Goal: Task Accomplishment & Management: Manage account settings

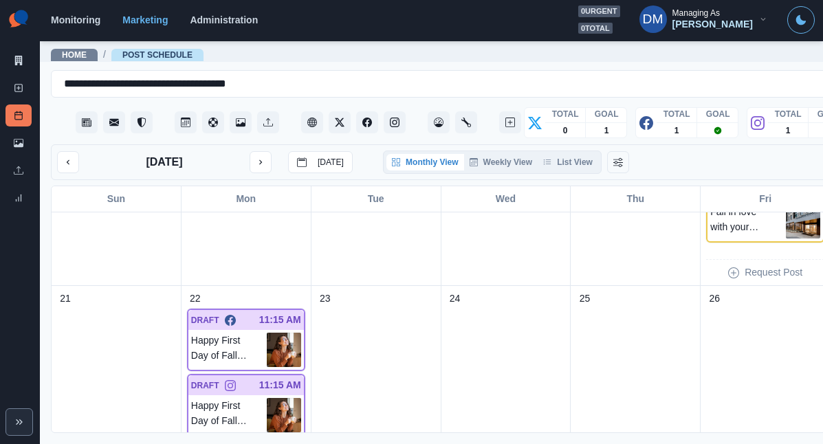
scroll to position [515, 0]
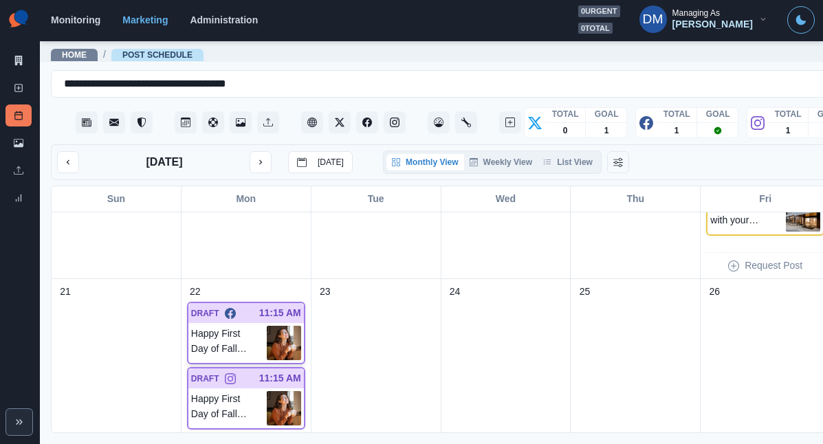
click at [267, 326] on img at bounding box center [284, 343] width 34 height 34
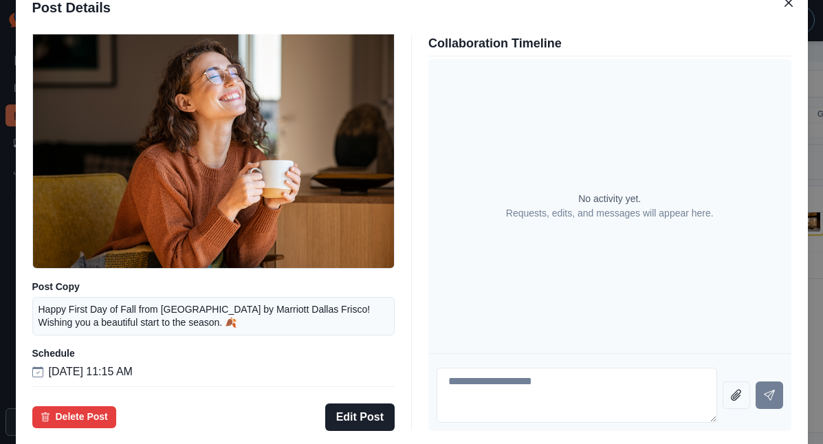
scroll to position [100, 0]
click at [95, 278] on div "Post Details Facebook Draft Media Post Copy Happy First Day of Fall from Reside…" at bounding box center [411, 222] width 823 height 444
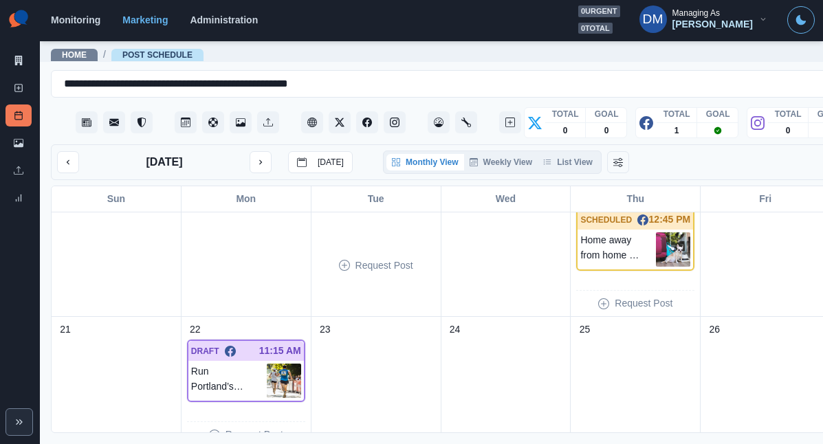
scroll to position [294, 0]
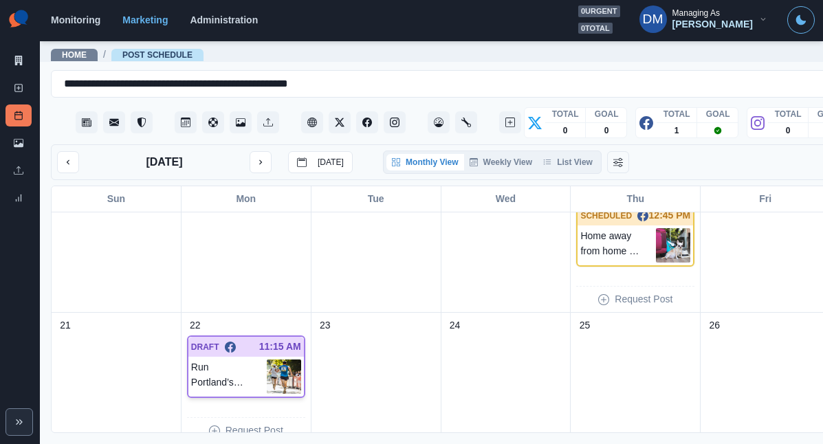
click at [267, 360] on img at bounding box center [284, 377] width 34 height 34
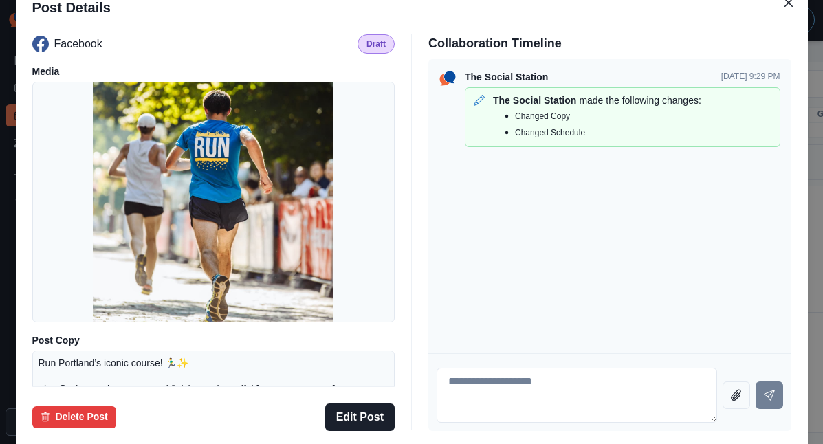
scroll to position [170, 0]
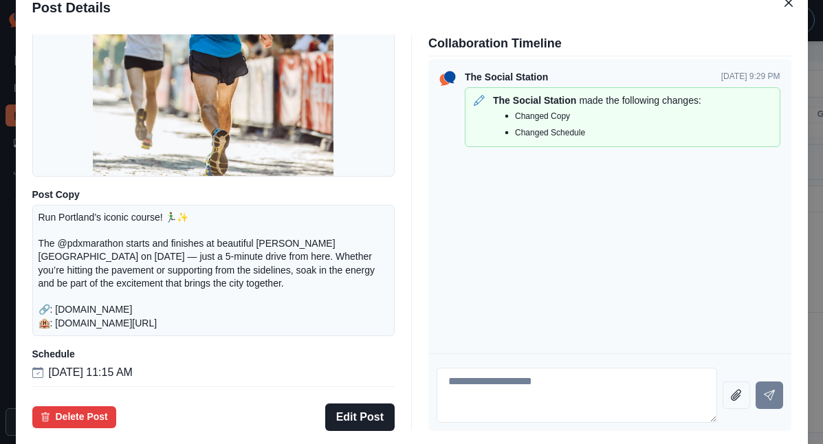
click at [92, 273] on div "Post Details Facebook Draft Media Post Copy Run Portland’s iconic course! 🏃‍♂️✨…" at bounding box center [411, 222] width 823 height 444
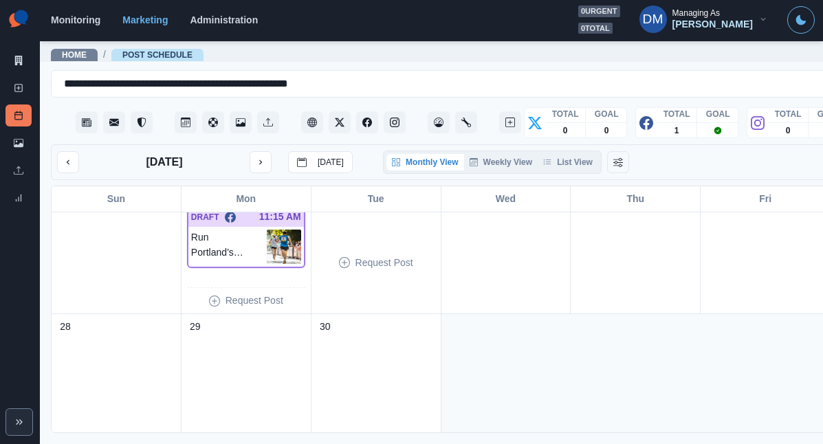
scroll to position [370, 0]
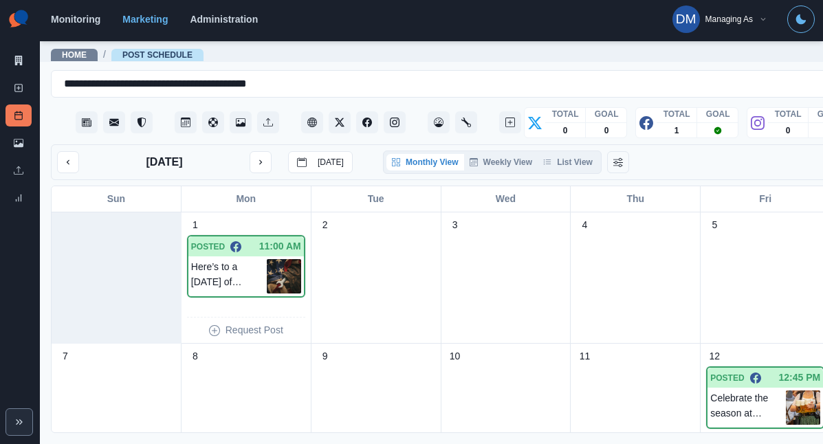
scroll to position [388, 0]
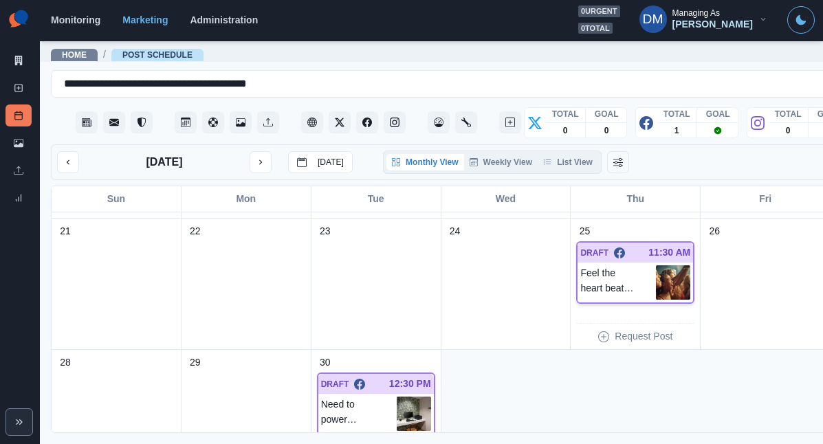
click at [656, 265] on img at bounding box center [673, 282] width 34 height 34
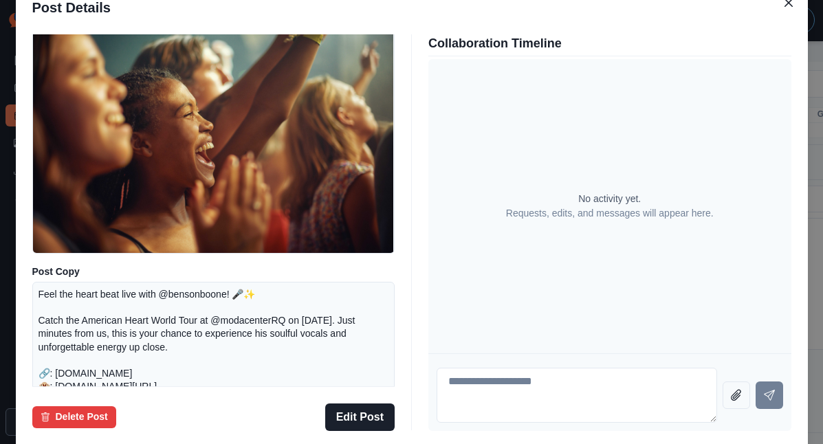
scroll to position [160, 0]
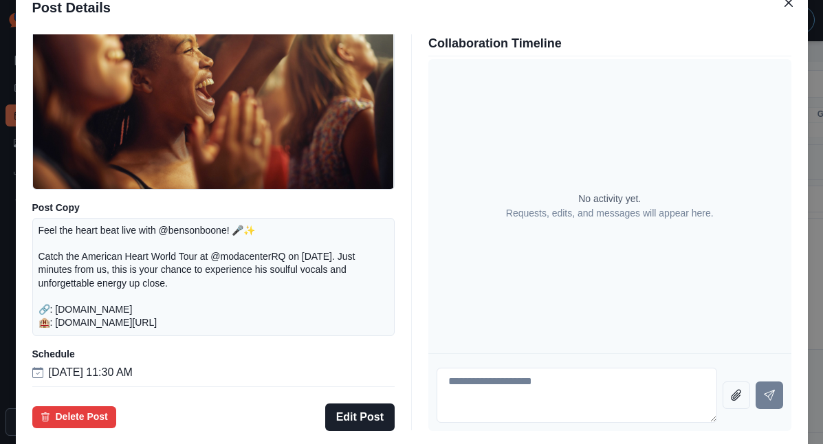
click at [79, 266] on div "Post Details Facebook Draft Media Post Copy Feel the heart beat live with @bens…" at bounding box center [411, 222] width 823 height 444
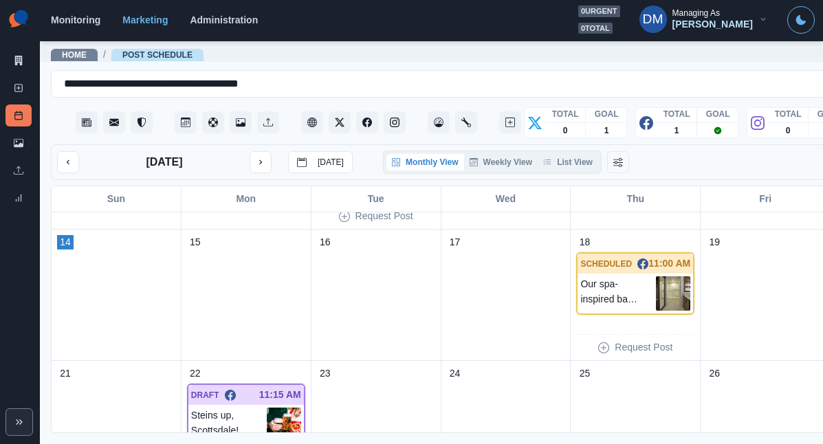
scroll to position [250, 0]
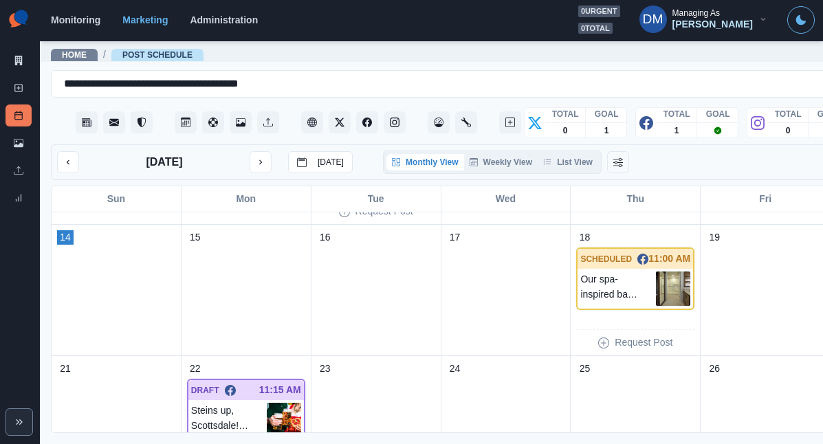
click at [267, 403] on img at bounding box center [284, 420] width 34 height 34
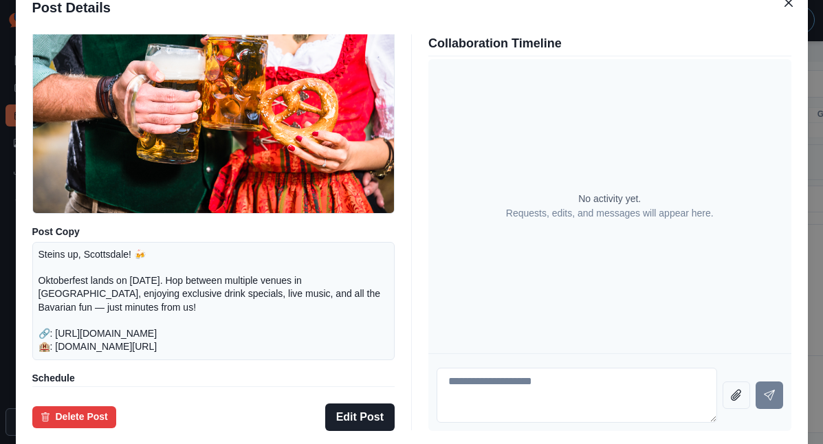
scroll to position [160, 0]
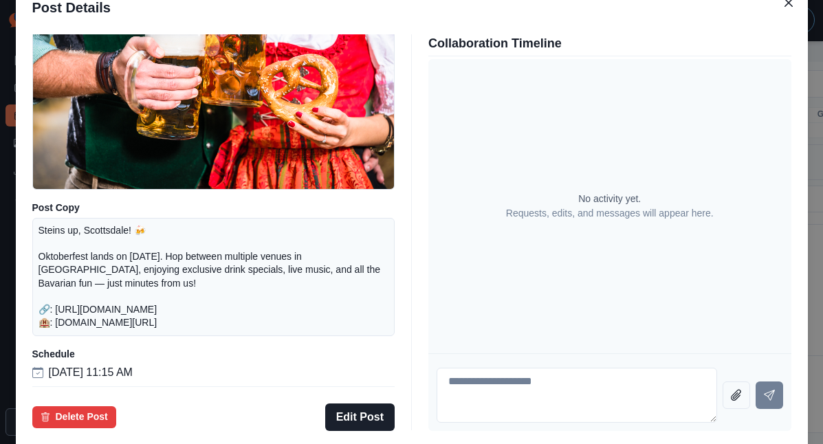
click at [78, 228] on div "Post Details Facebook Draft Media Post Copy Steins up, Scottsdale! 🍻 Oktoberfes…" at bounding box center [411, 222] width 823 height 444
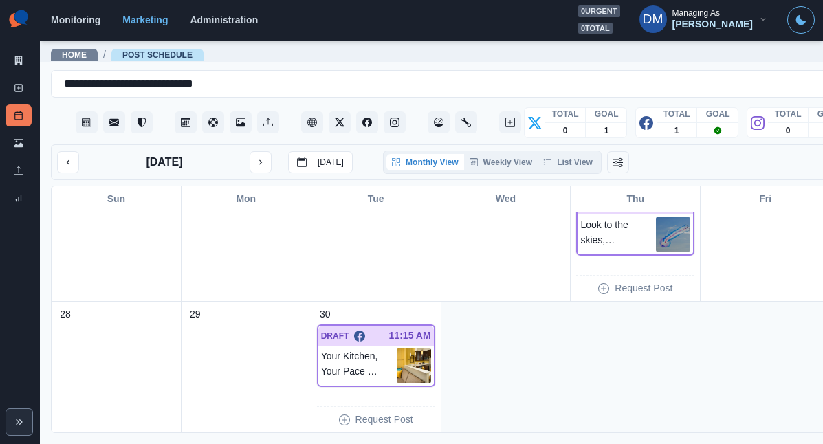
scroll to position [437, 0]
click at [397, 348] on img at bounding box center [414, 365] width 34 height 34
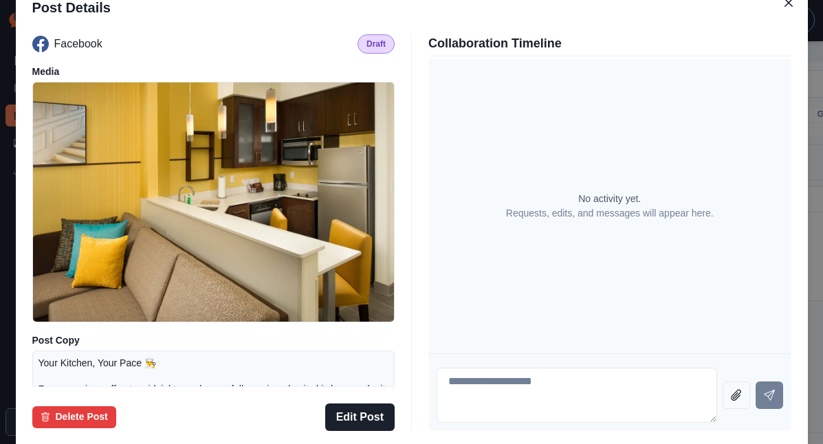
click at [769, 308] on div "Post Details Facebook Draft Media Post Copy Your Kitchen, Your Pace 👨‍🍳 From mo…" at bounding box center [411, 222] width 823 height 444
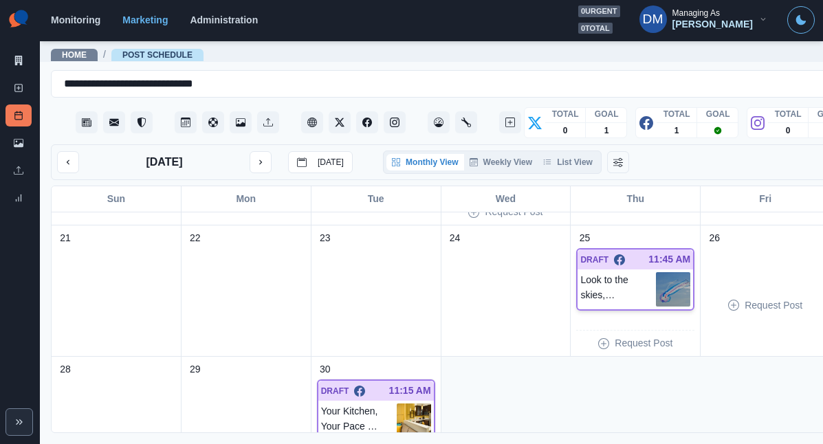
scroll to position [380, 0]
click at [656, 274] on img at bounding box center [673, 291] width 34 height 34
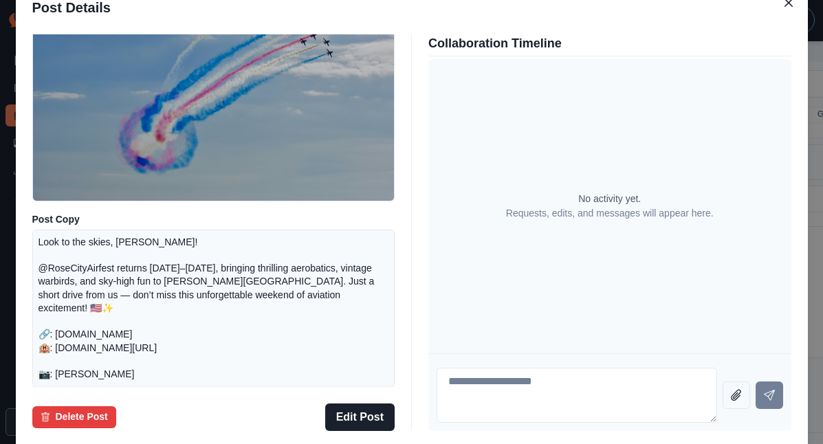
scroll to position [122, 0]
click at [98, 274] on div "Post Details Facebook Draft Media Post Copy Look to the skies, Tyler! @RoseCity…" at bounding box center [411, 222] width 823 height 444
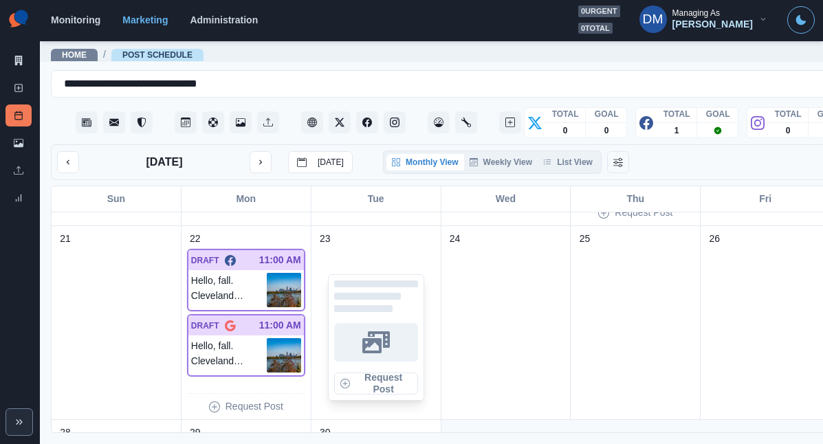
scroll to position [564, 0]
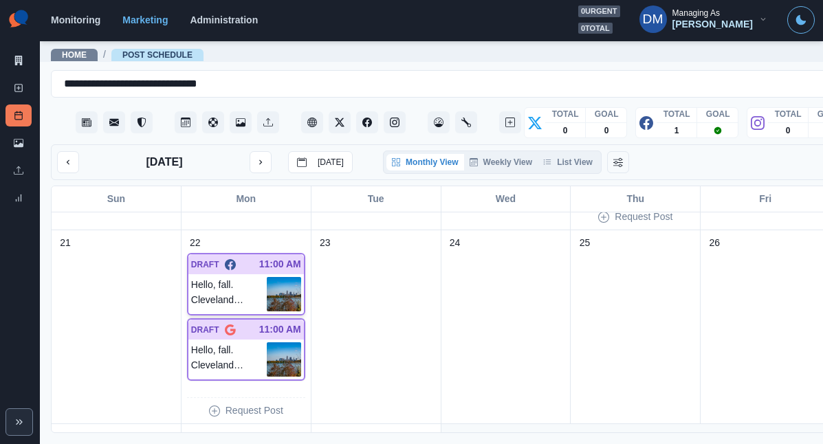
click at [267, 277] on img at bounding box center [284, 294] width 34 height 34
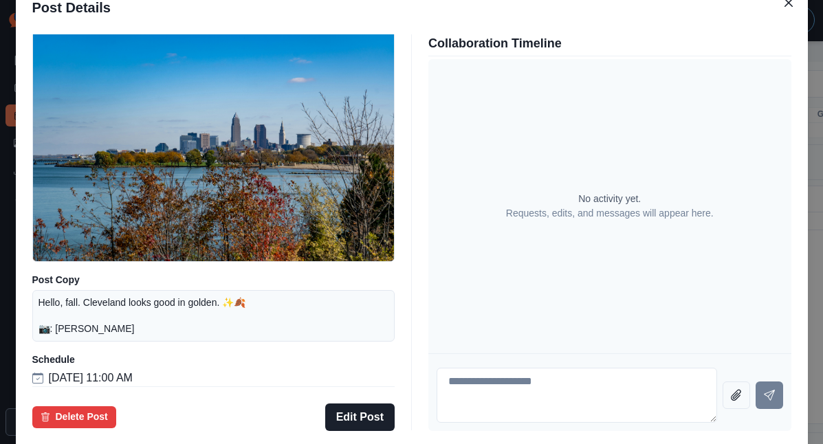
scroll to position [60, 0]
click at [90, 227] on div "Post Details Facebook Draft Media Post Copy Hello, fall. Cleveland looks good i…" at bounding box center [411, 222] width 823 height 444
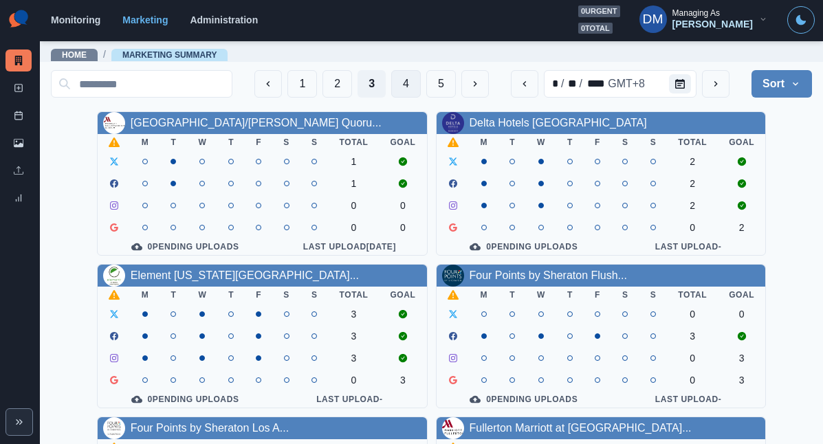
click at [421, 83] on button "4" at bounding box center [406, 84] width 30 height 28
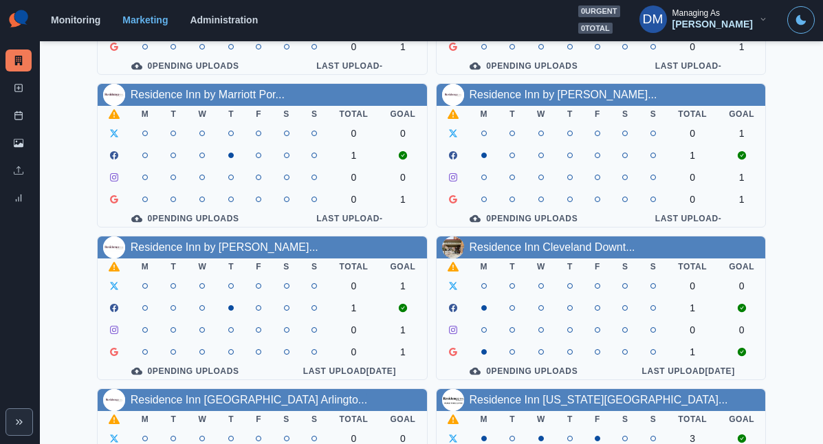
scroll to position [274, 0]
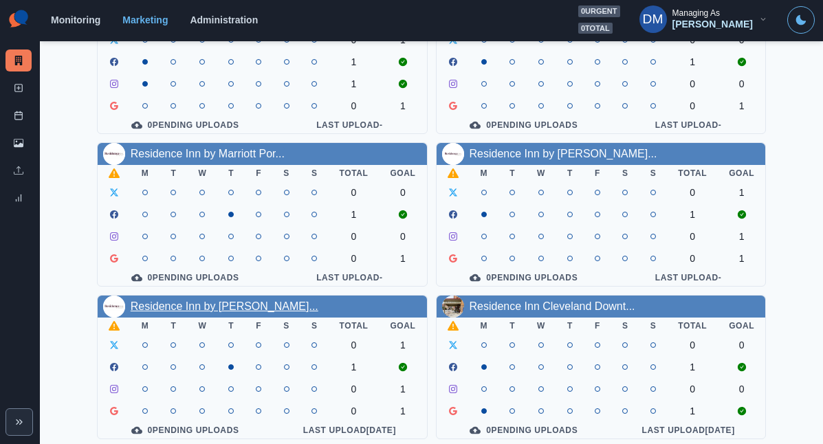
click at [300, 300] on link "Residence Inn by Marriott Tyl..." at bounding box center [225, 306] width 188 height 12
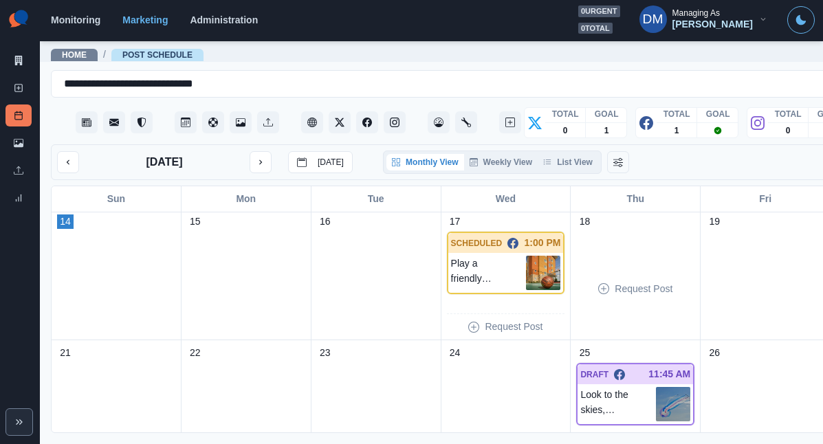
scroll to position [325, 0]
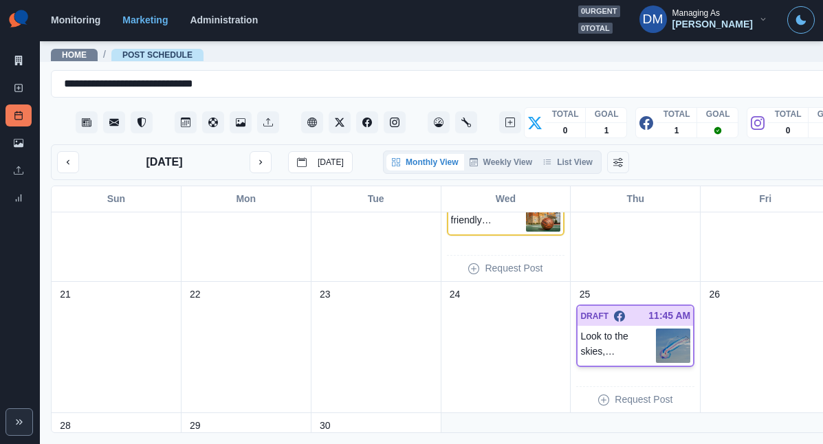
click at [656, 329] on img at bounding box center [673, 346] width 34 height 34
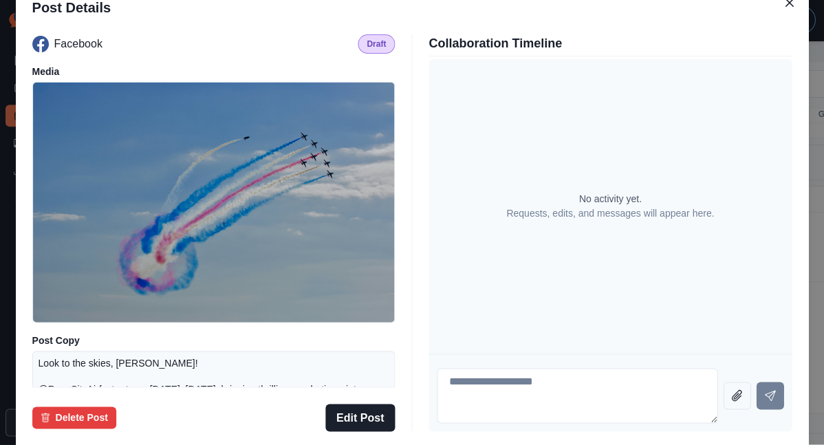
scroll to position [190, 0]
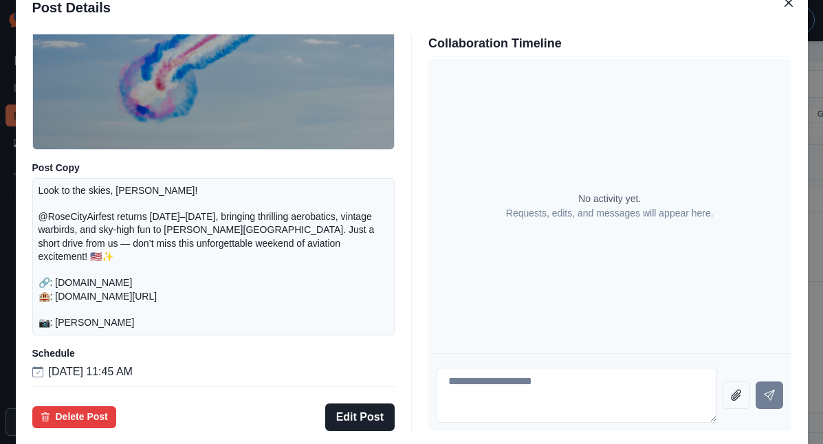
click at [94, 253] on div "Post Details Facebook Draft Media Post Copy Look to the skies, Tyler! @RoseCity…" at bounding box center [411, 222] width 823 height 444
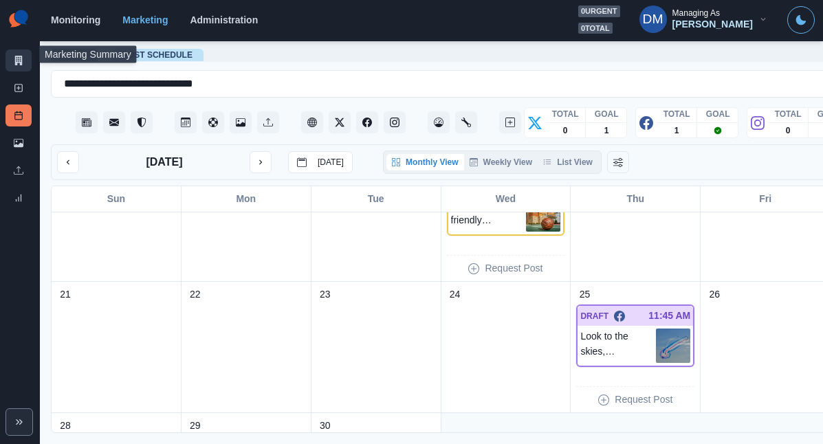
click at [20, 54] on link "Marketing Summary" at bounding box center [19, 61] width 26 height 22
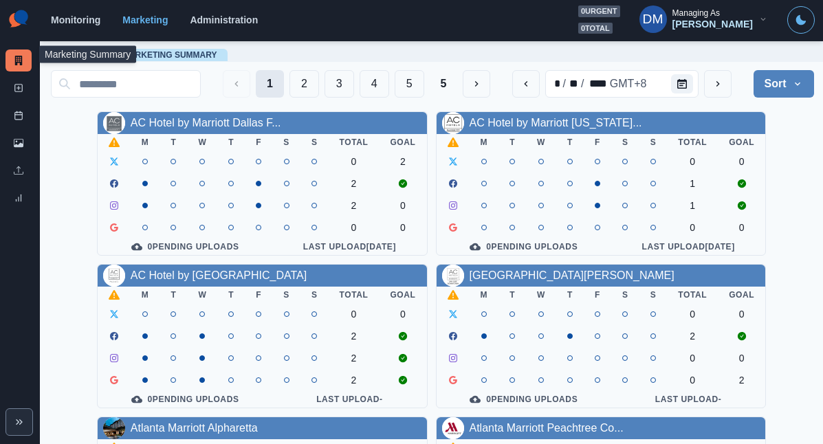
click at [284, 82] on button "1" at bounding box center [270, 84] width 28 height 28
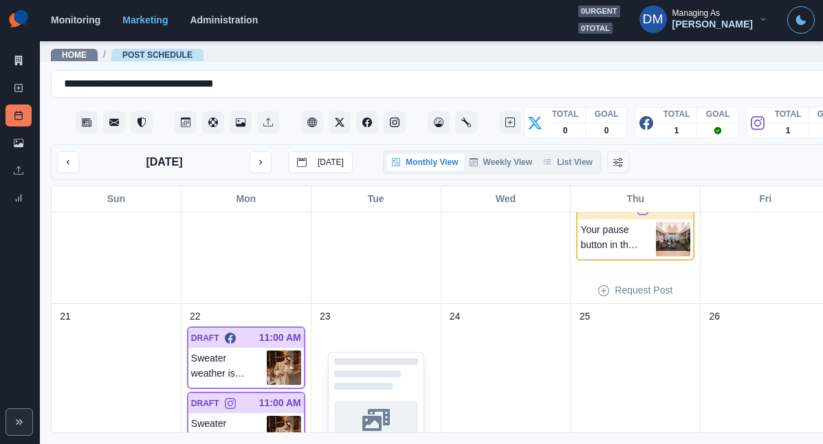
scroll to position [505, 0]
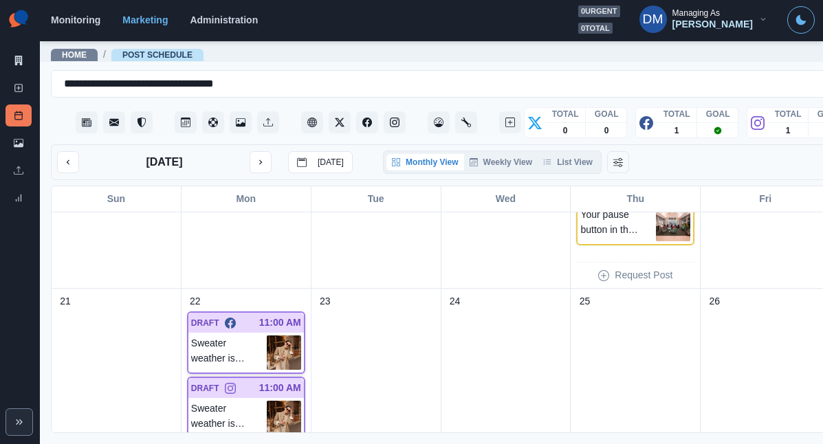
click at [267, 336] on img at bounding box center [284, 353] width 34 height 34
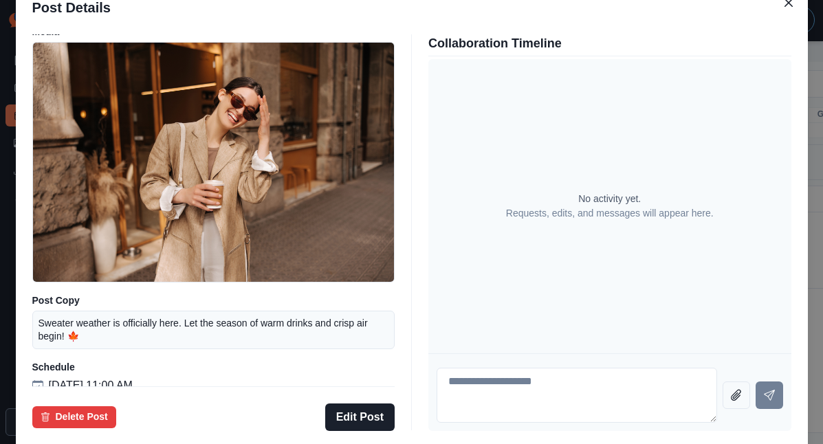
scroll to position [28, 0]
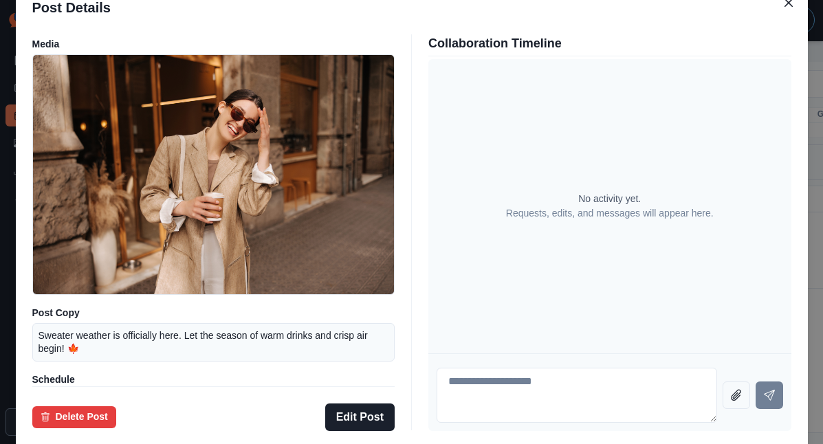
click at [85, 272] on div "Post Details Facebook Draft Media Post Copy Sweater weather is officially here.…" at bounding box center [411, 222] width 823 height 444
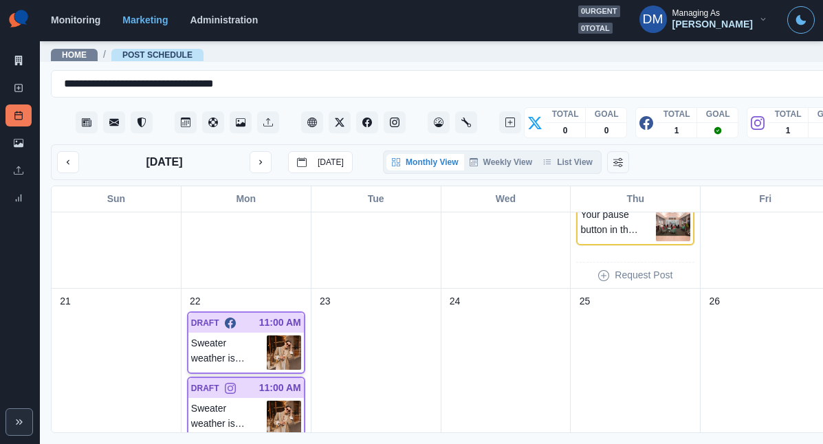
click at [267, 336] on img at bounding box center [284, 353] width 34 height 34
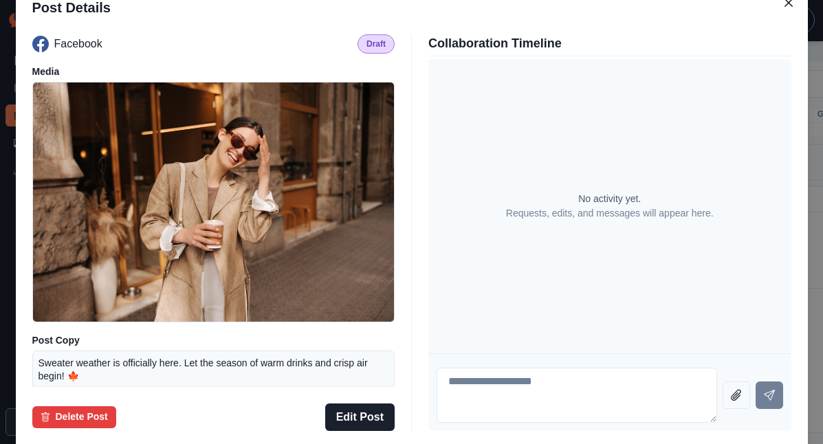
click at [81, 283] on div "Post Details Facebook Draft Media Post Copy Sweater weather is officially here.…" at bounding box center [411, 222] width 823 height 444
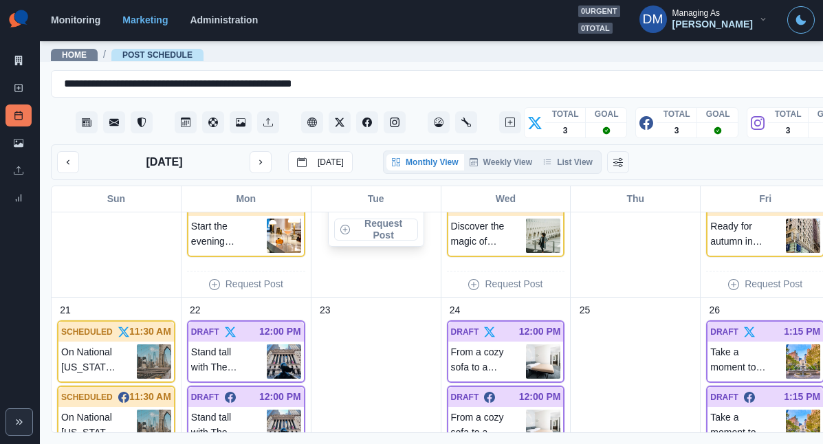
scroll to position [877, 0]
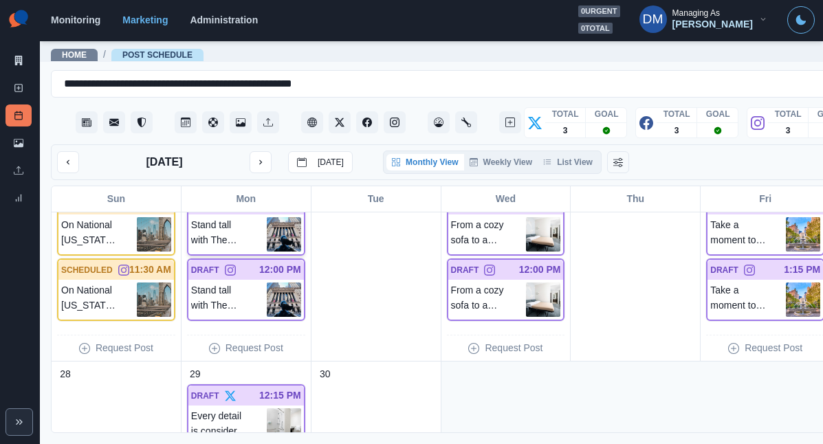
click at [267, 217] on img at bounding box center [284, 234] width 34 height 34
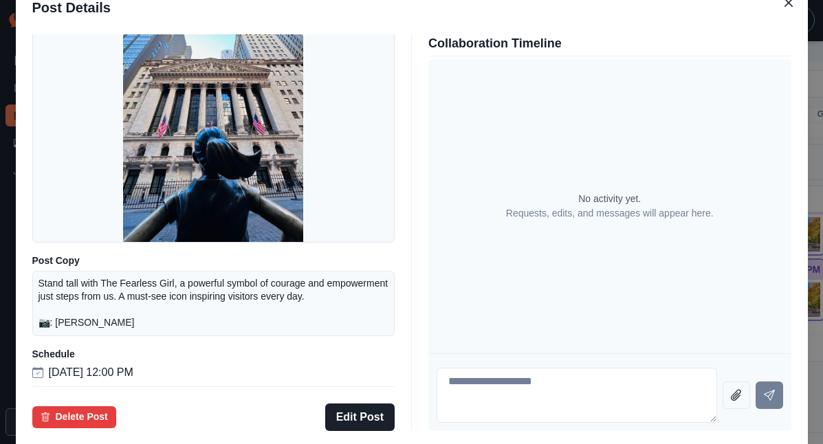
scroll to position [88, 0]
click at [87, 254] on div "Post Details Facebook Draft Media Post Copy Stand tall with The Fearless Girl, …" at bounding box center [411, 222] width 823 height 444
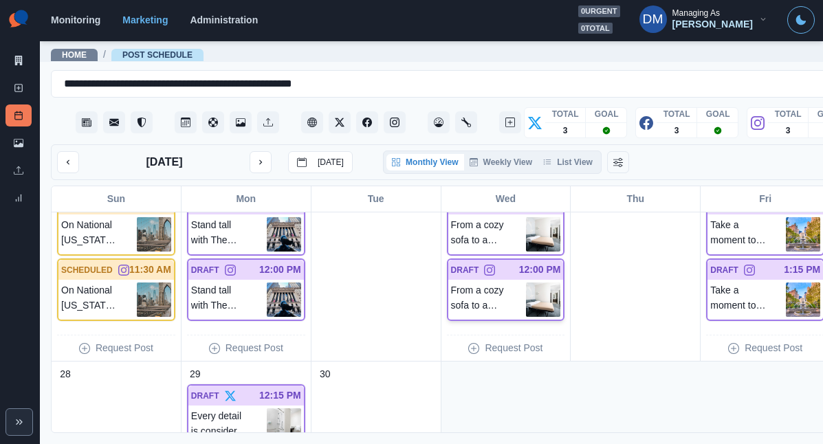
click at [526, 283] on img at bounding box center [543, 300] width 34 height 34
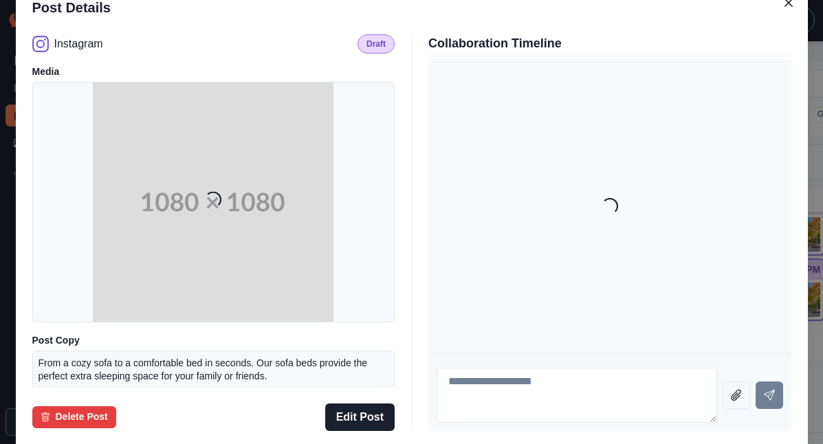
scroll to position [100, 0]
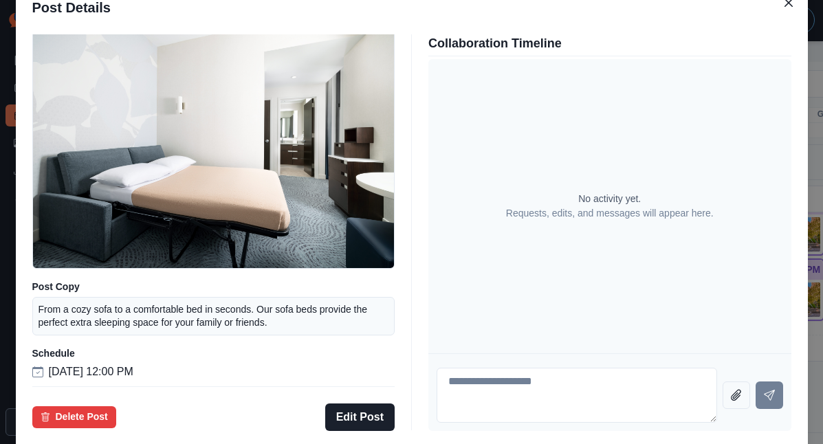
click at [105, 302] on div "Post Details Instagram Draft Media Post Copy From a cozy sofa to a comfortable …" at bounding box center [411, 222] width 823 height 444
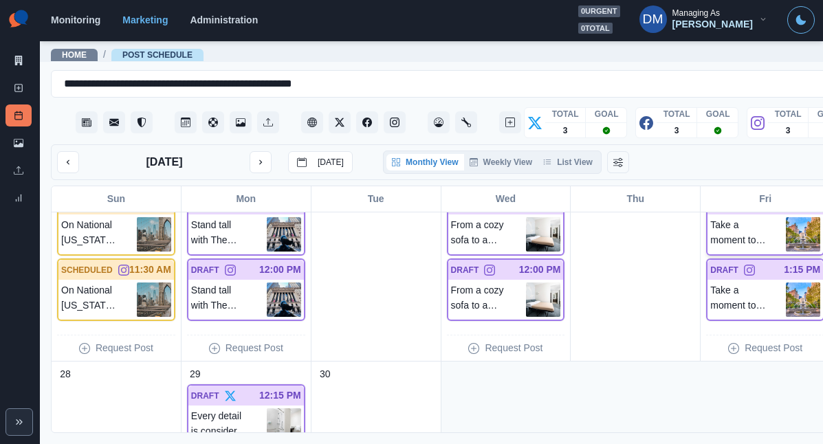
click at [707, 215] on div "Take a moment to unwind at City Hall Park, a peaceful green oasis just steps fr…" at bounding box center [765, 235] width 116 height 40
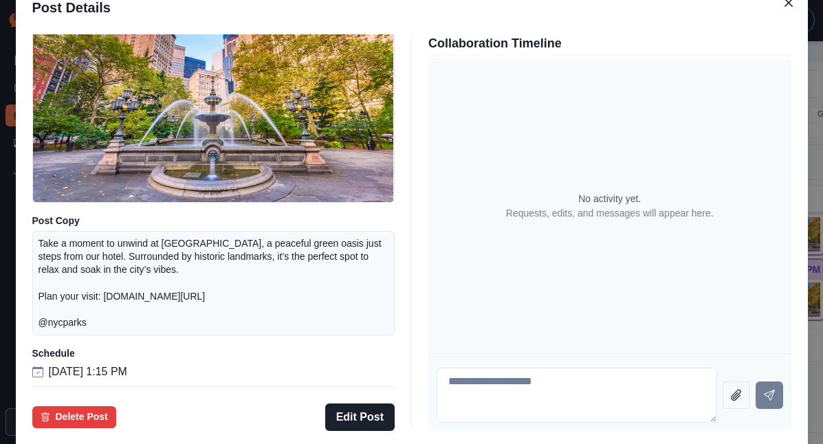
scroll to position [151, 0]
click at [86, 311] on div "Post Details Facebook Draft Media Post Copy Take a moment to unwind at City Hal…" at bounding box center [411, 222] width 823 height 444
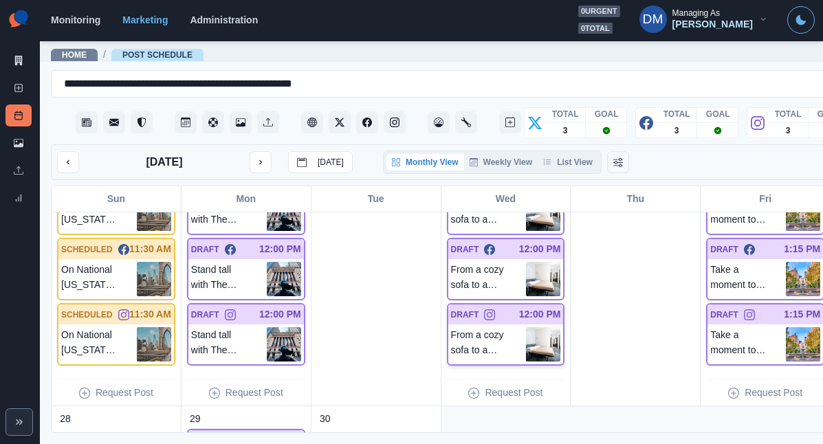
scroll to position [817, 0]
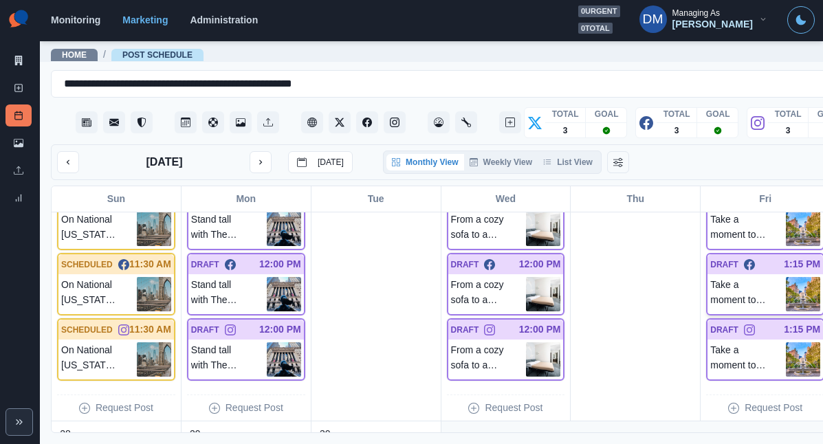
click at [714, 274] on div "Take a moment to unwind at City Hall Park, a peaceful green oasis just steps fr…" at bounding box center [765, 294] width 116 height 40
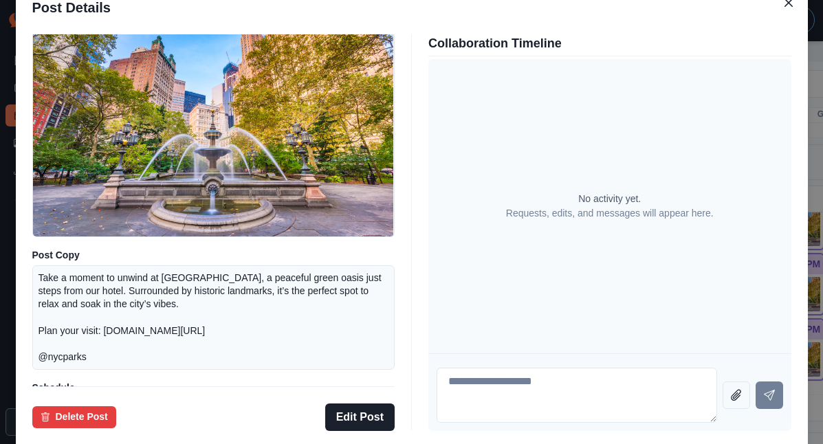
scroll to position [87, 0]
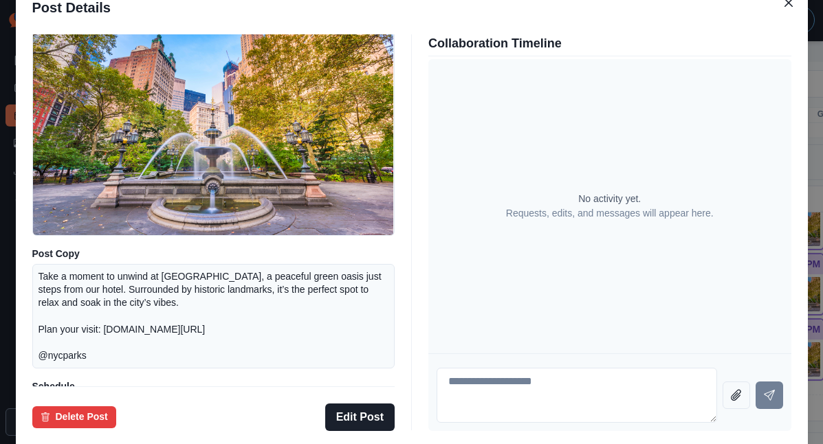
click at [87, 258] on div "Post Details Facebook Draft Media Post Copy Take a moment to unwind at City Hal…" at bounding box center [411, 222] width 823 height 444
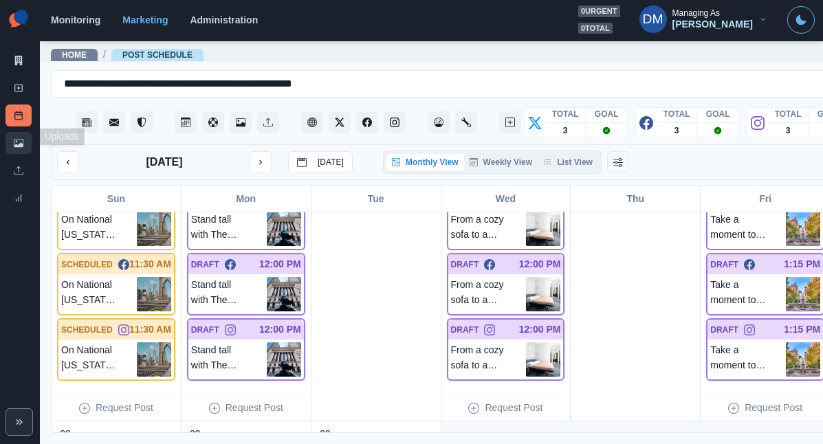
click at [22, 132] on link "Media Library" at bounding box center [19, 143] width 26 height 22
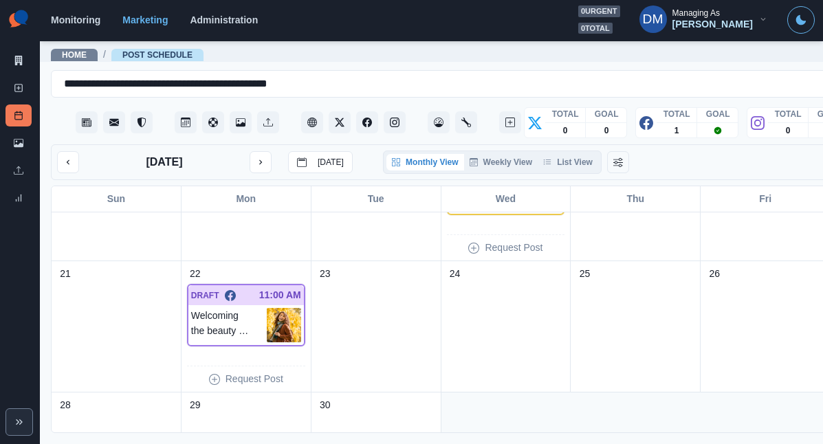
scroll to position [319, 0]
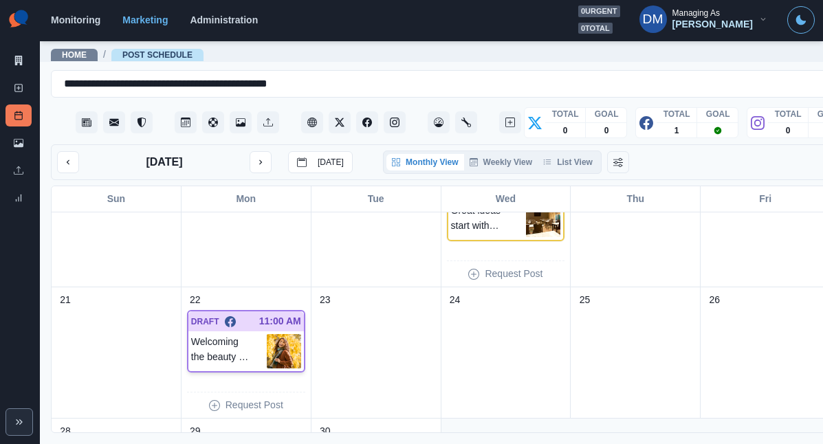
click at [267, 334] on img at bounding box center [284, 351] width 34 height 34
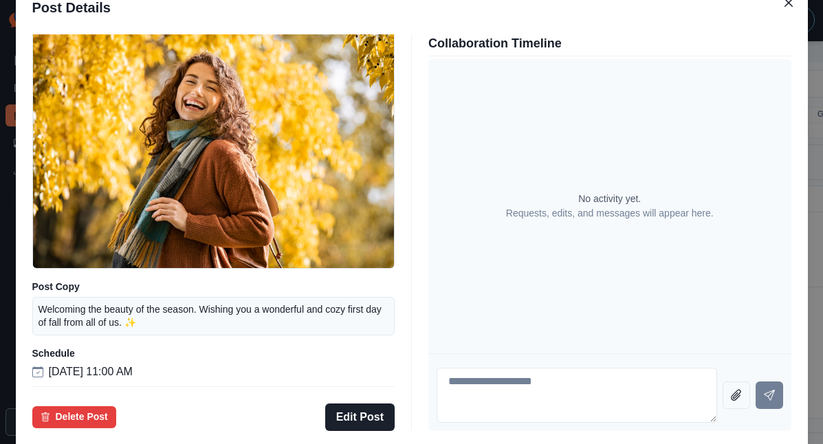
scroll to position [69, 0]
click at [78, 259] on div "Post Details Facebook Draft Media Post Copy Welcoming the beauty of the season.…" at bounding box center [411, 222] width 823 height 444
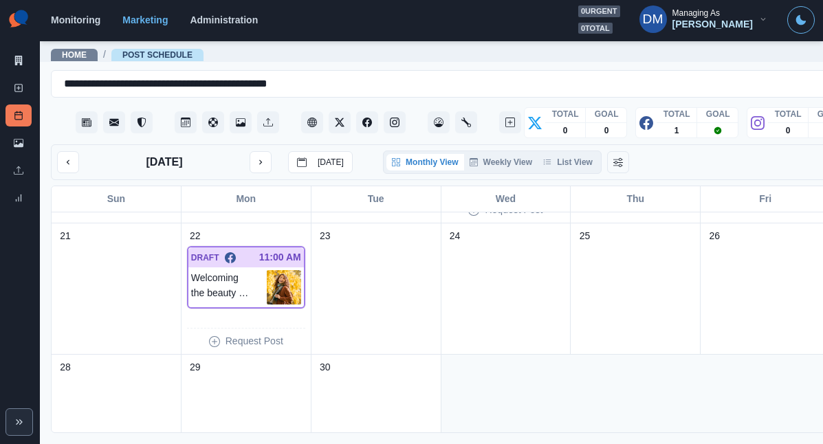
scroll to position [397, 0]
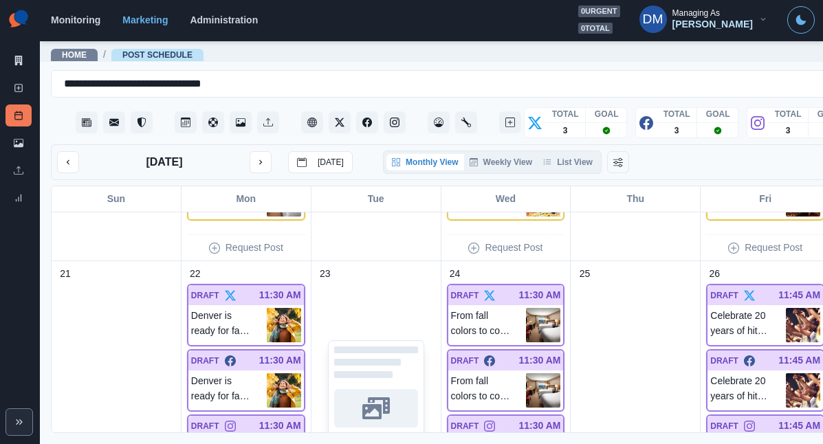
scroll to position [790, 0]
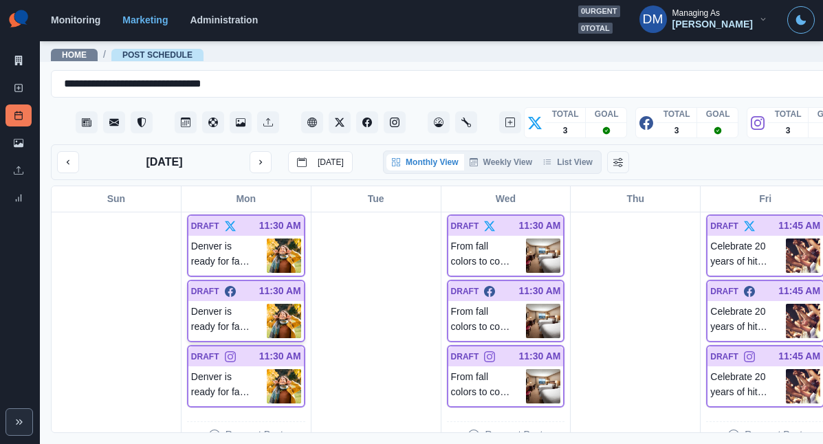
click at [267, 304] on img at bounding box center [284, 321] width 34 height 34
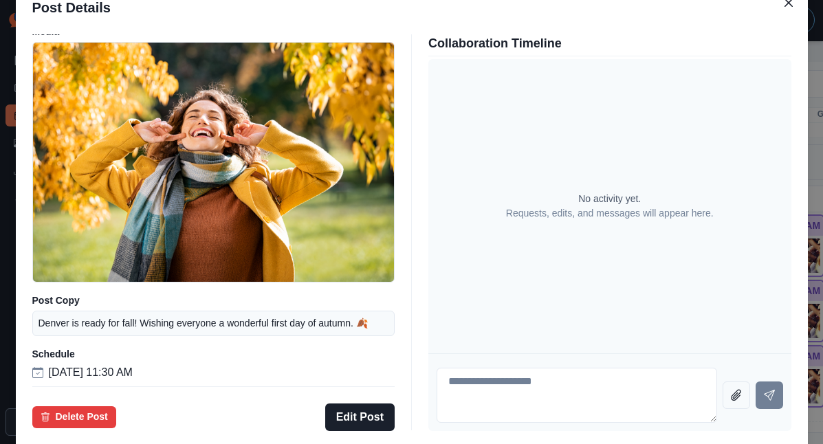
scroll to position [47, 0]
click at [78, 247] on div "Post Details Facebook Draft Media Post Copy Denver is ready for fall! Wishing e…" at bounding box center [411, 222] width 823 height 444
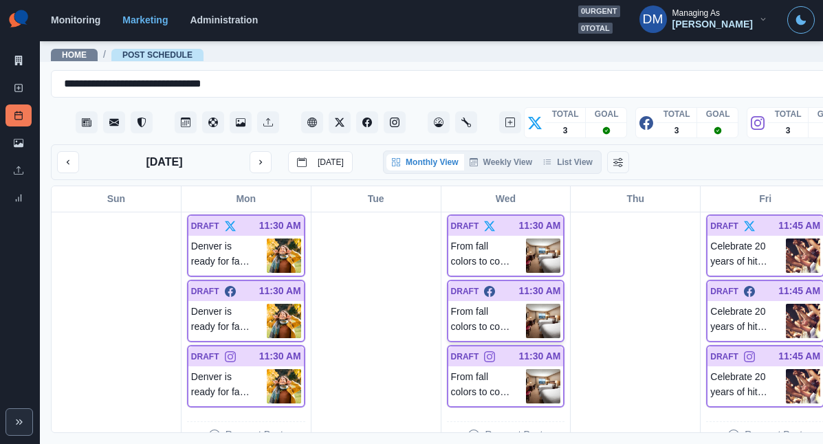
click at [526, 304] on img at bounding box center [543, 321] width 34 height 34
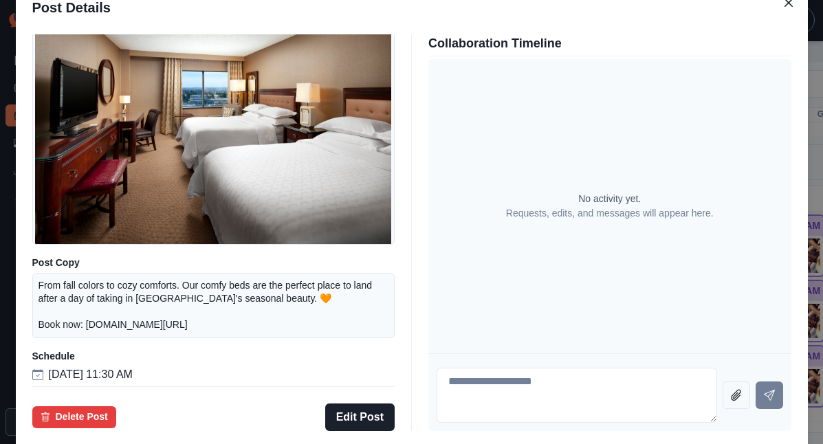
scroll to position [120, 0]
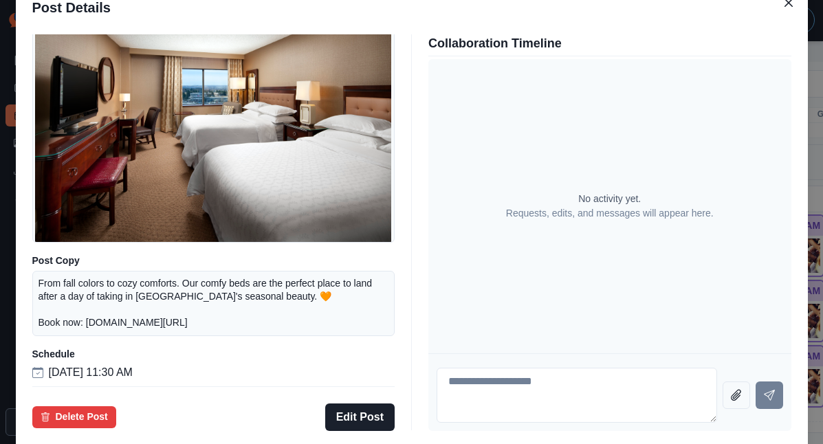
click at [74, 287] on div "Post Details Facebook Draft Media Post Copy From fall colors to cozy comforts. …" at bounding box center [411, 222] width 823 height 444
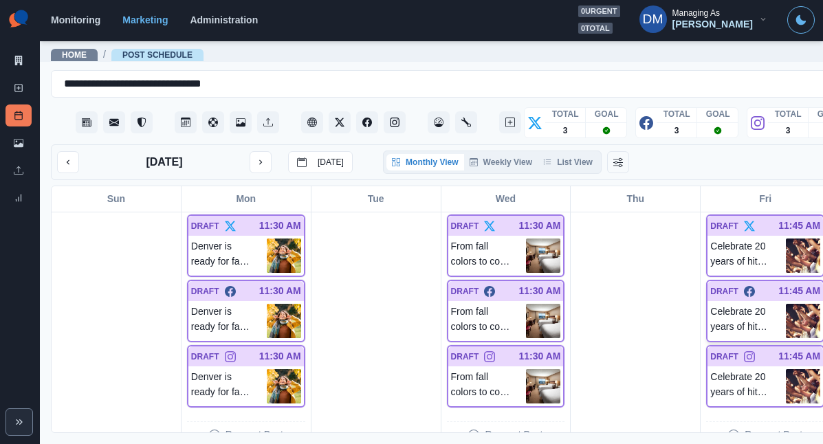
click at [786, 304] on img at bounding box center [803, 321] width 34 height 34
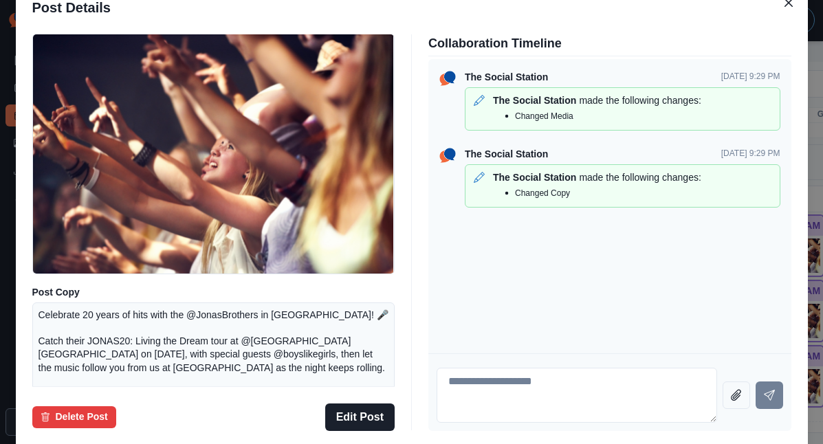
scroll to position [34, 0]
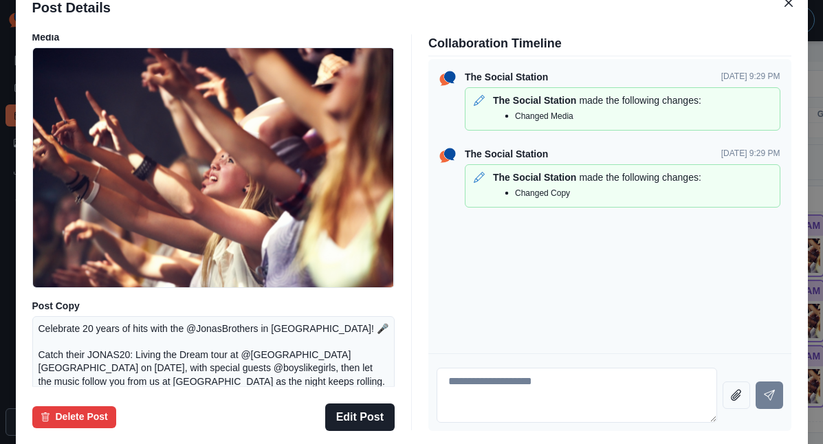
click at [81, 289] on div "Post Details Facebook Draft Media Post Copy Celebrate 20 years of hits with the…" at bounding box center [411, 222] width 823 height 444
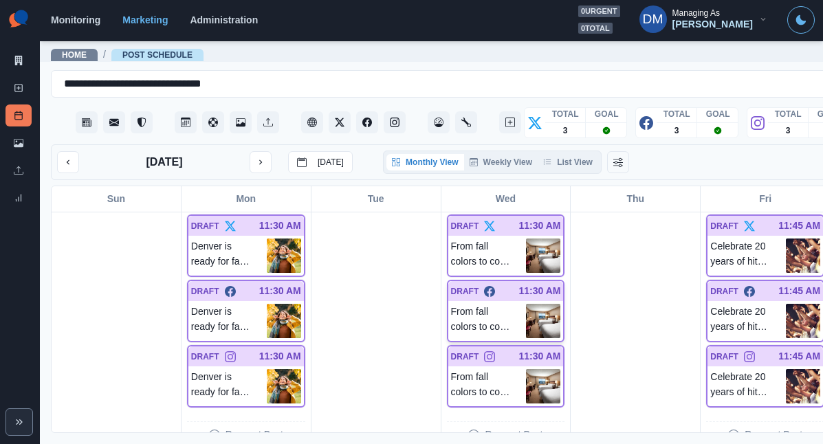
click at [526, 304] on img at bounding box center [543, 321] width 34 height 34
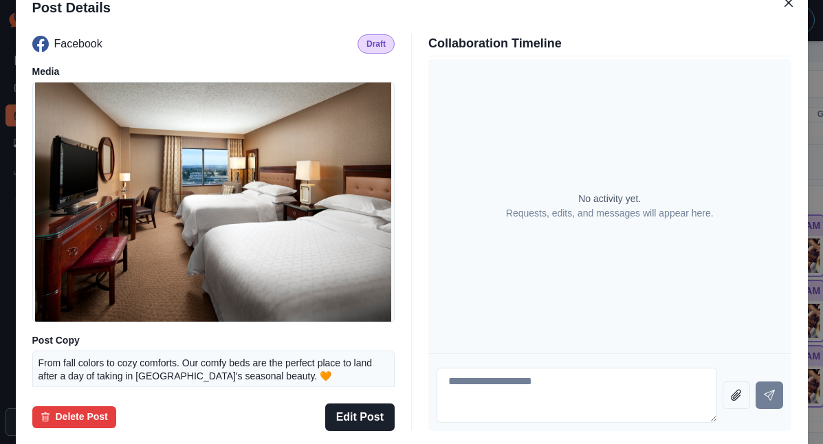
scroll to position [120, 0]
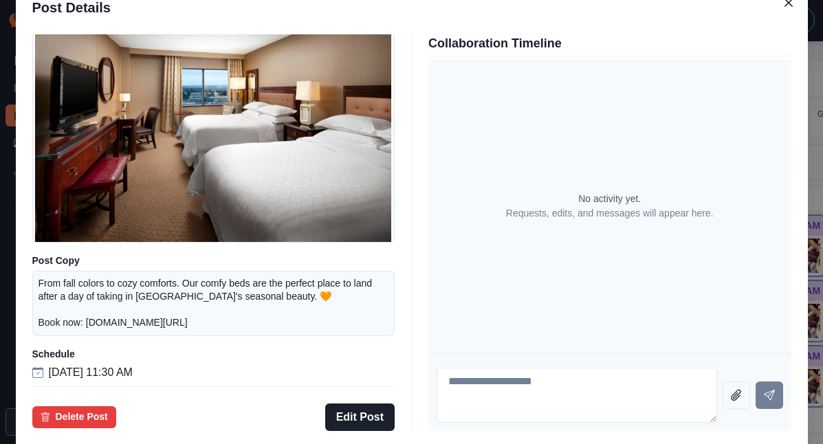
click at [741, 250] on div "Post Details Facebook Draft Media Post Copy From fall colors to cozy comforts. …" at bounding box center [411, 222] width 823 height 444
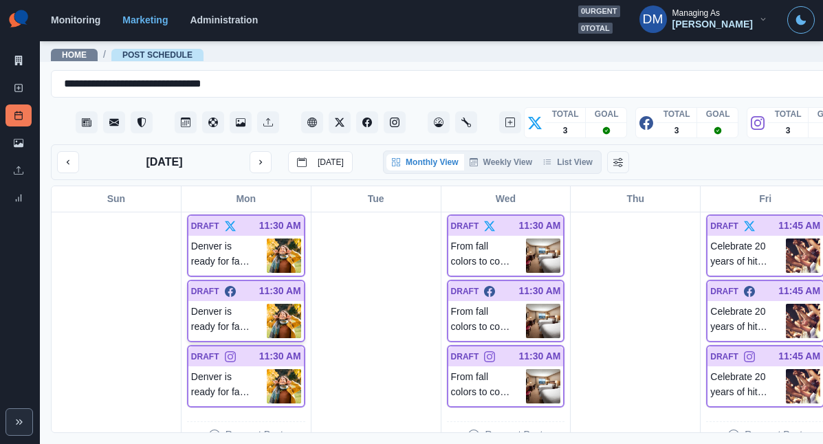
click at [267, 304] on img at bounding box center [284, 321] width 34 height 34
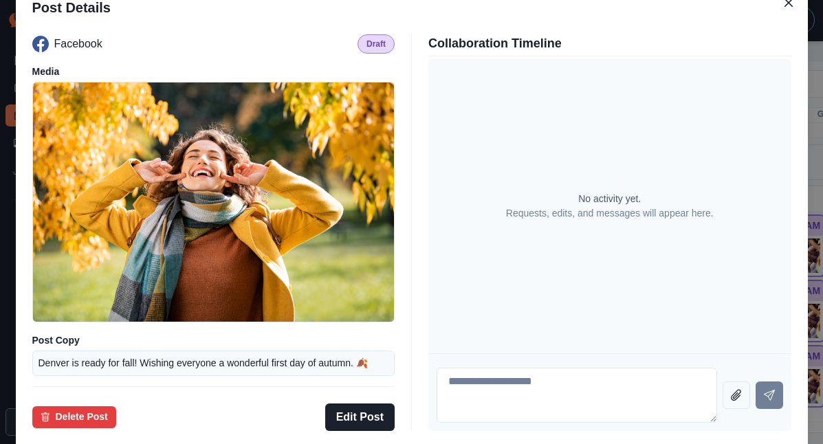
scroll to position [100, 0]
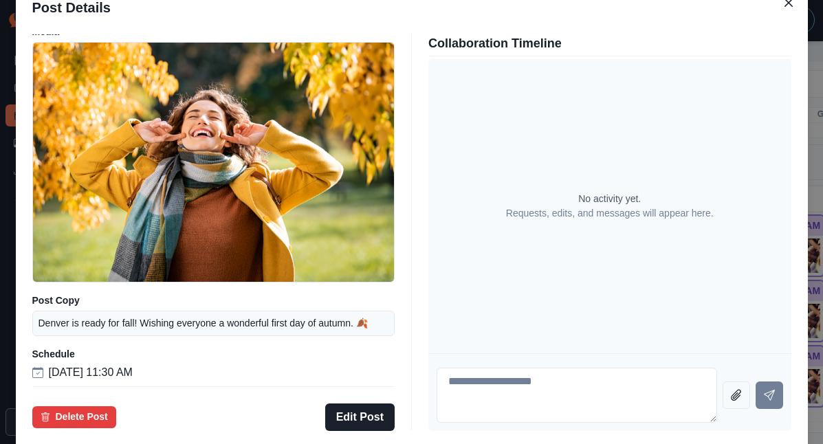
click at [92, 264] on div "Post Details Facebook Draft Media Post Copy Denver is ready for fall! Wishing e…" at bounding box center [411, 222] width 823 height 444
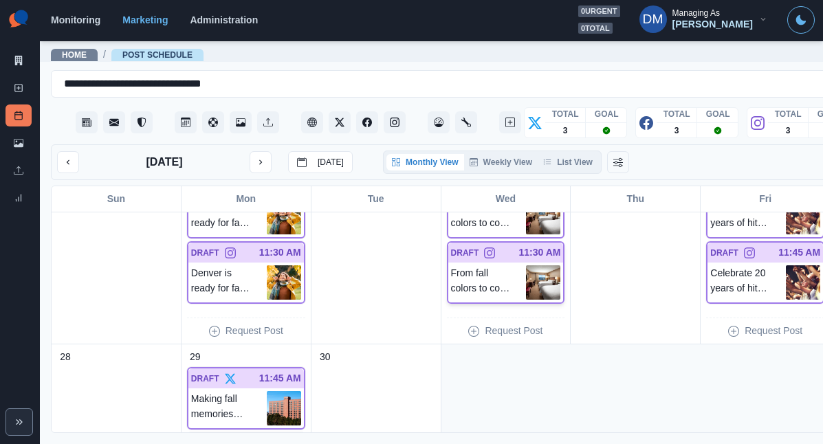
scroll to position [1062, 0]
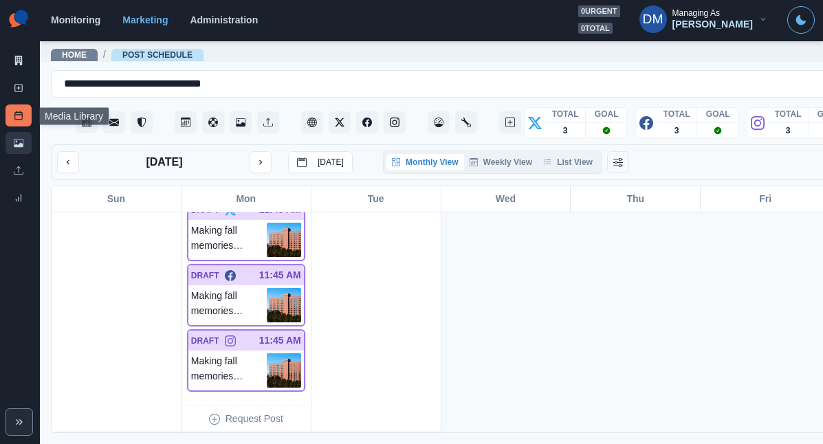
click at [23, 132] on link "Media Library" at bounding box center [19, 143] width 26 height 22
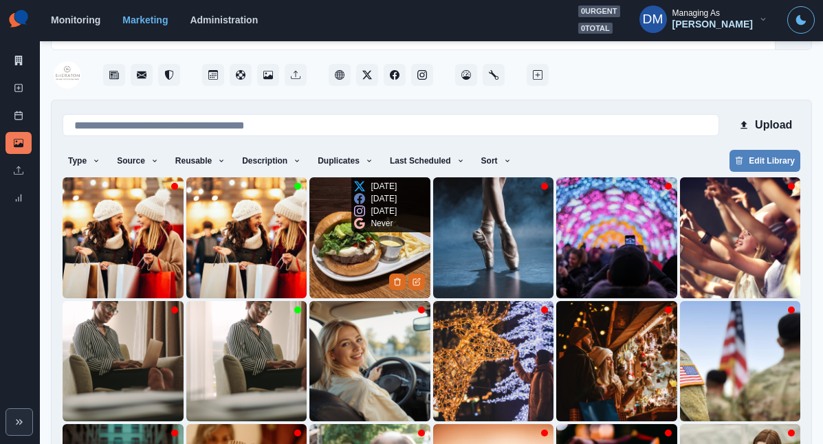
scroll to position [50, 0]
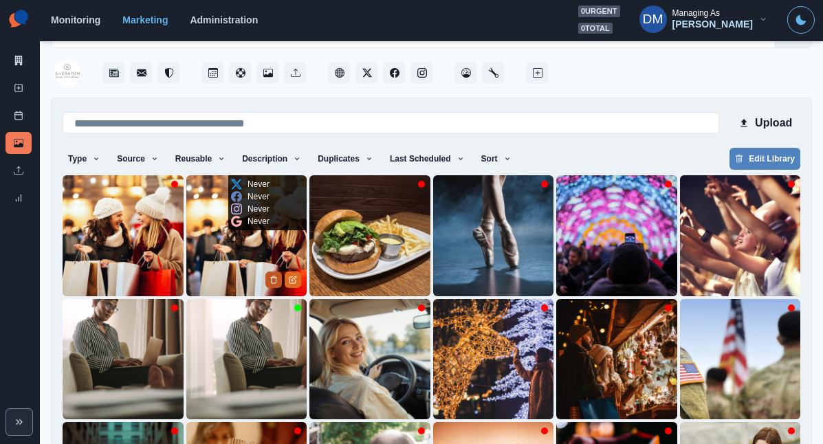
click at [272, 276] on icon "Delete Media" at bounding box center [274, 279] width 5 height 7
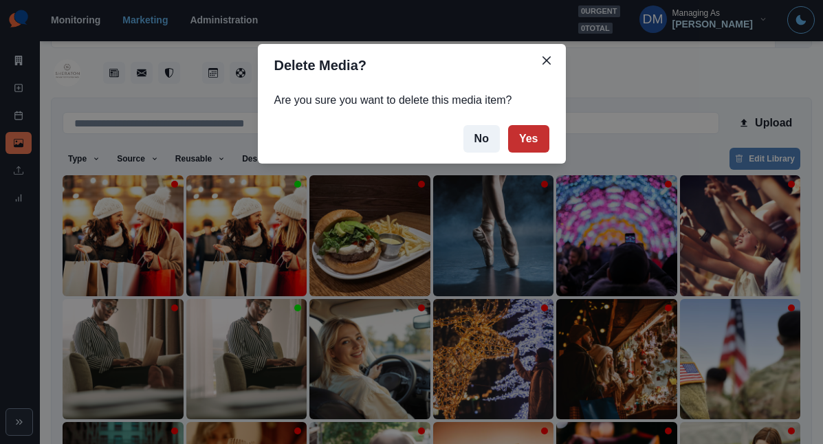
click at [508, 125] on button "Yes" at bounding box center [528, 139] width 41 height 28
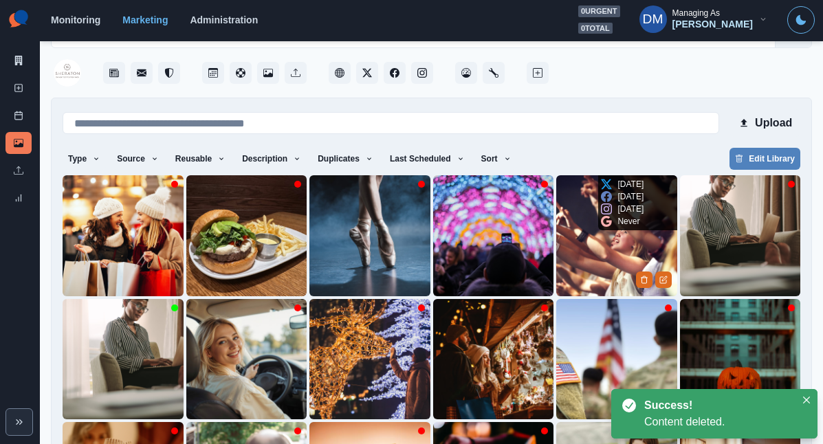
click at [556, 205] on img at bounding box center [616, 235] width 121 height 121
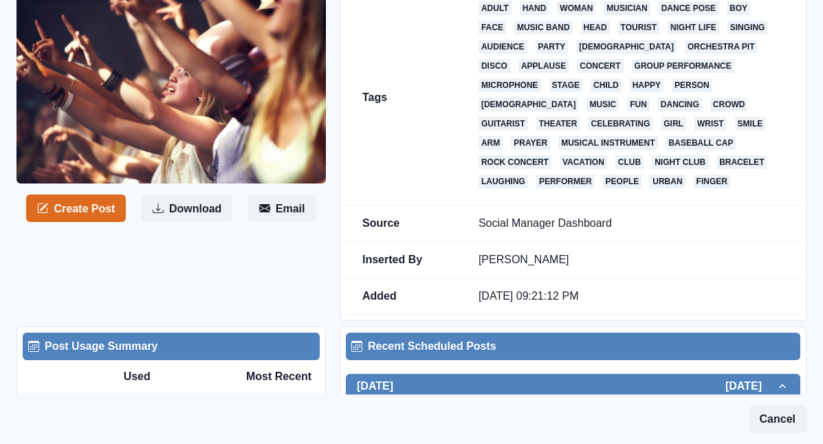
scroll to position [272, 0]
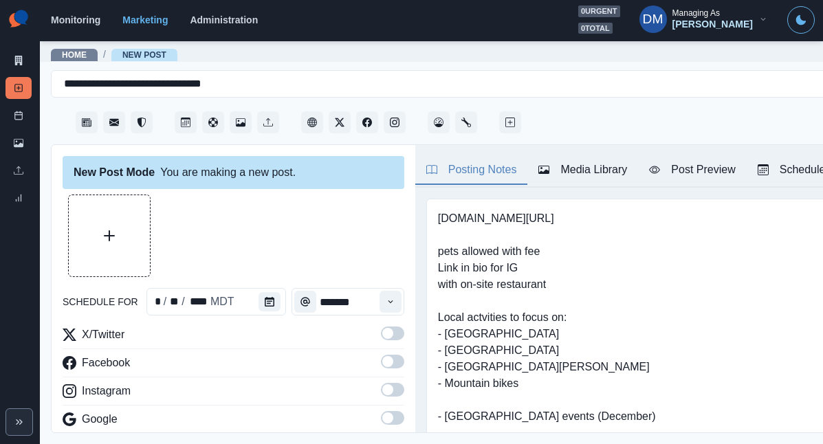
type input "********"
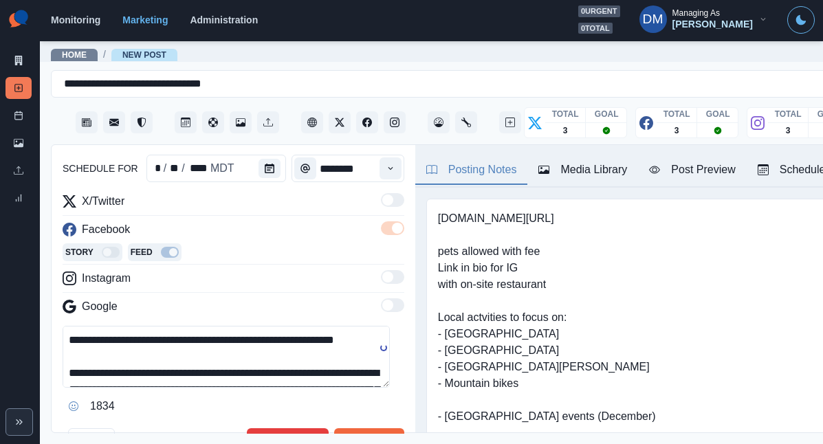
scroll to position [74, 0]
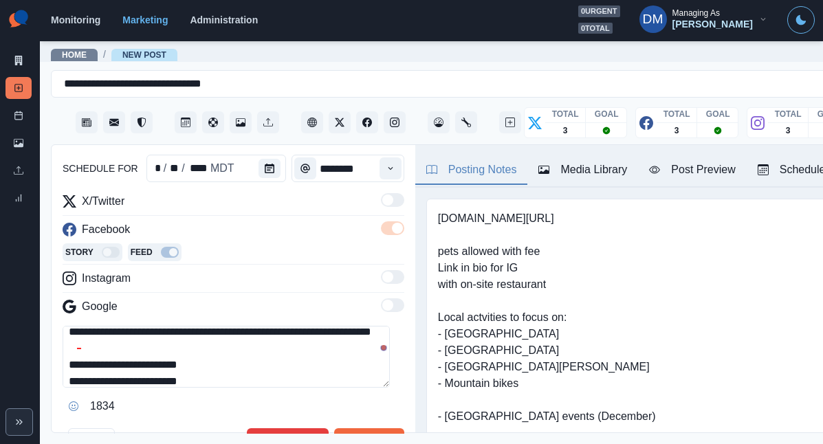
drag, startPoint x: 162, startPoint y: 310, endPoint x: 0, endPoint y: 311, distance: 162.3
click at [0, 311] on div "**********" at bounding box center [411, 222] width 823 height 444
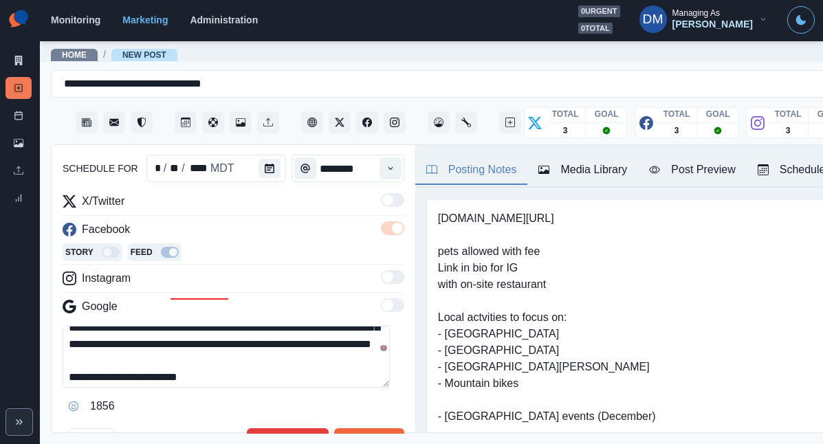
scroll to position [49, 0]
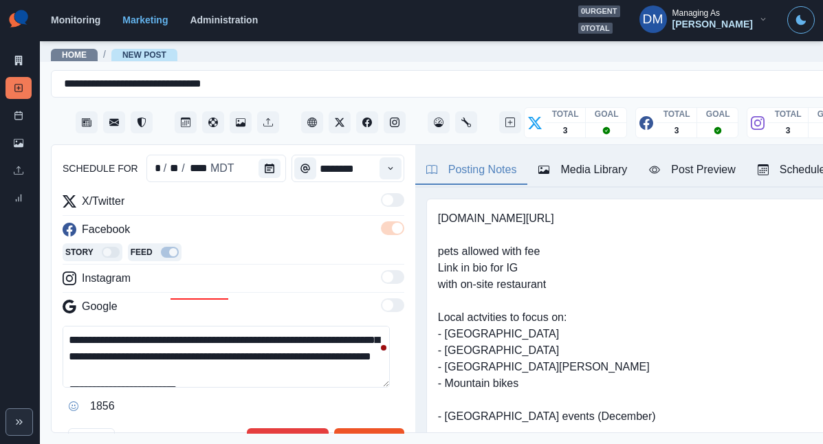
type textarea "**********"
click at [365, 428] on button "Edit Post" at bounding box center [368, 442] width 69 height 28
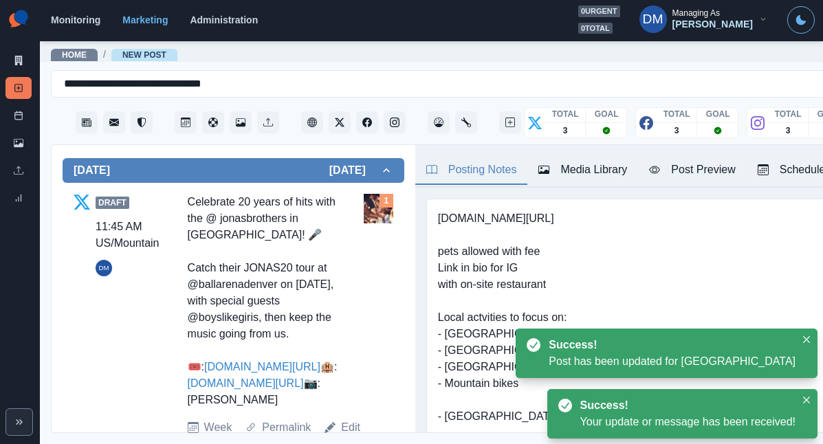
scroll to position [429, 0]
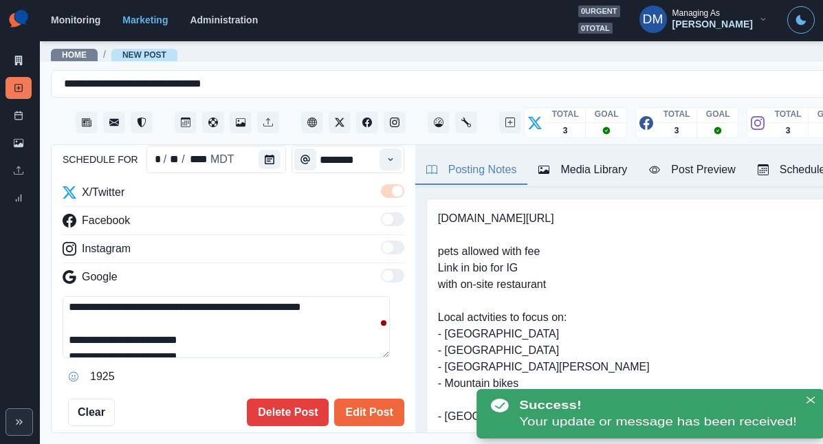
scroll to position [62, 0]
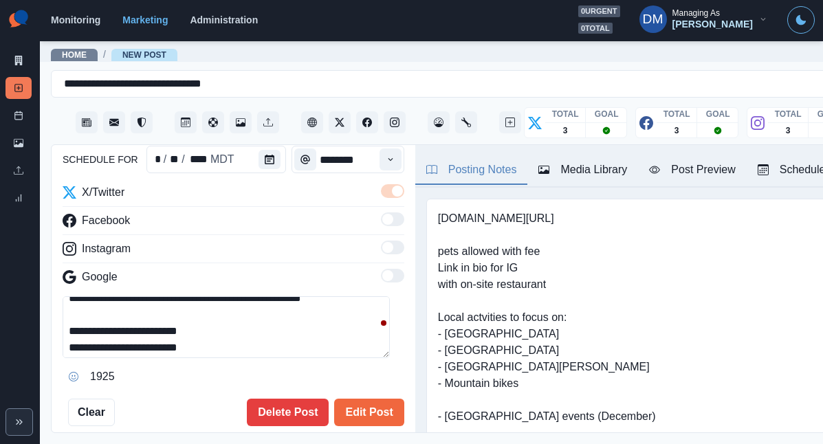
drag, startPoint x: 191, startPoint y: 284, endPoint x: 13, endPoint y: 289, distance: 178.1
click at [14, 289] on div "**********" at bounding box center [411, 222] width 823 height 444
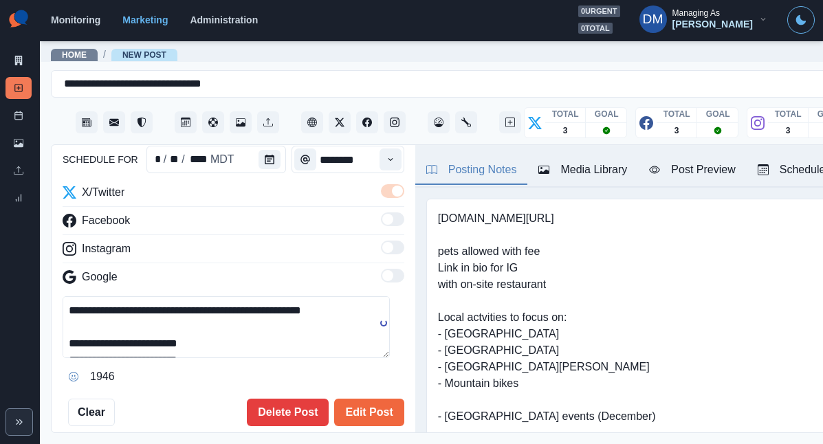
scroll to position [36, 0]
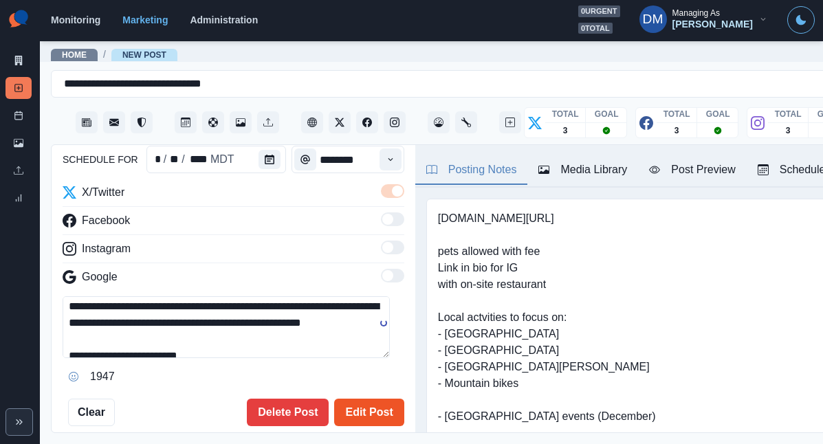
type textarea "**********"
click at [352, 399] on button "Edit Post" at bounding box center [368, 413] width 69 height 28
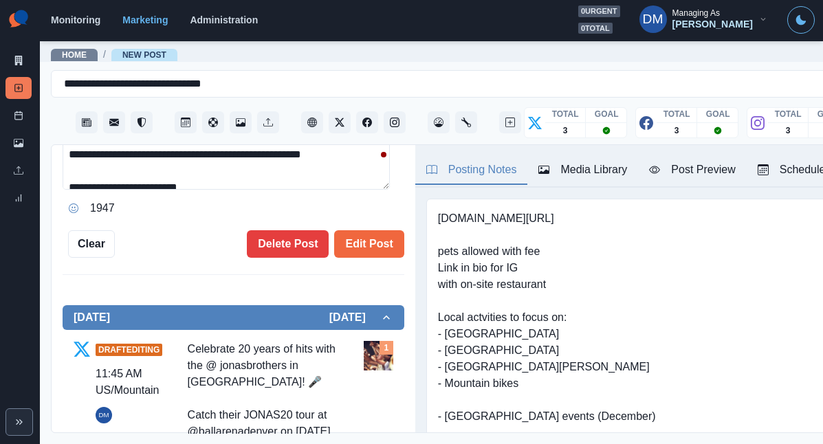
scroll to position [324, 0]
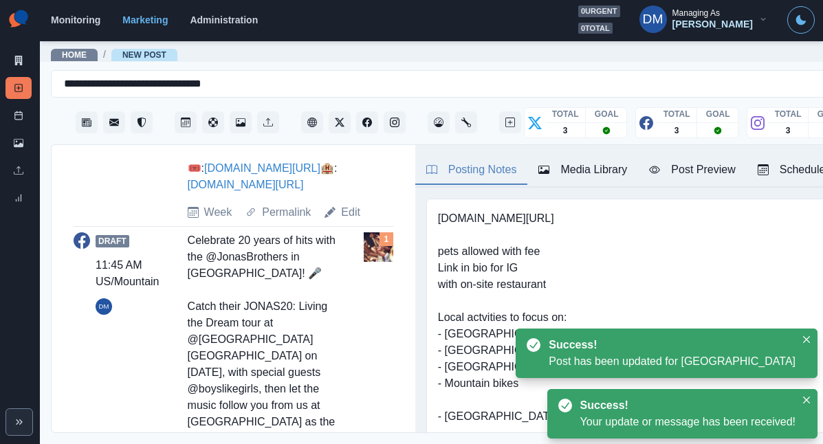
scroll to position [703, 0]
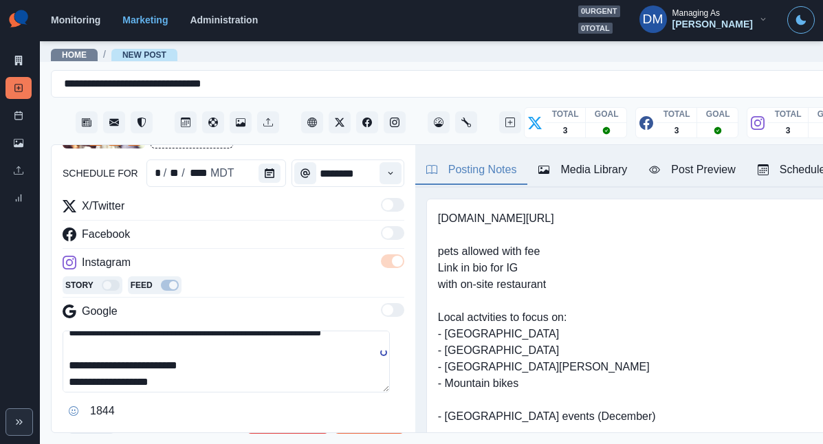
drag, startPoint x: 161, startPoint y: 318, endPoint x: 23, endPoint y: 318, distance: 137.5
click at [23, 318] on div "**********" at bounding box center [411, 222] width 823 height 444
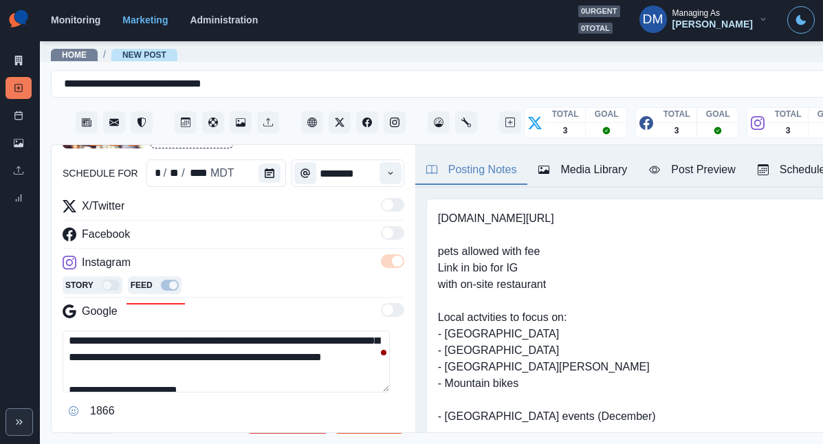
type textarea "**********"
click at [357, 433] on button "Edit Post" at bounding box center [368, 447] width 69 height 28
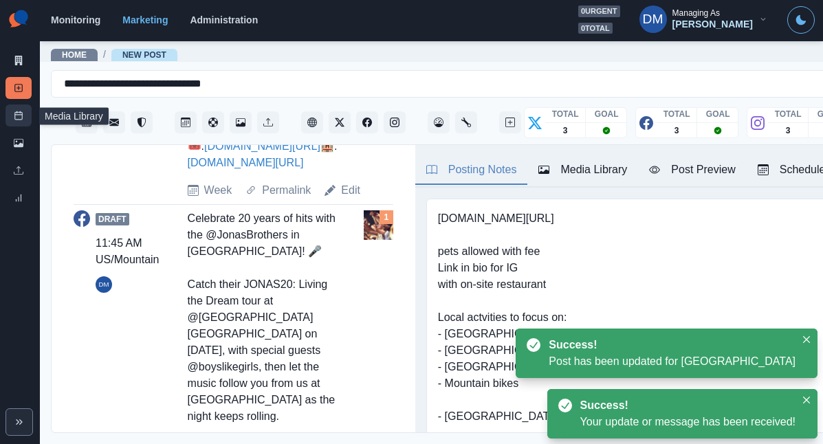
click at [20, 105] on link "Post Schedule" at bounding box center [19, 116] width 26 height 22
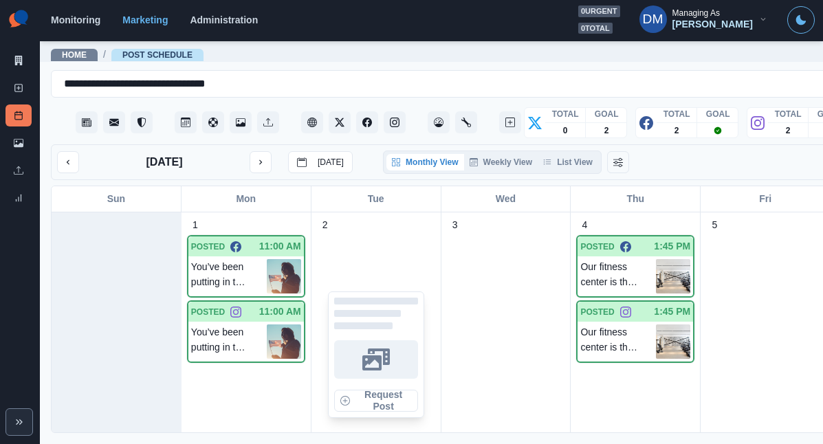
click at [347, 232] on div "Request Post" at bounding box center [376, 354] width 118 height 245
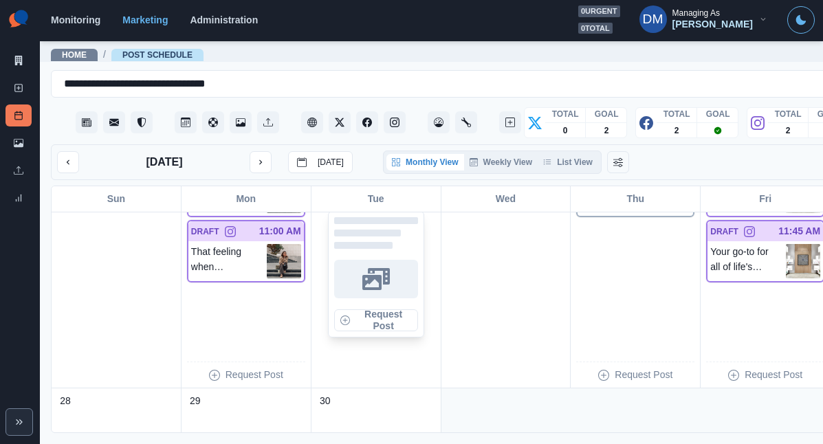
scroll to position [922, 0]
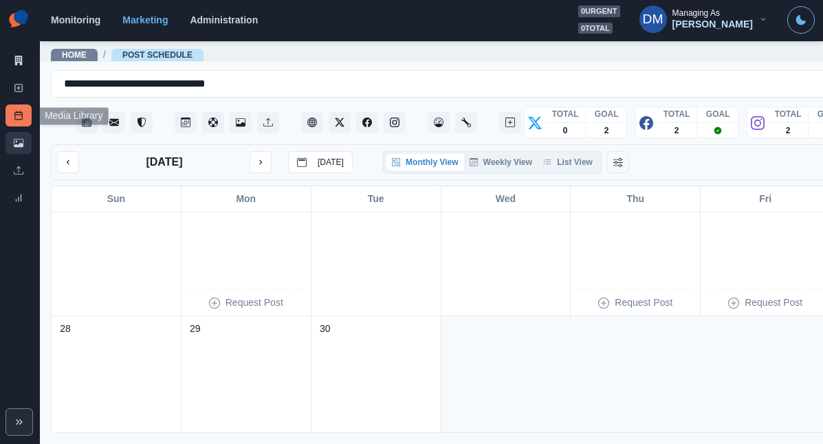
click at [32, 132] on link "Media Library" at bounding box center [19, 143] width 26 height 22
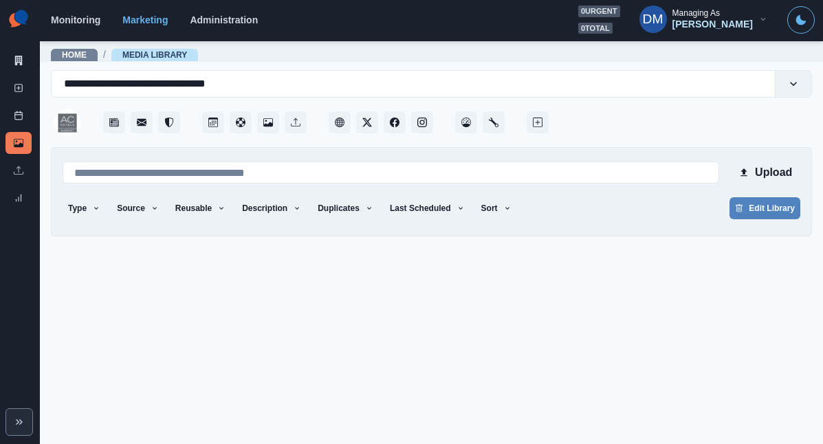
click at [262, 304] on main "**********" at bounding box center [431, 242] width 783 height 404
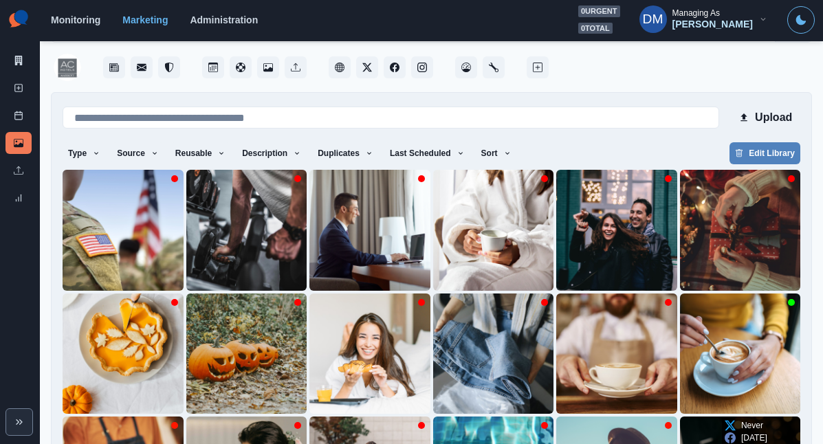
scroll to position [105, 0]
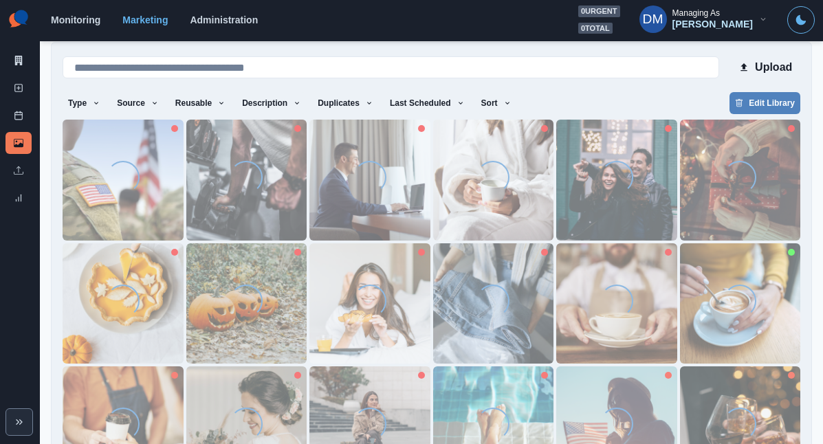
click at [348, 402] on div "Loading..." at bounding box center [370, 424] width 44 height 44
click at [353, 408] on div "Loading..." at bounding box center [369, 427] width 33 height 38
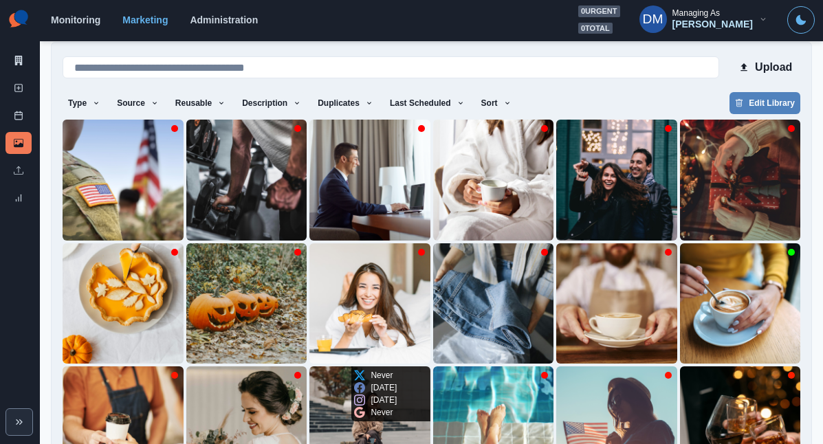
click at [309, 366] on img at bounding box center [369, 426] width 121 height 121
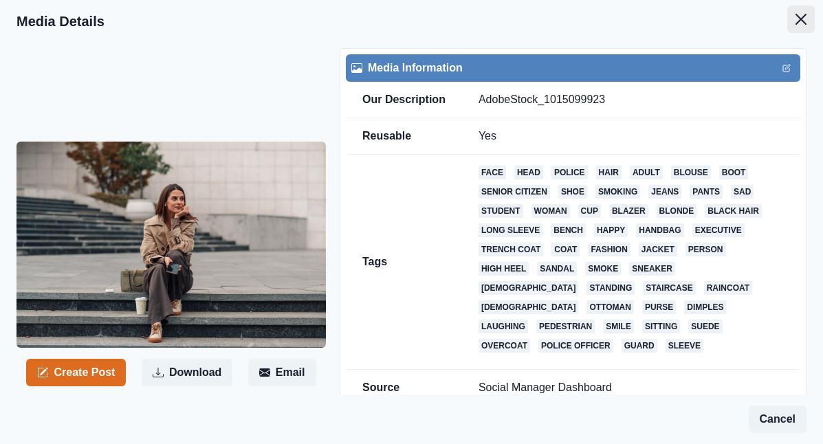
click at [806, 19] on button "Close" at bounding box center [801, 20] width 28 height 28
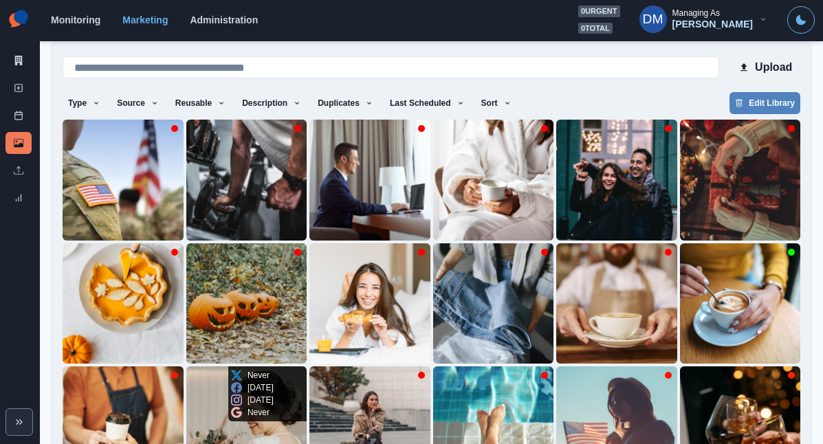
click at [307, 366] on img at bounding box center [246, 426] width 121 height 121
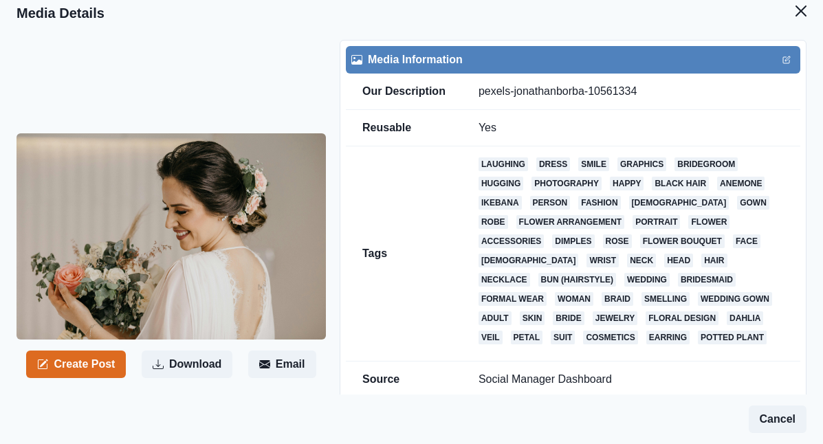
scroll to position [29, 0]
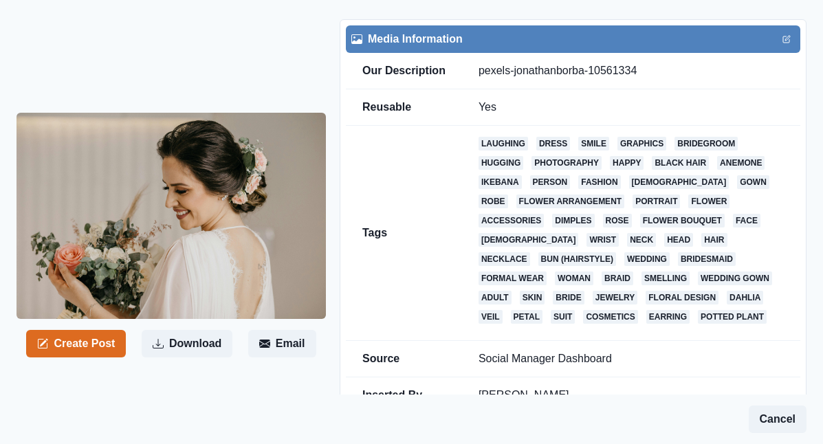
click at [478, 53] on td "pexels-jonathanborba-10561334" at bounding box center [631, 71] width 338 height 36
drag, startPoint x: 440, startPoint y: 45, endPoint x: 586, endPoint y: 47, distance: 145.8
click at [586, 53] on td "pexels-jonathanborba-10561334" at bounding box center [631, 71] width 338 height 36
copy td "pexels-jonathanborba-10561334"
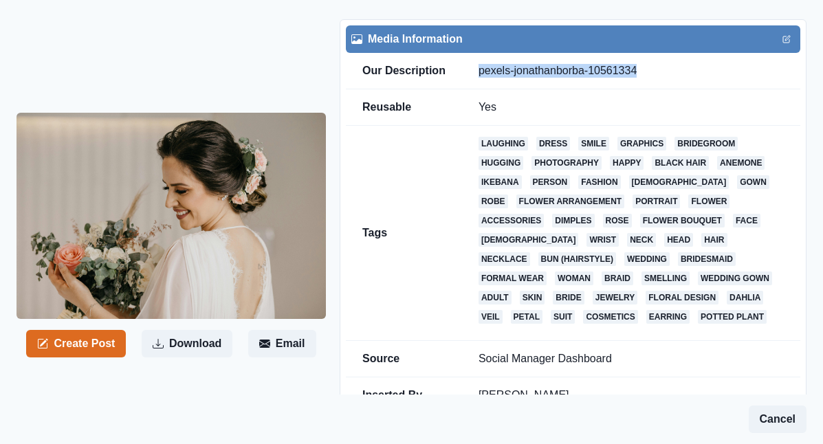
scroll to position [150, 0]
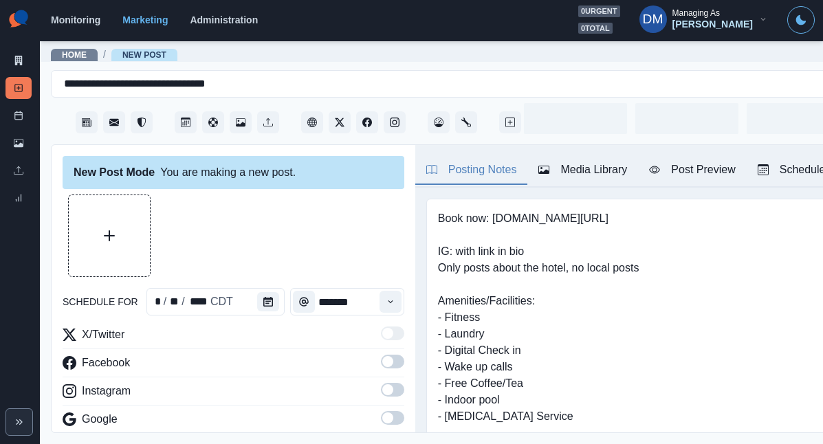
type input "********"
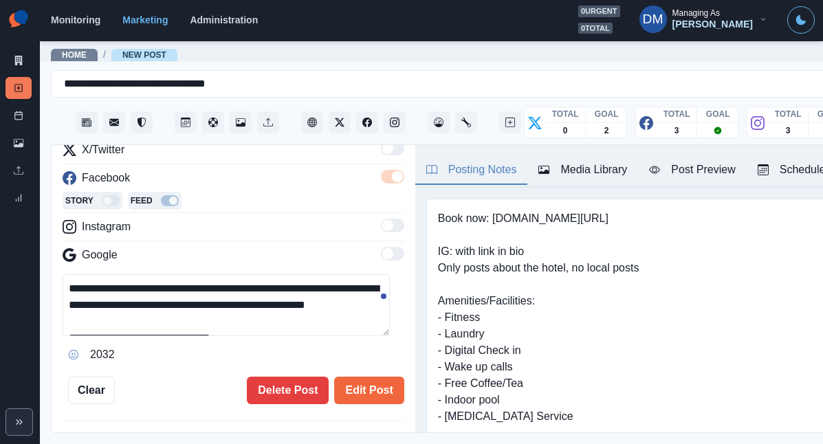
scroll to position [199, 0]
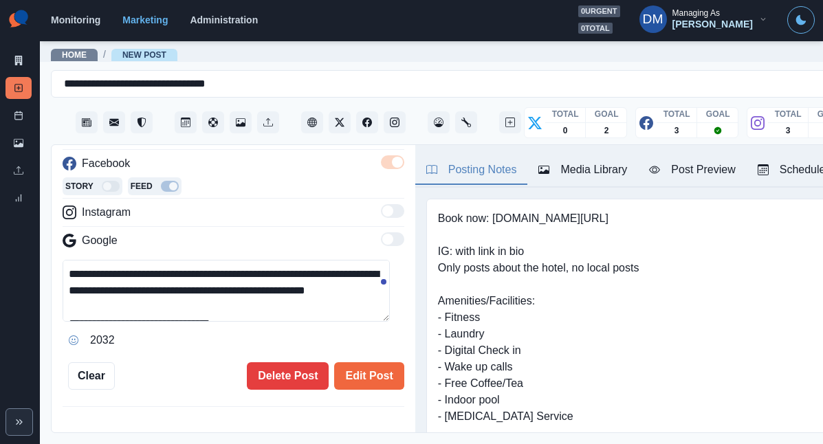
click at [228, 260] on textarea "**********" at bounding box center [226, 291] width 327 height 62
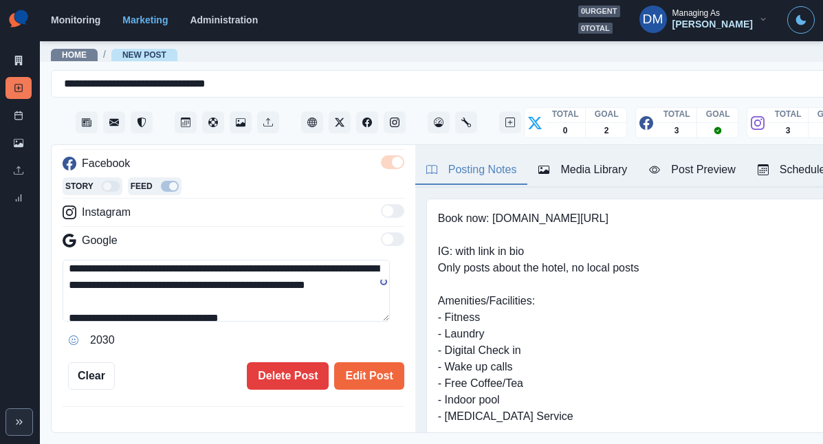
scroll to position [18, 0]
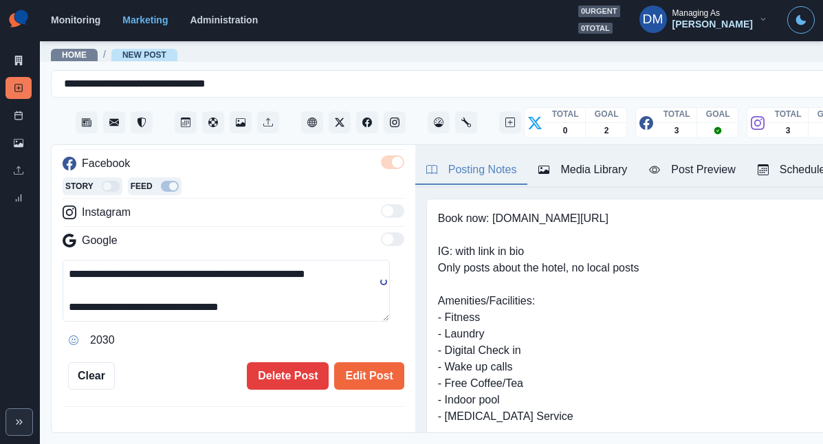
click at [69, 336] on icon "Opens Emoji Picker" at bounding box center [74, 341] width 10 height 10
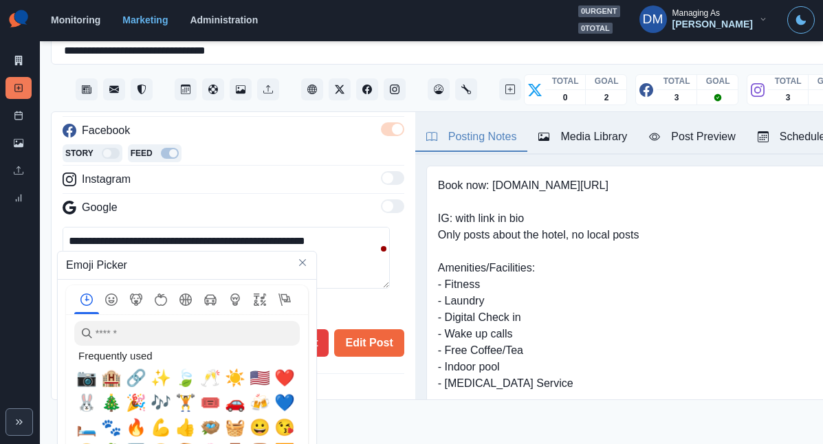
scroll to position [110, 0]
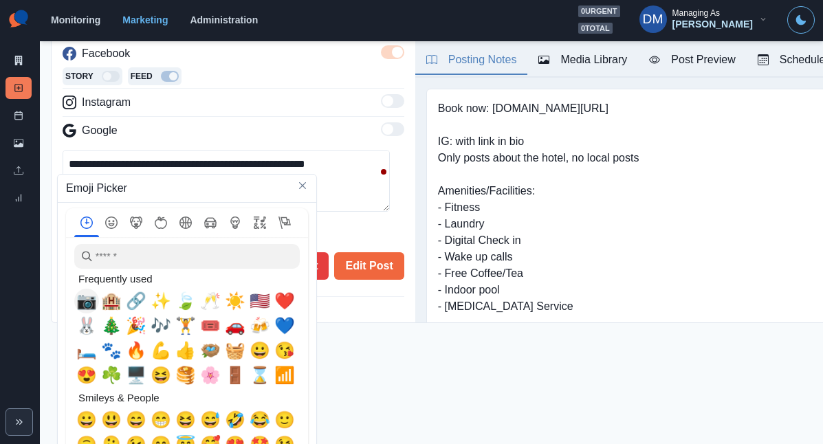
click at [78, 292] on span "📷" at bounding box center [86, 301] width 21 height 19
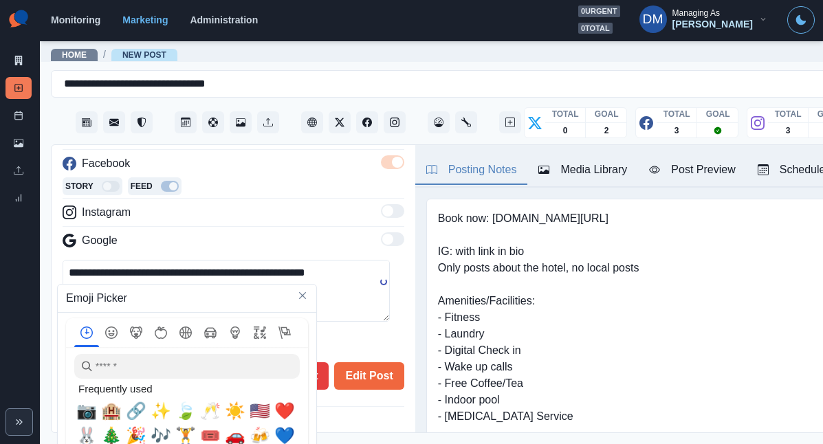
click at [85, 260] on textarea "**********" at bounding box center [226, 291] width 327 height 62
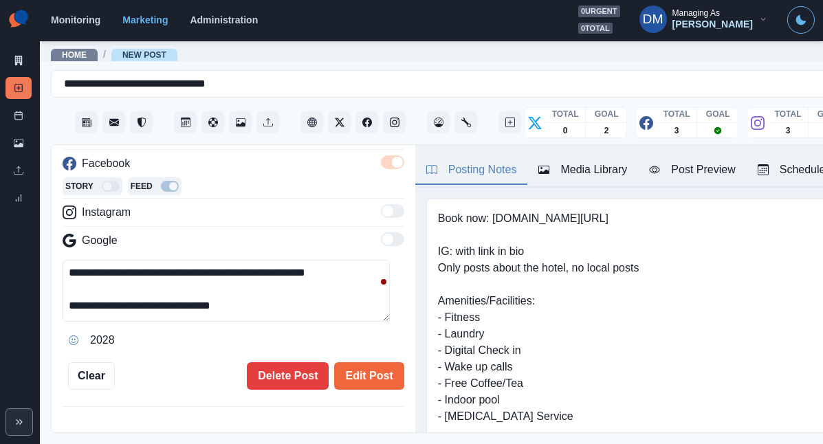
click at [89, 260] on textarea "**********" at bounding box center [226, 291] width 327 height 62
paste textarea "**********"
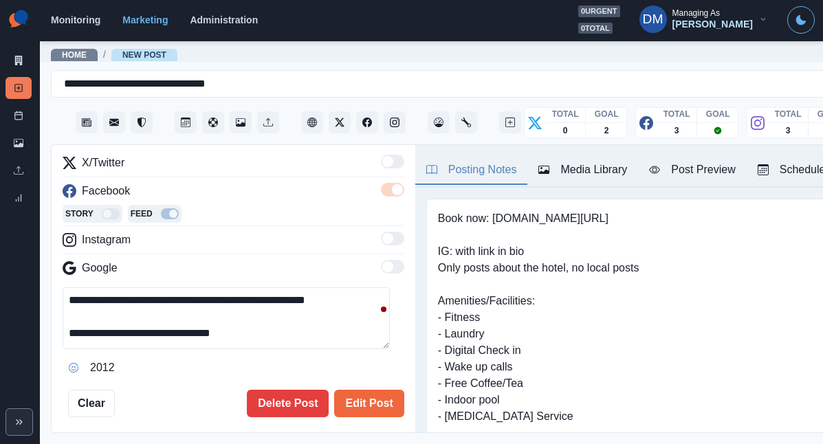
click at [143, 287] on textarea "**********" at bounding box center [226, 318] width 327 height 62
type textarea "**********"
click at [372, 390] on button "Edit Post" at bounding box center [368, 404] width 69 height 28
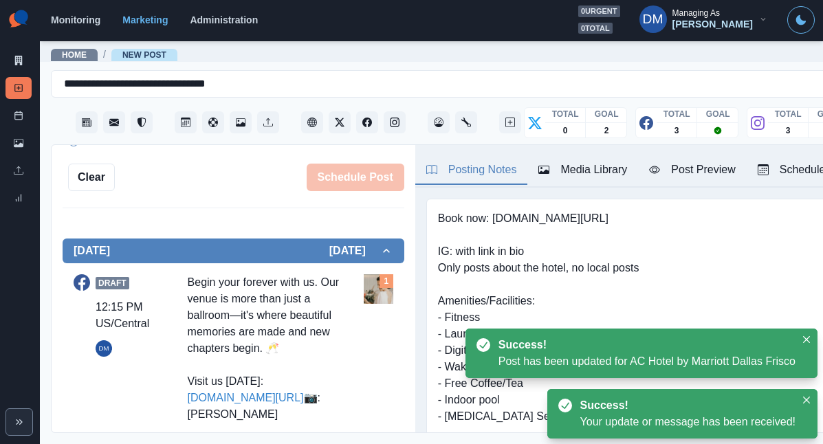
scroll to position [389, 0]
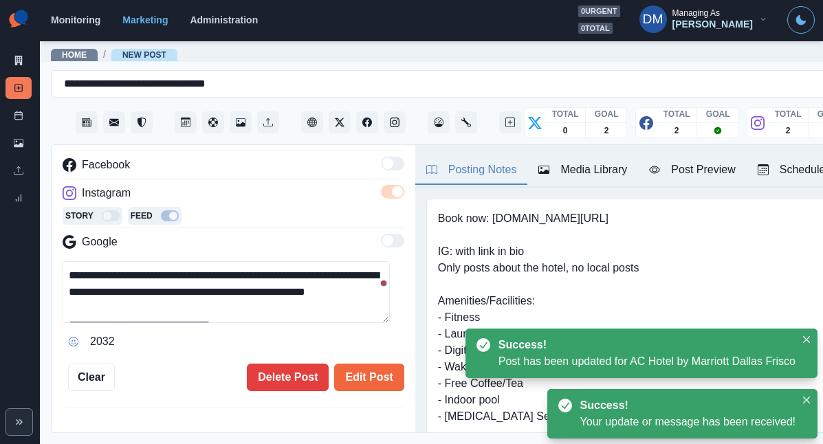
scroll to position [155, 0]
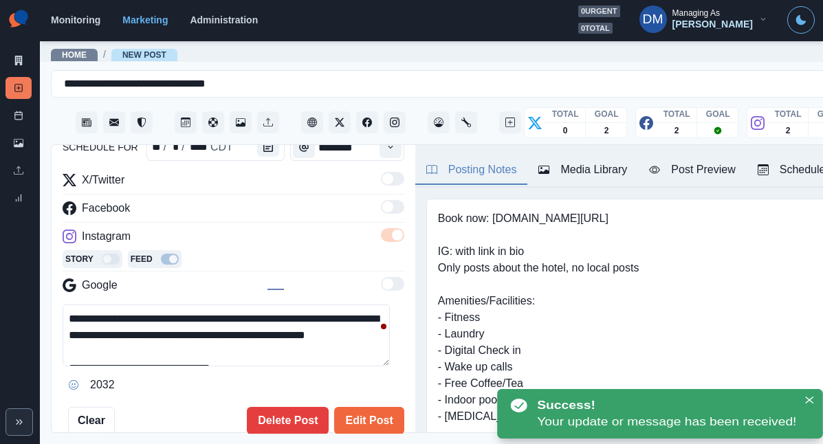
click at [208, 305] on textarea "**********" at bounding box center [226, 336] width 327 height 62
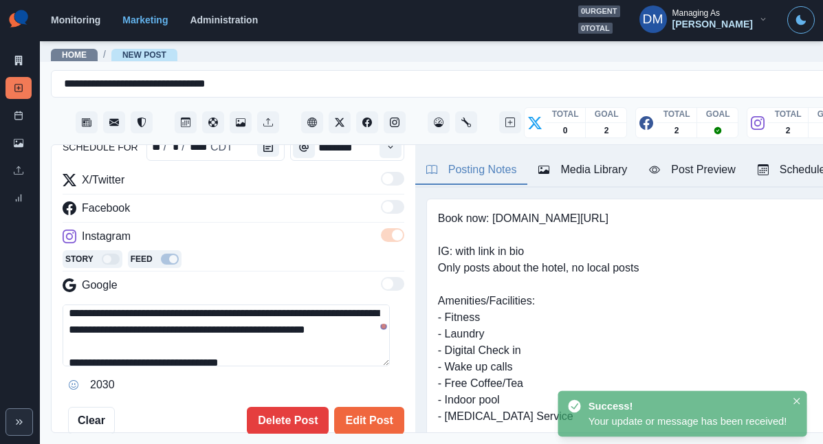
scroll to position [18, 0]
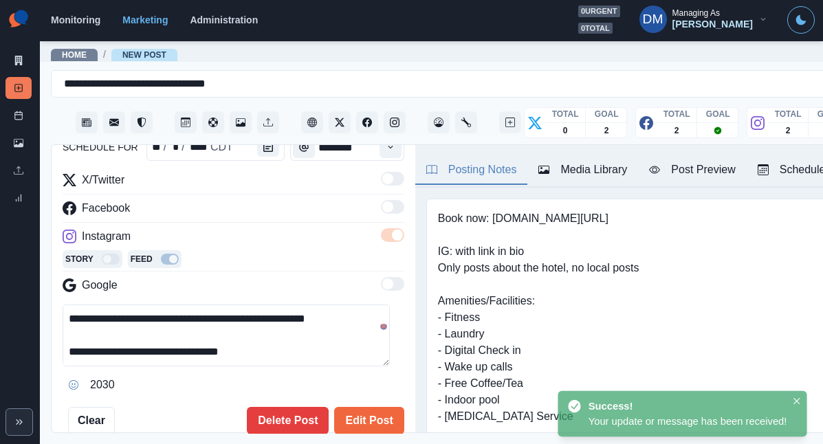
paste textarea "**********"
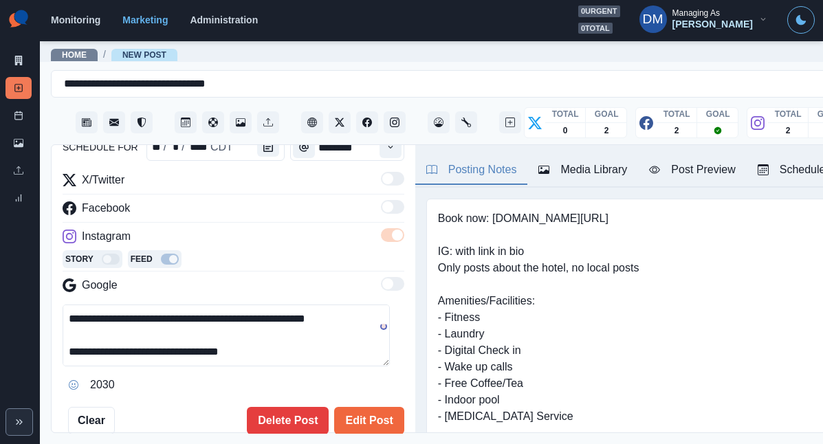
click at [65, 374] on button "Opens Emoji Picker" at bounding box center [74, 385] width 22 height 22
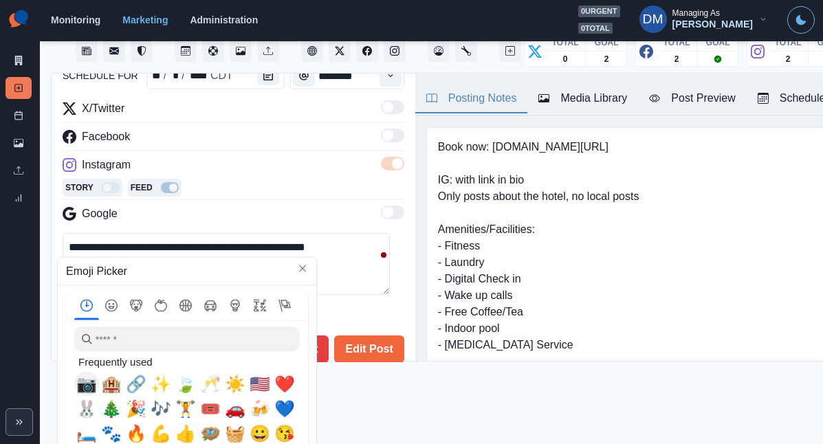
scroll to position [1, 0]
click at [80, 380] on span "📷" at bounding box center [86, 383] width 21 height 19
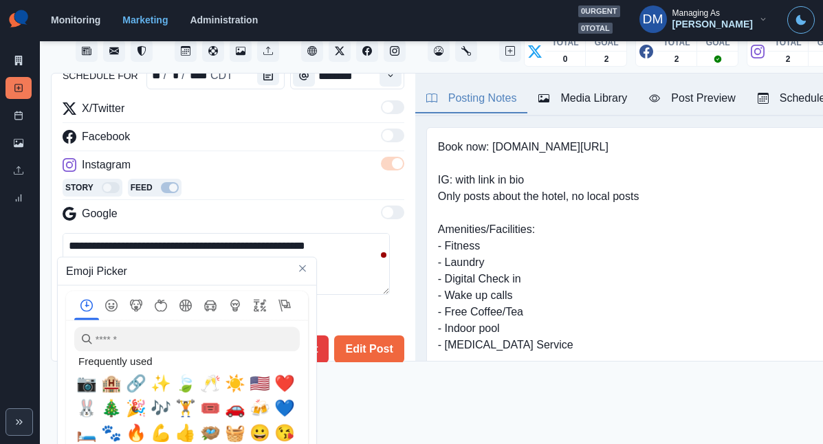
scroll to position [0, 0]
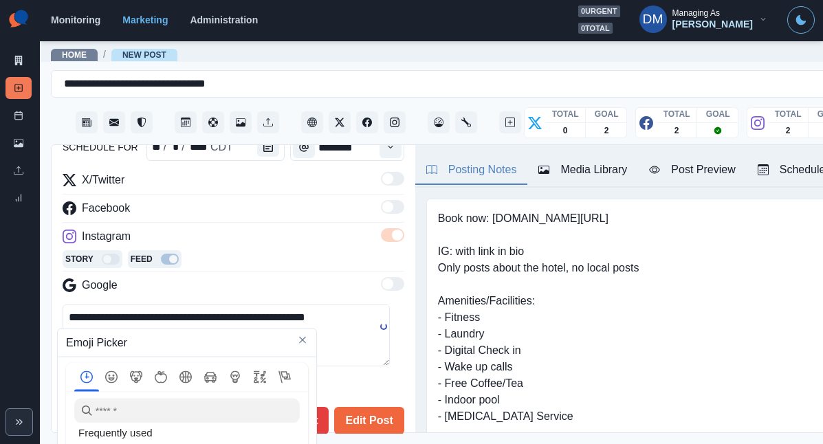
click at [90, 305] on textarea "**********" at bounding box center [226, 336] width 327 height 62
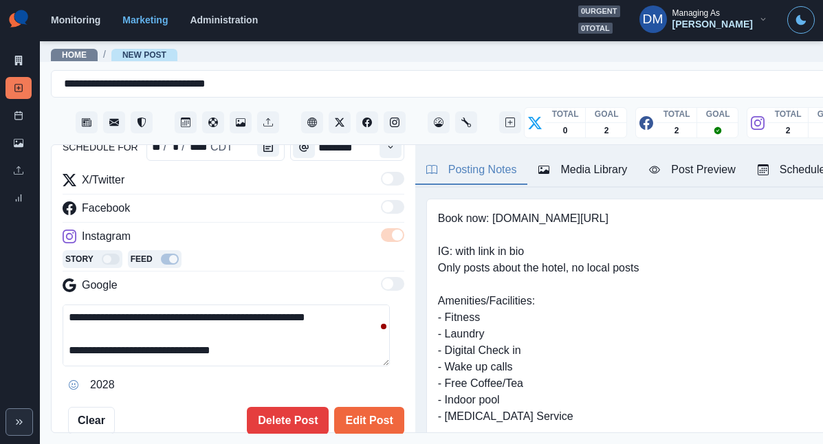
click at [90, 305] on textarea "**********" at bounding box center [226, 336] width 327 height 62
paste textarea "**********"
type textarea "**********"
click at [355, 407] on button "Edit Post" at bounding box center [368, 421] width 69 height 28
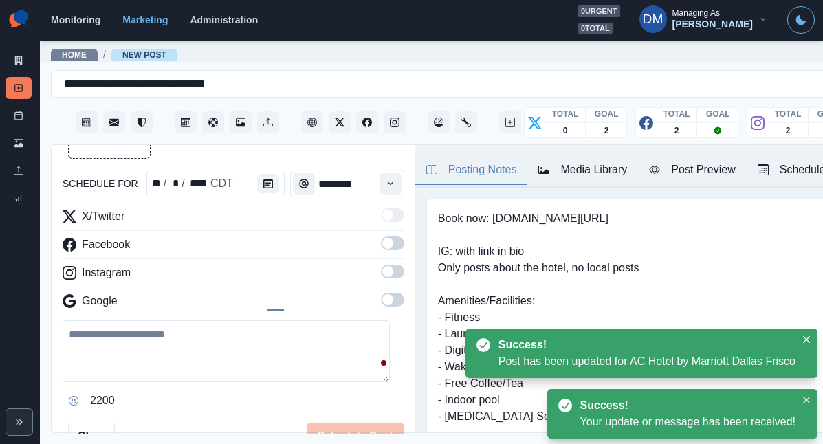
scroll to position [80, 0]
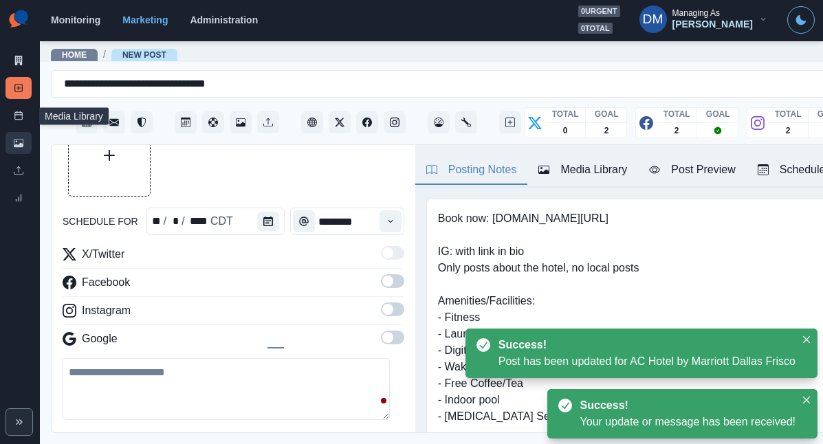
click at [29, 132] on link "Media Library" at bounding box center [19, 143] width 26 height 22
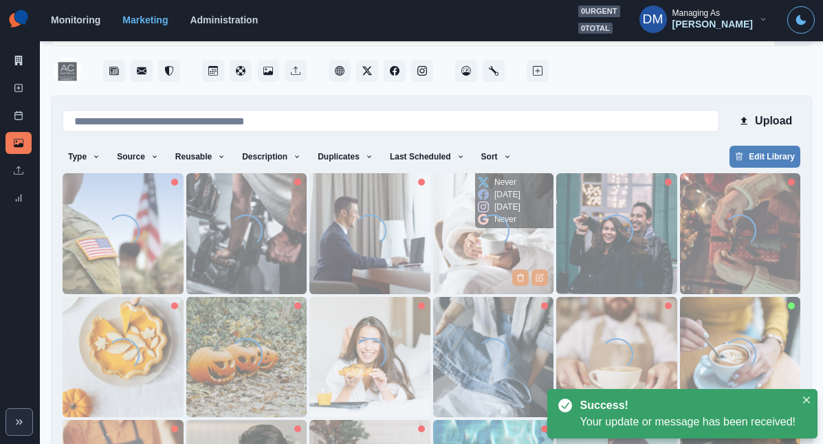
scroll to position [105, 0]
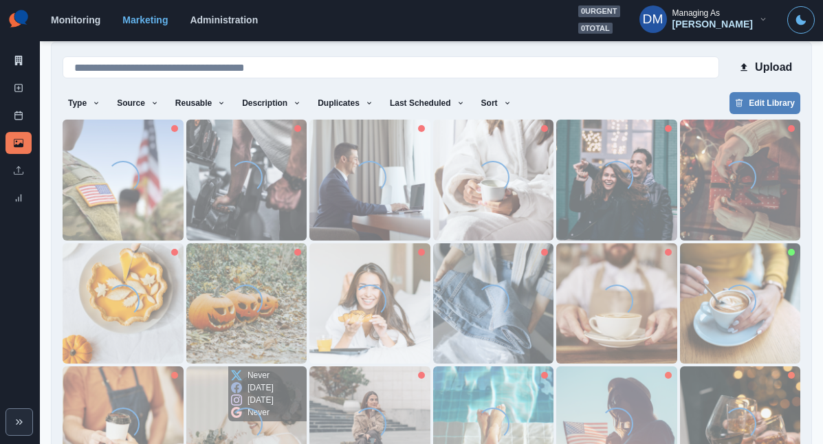
click at [307, 366] on img at bounding box center [246, 426] width 121 height 121
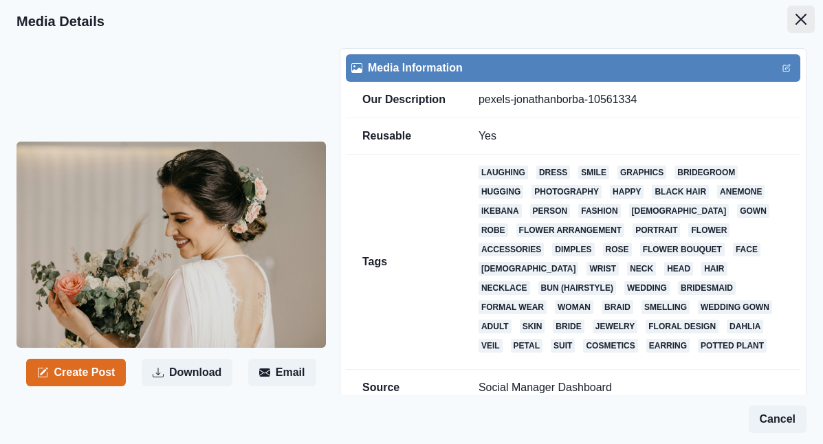
click at [806, 14] on icon "Close" at bounding box center [800, 19] width 11 height 11
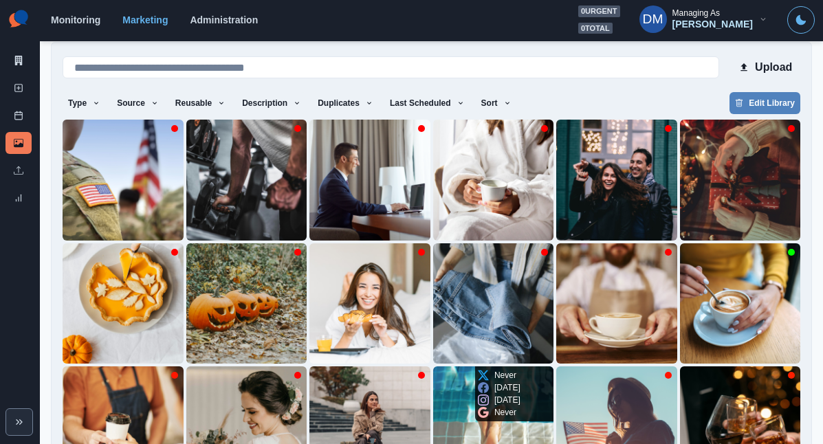
click at [494, 406] on p "Never" at bounding box center [505, 412] width 22 height 12
click at [433, 366] on img at bounding box center [493, 426] width 121 height 121
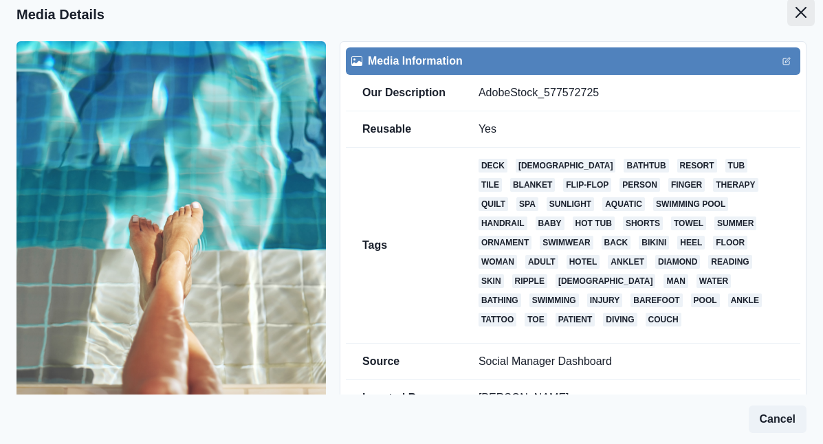
click at [806, 7] on icon "Close" at bounding box center [800, 12] width 11 height 11
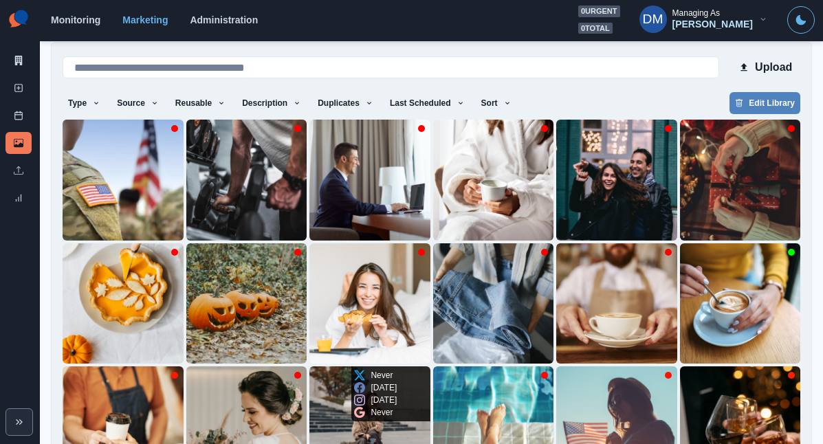
click at [309, 366] on img at bounding box center [369, 426] width 121 height 121
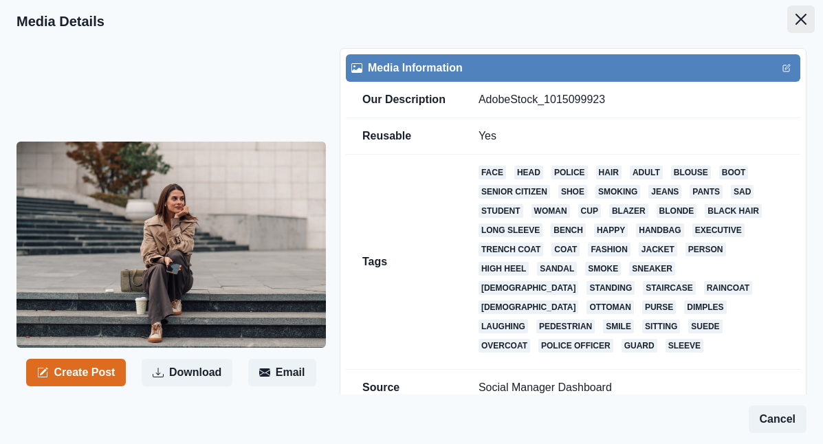
click at [806, 15] on icon "Close" at bounding box center [800, 19] width 11 height 11
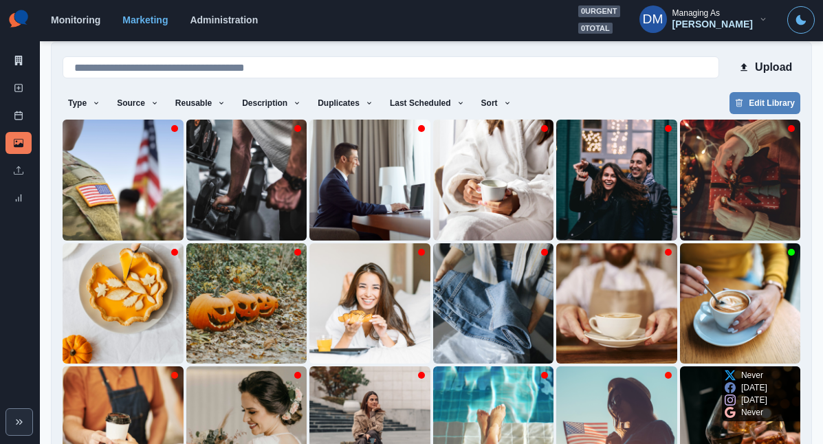
click at [680, 366] on img at bounding box center [740, 426] width 121 height 121
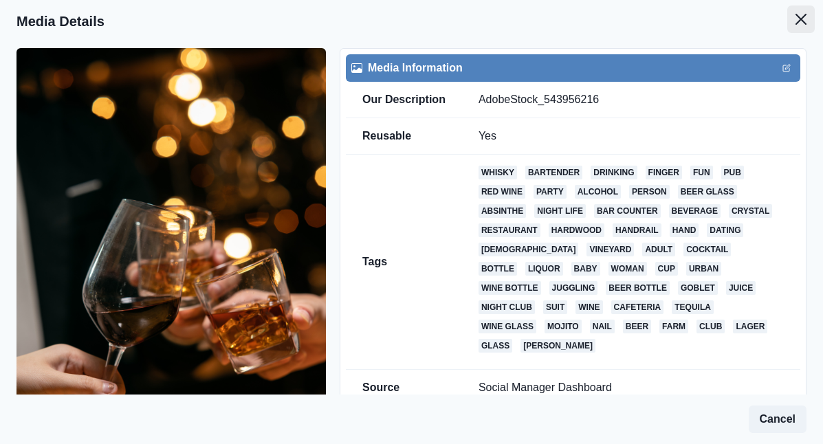
click at [804, 14] on icon "Close" at bounding box center [800, 19] width 11 height 11
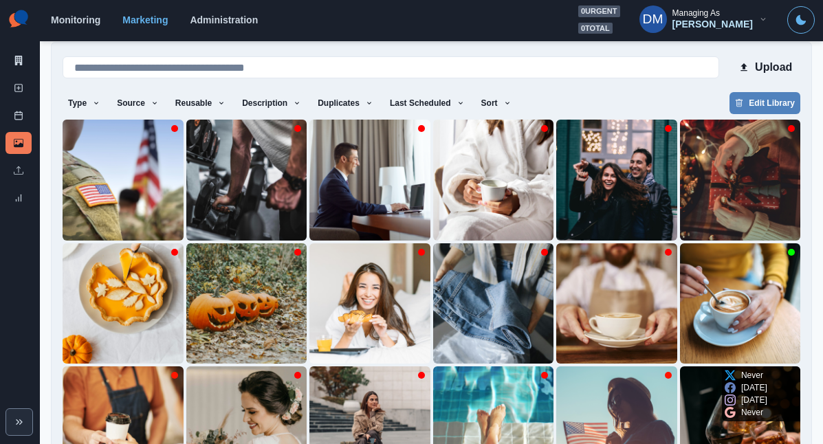
click at [680, 366] on img at bounding box center [740, 426] width 121 height 121
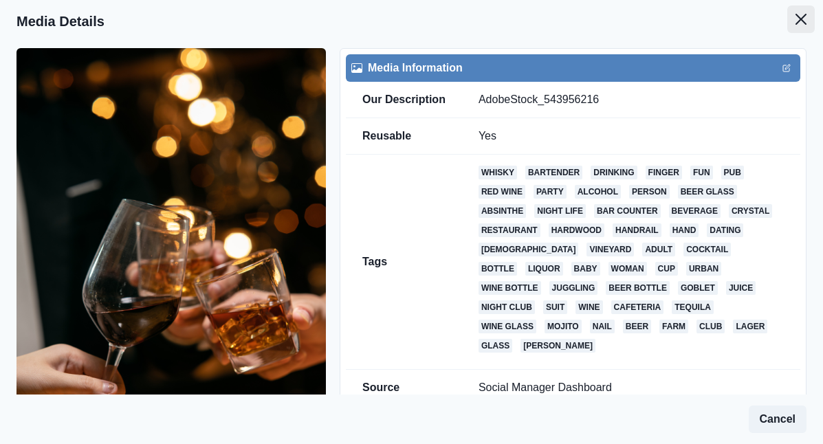
click at [806, 14] on icon "Close" at bounding box center [800, 19] width 11 height 11
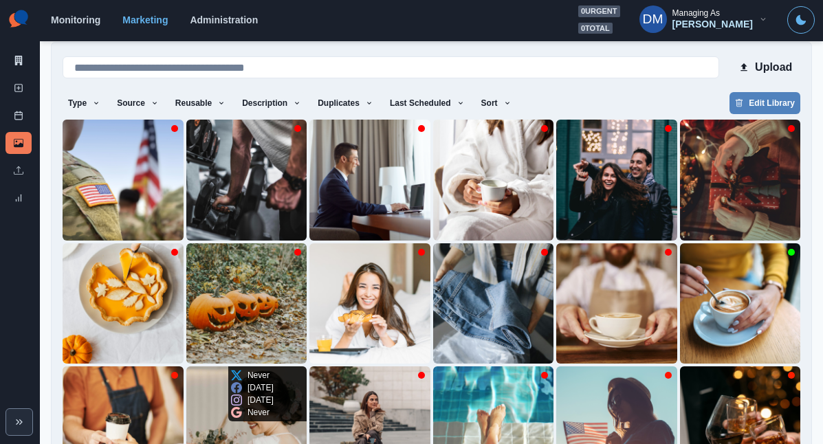
click at [307, 366] on img at bounding box center [246, 426] width 121 height 121
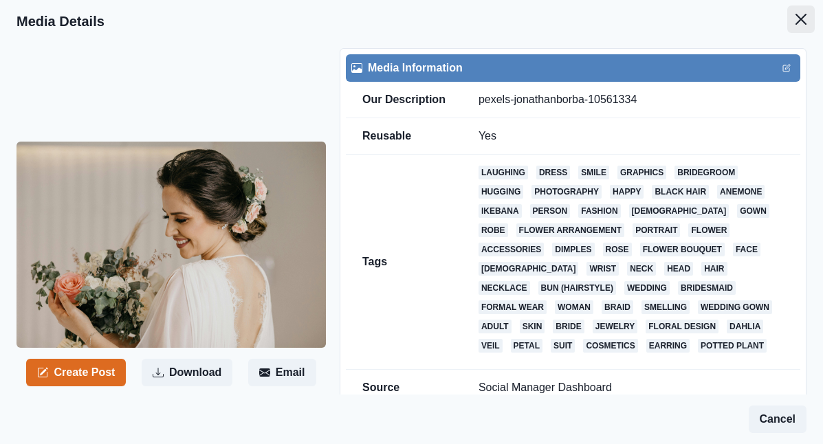
click at [806, 14] on icon "Close" at bounding box center [800, 19] width 11 height 11
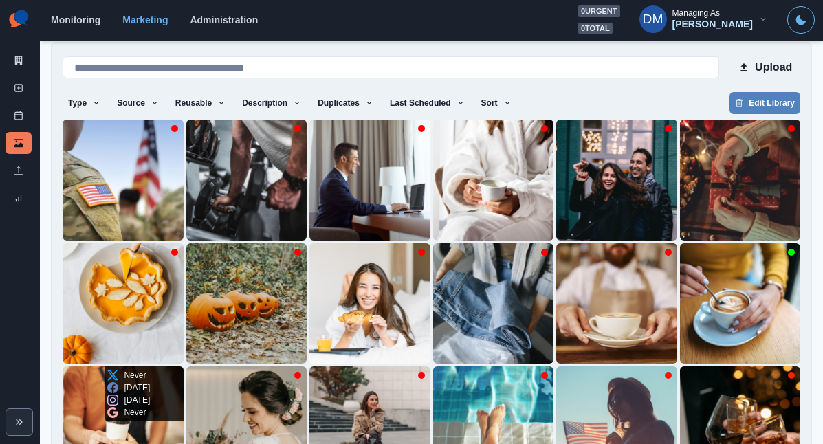
click at [184, 366] on img at bounding box center [123, 426] width 121 height 121
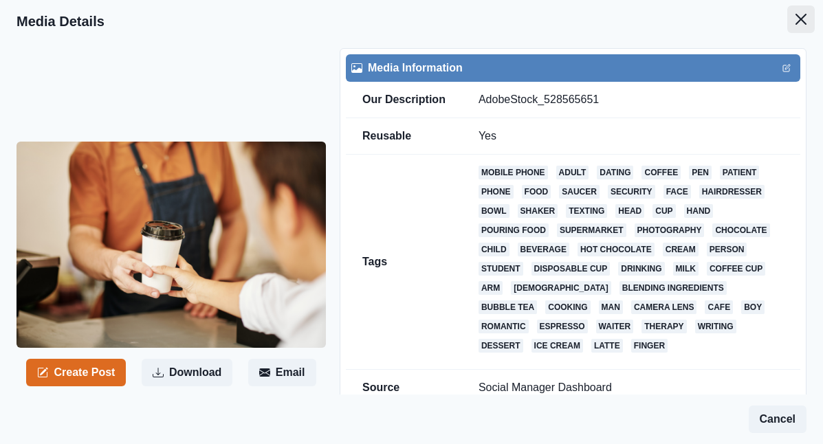
click at [801, 15] on button "Close" at bounding box center [801, 20] width 28 height 28
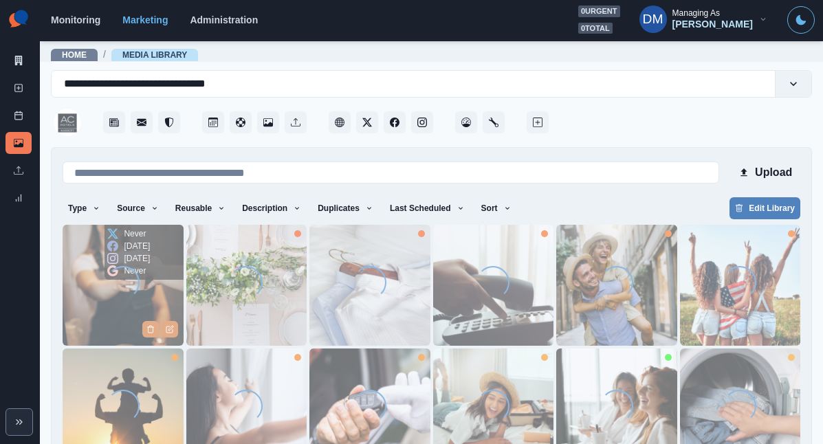
click at [90, 264] on img at bounding box center [123, 285] width 121 height 121
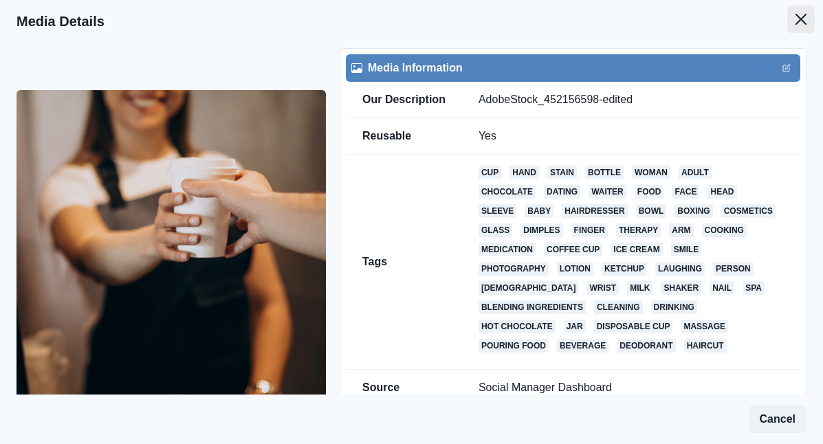
click at [803, 15] on icon "Close" at bounding box center [800, 19] width 11 height 11
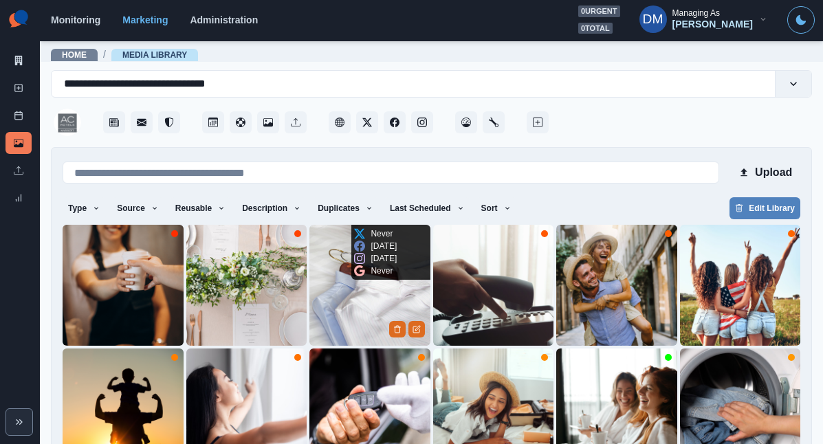
scroll to position [105, 0]
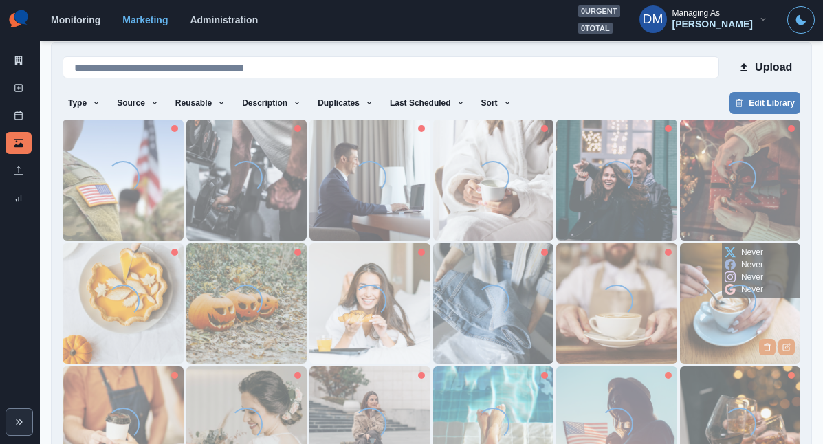
click at [680, 260] on img at bounding box center [740, 303] width 121 height 121
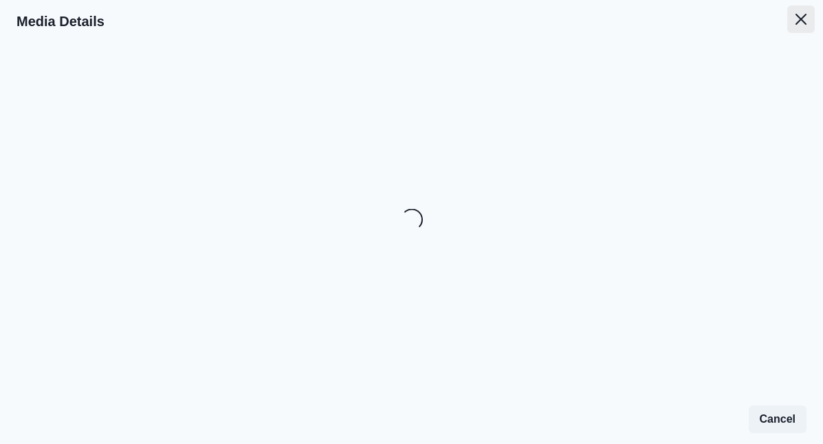
click at [800, 8] on button "Close" at bounding box center [801, 20] width 28 height 28
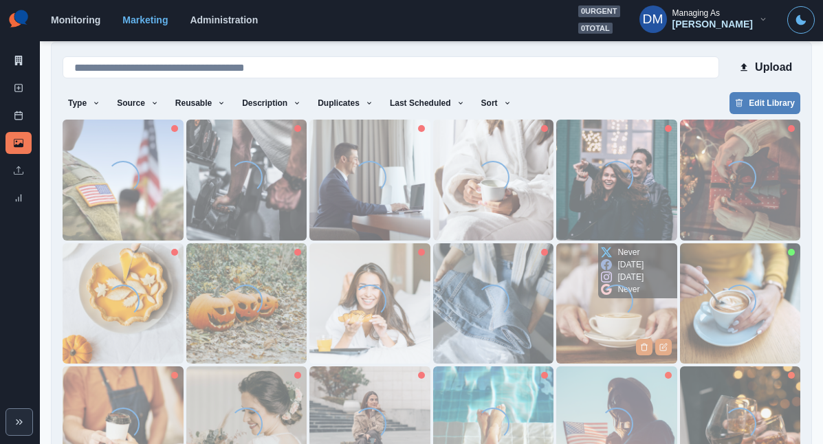
click at [556, 248] on img at bounding box center [616, 303] width 121 height 121
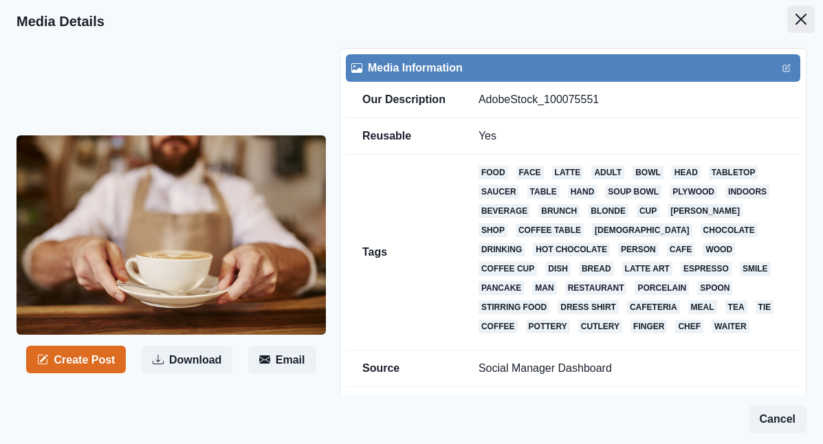
click at [798, 14] on button "Close" at bounding box center [801, 20] width 28 height 28
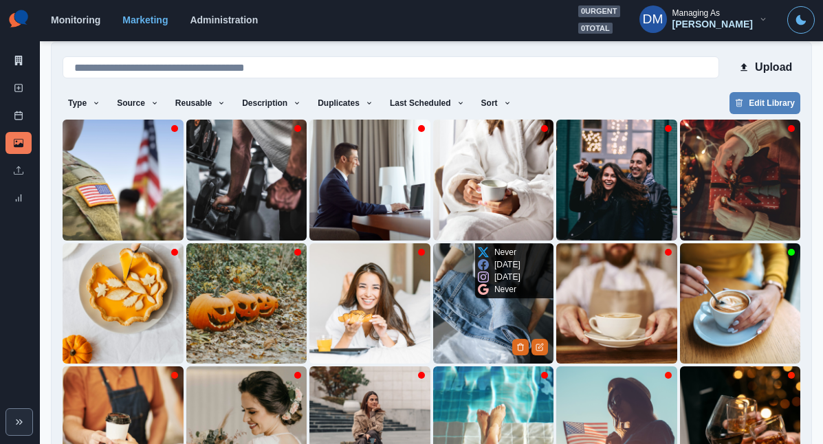
click at [433, 254] on img at bounding box center [493, 303] width 121 height 121
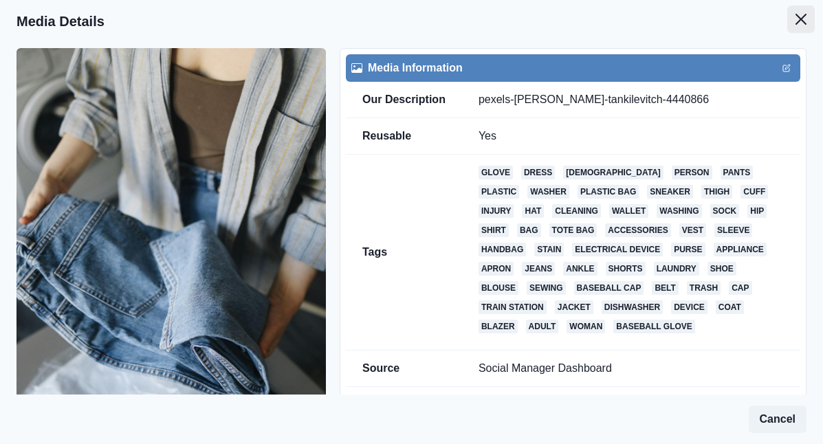
click at [802, 17] on button "Close" at bounding box center [801, 20] width 28 height 28
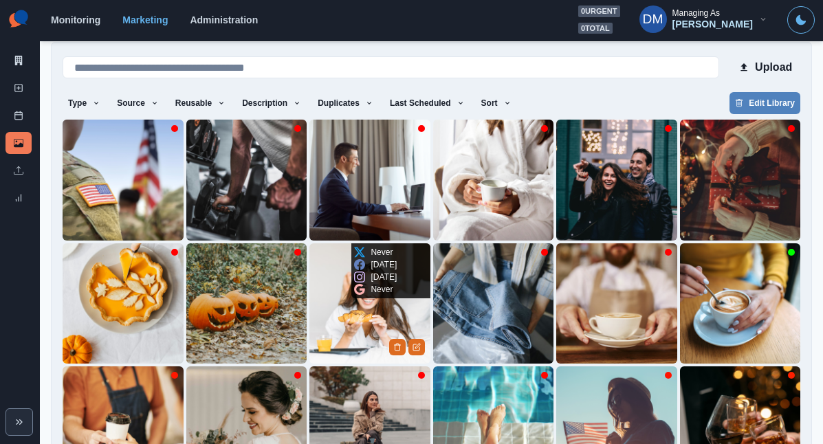
click at [309, 256] on img at bounding box center [369, 303] width 121 height 121
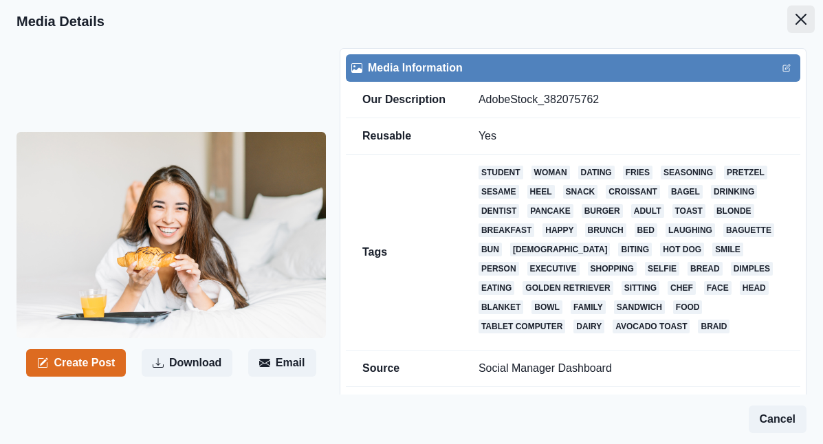
click at [801, 13] on button "Close" at bounding box center [801, 20] width 28 height 28
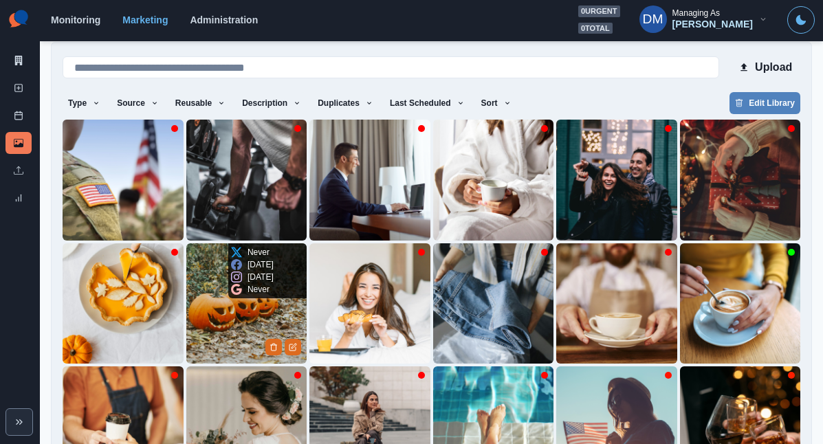
click at [186, 248] on img at bounding box center [246, 303] width 121 height 121
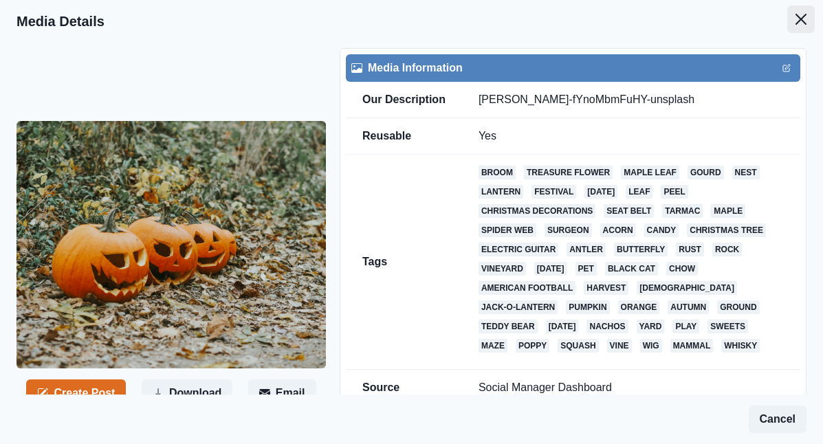
click at [800, 12] on button "Close" at bounding box center [801, 20] width 28 height 28
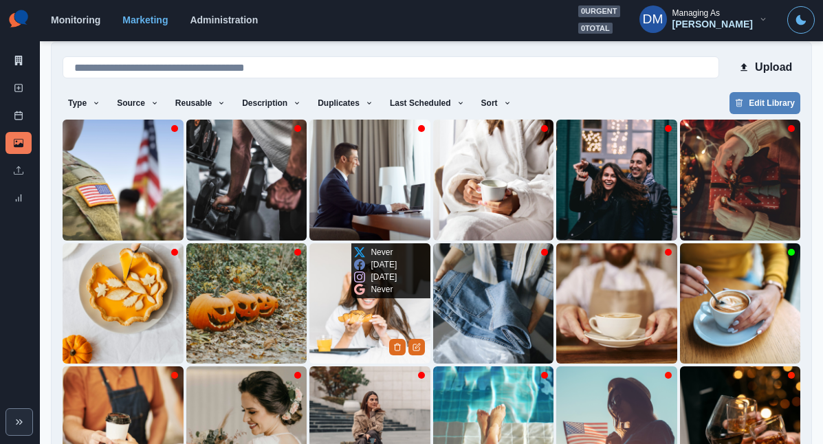
click at [309, 252] on img at bounding box center [369, 303] width 121 height 121
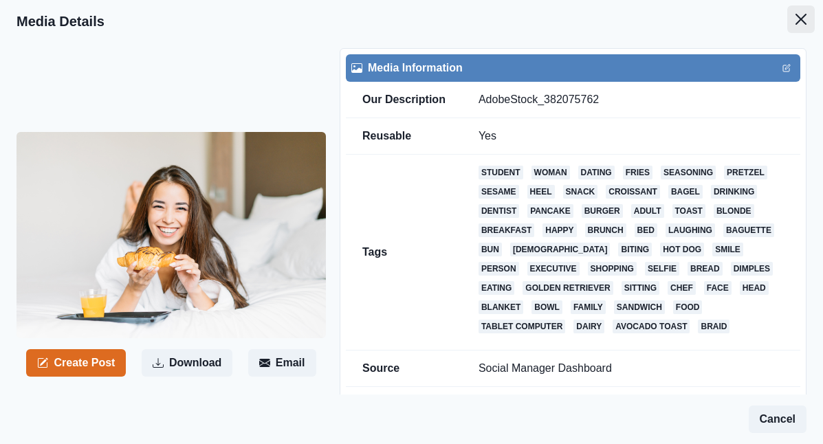
click at [805, 18] on icon "Close" at bounding box center [800, 19] width 11 height 11
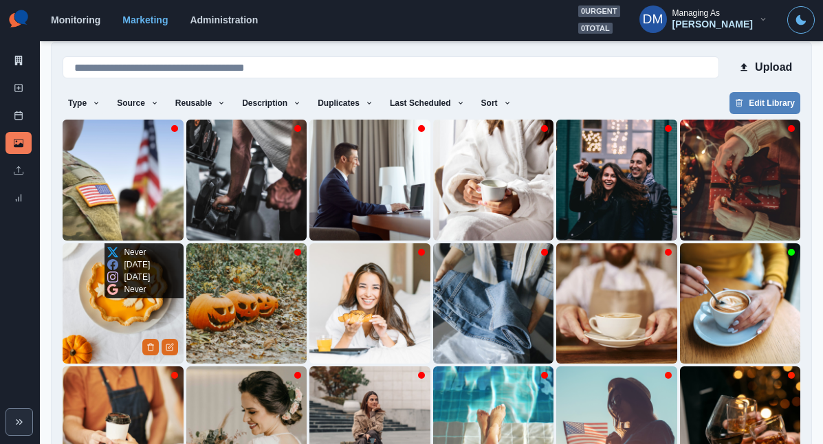
click at [184, 243] on img at bounding box center [123, 303] width 121 height 121
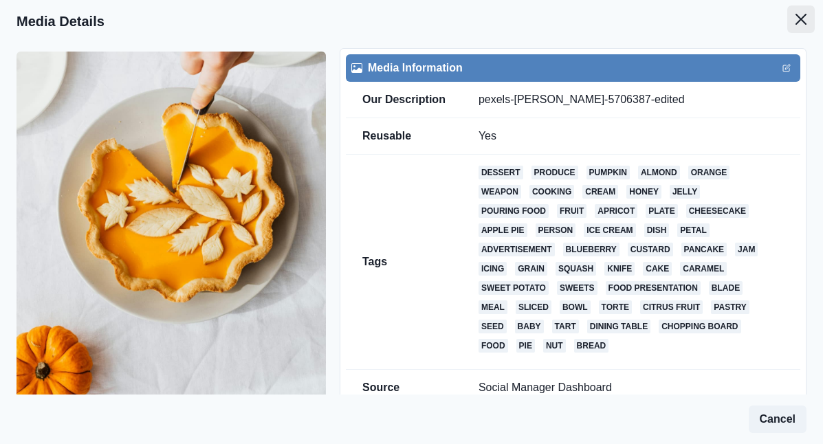
click at [804, 14] on icon "Close" at bounding box center [800, 19] width 11 height 11
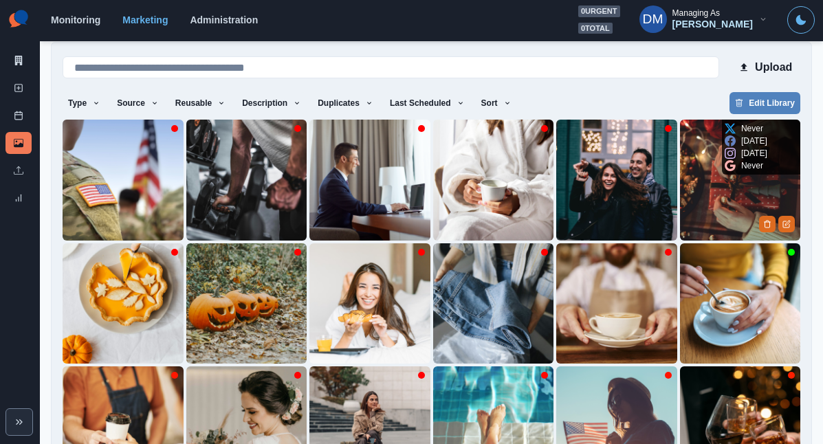
click at [680, 148] on img at bounding box center [740, 180] width 121 height 121
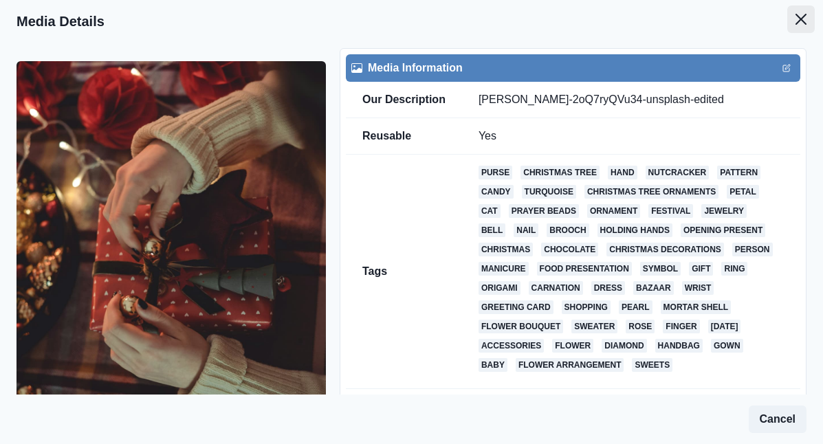
click at [799, 21] on button "Close" at bounding box center [801, 20] width 28 height 28
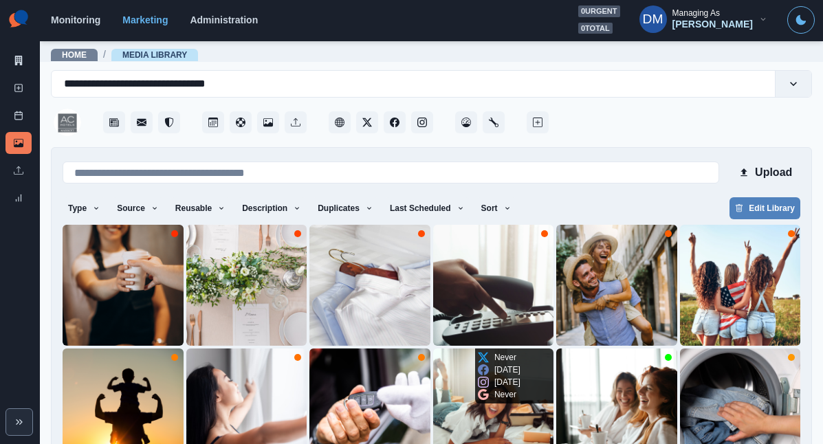
scroll to position [105, 0]
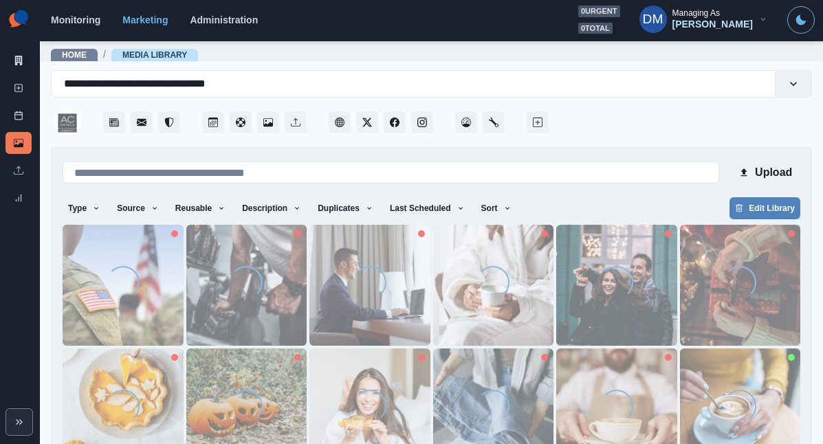
click at [600, 266] on div "Loading..." at bounding box center [616, 285] width 33 height 38
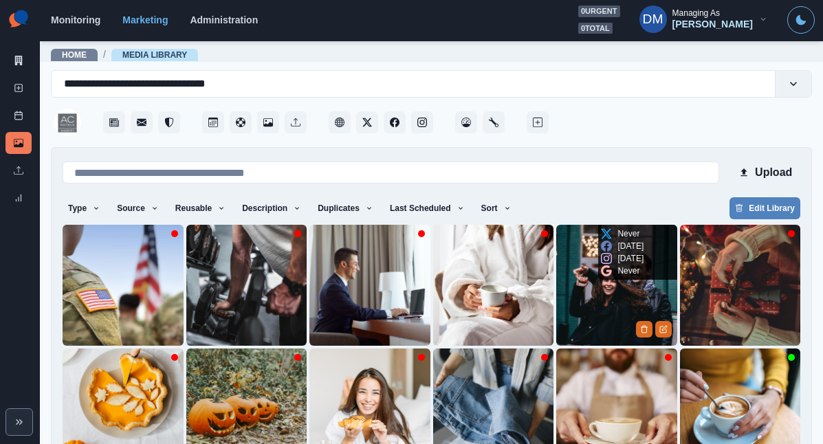
click at [556, 243] on img at bounding box center [616, 285] width 121 height 121
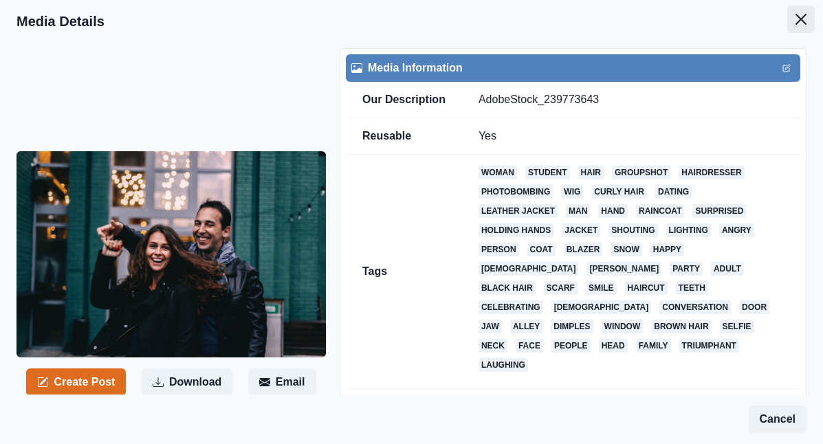
click at [806, 14] on icon "Close" at bounding box center [800, 19] width 11 height 11
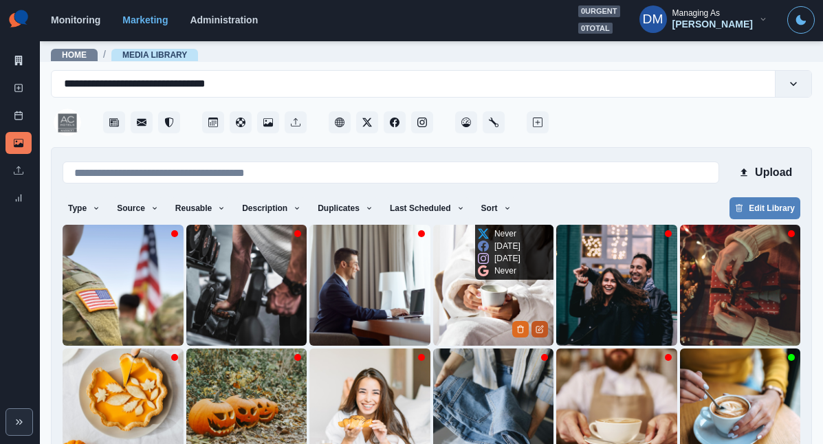
click at [531, 321] on button "Edit Media" at bounding box center [539, 329] width 17 height 17
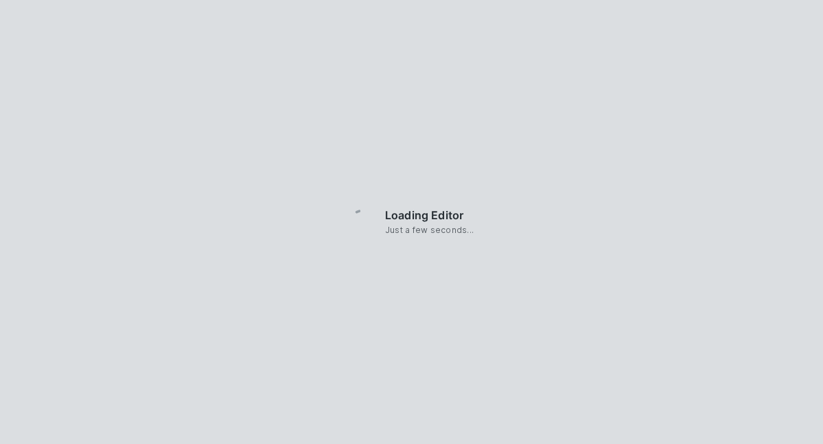
click at [523, 266] on div "Loading Editor Just a few seconds..." at bounding box center [411, 222] width 823 height 444
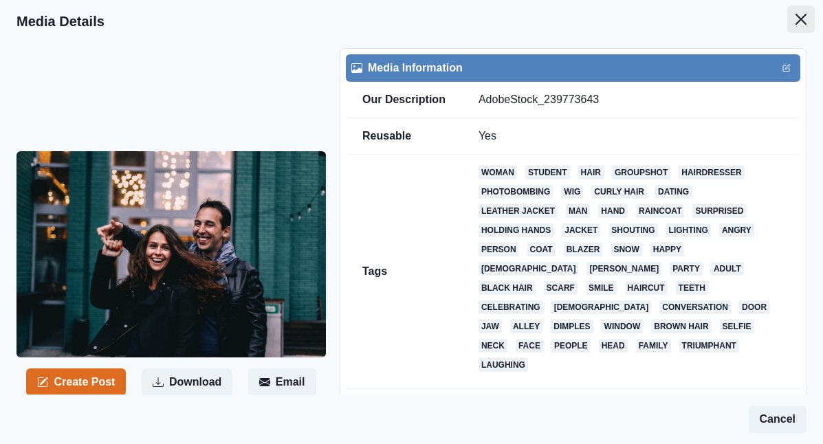
click at [803, 9] on button "Close" at bounding box center [801, 20] width 28 height 28
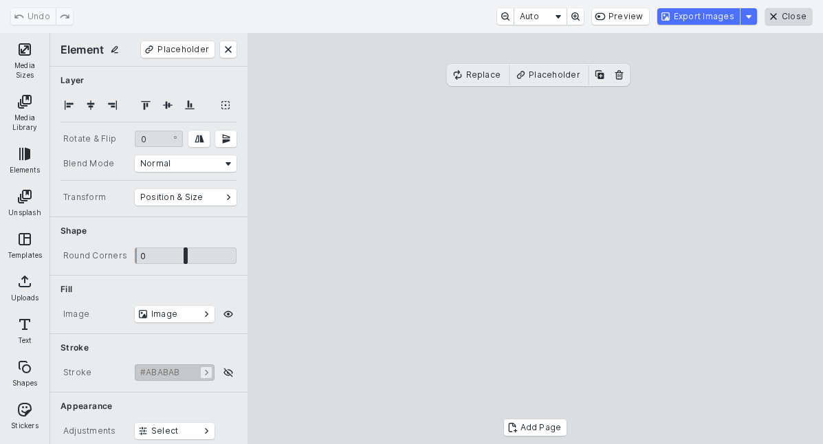
click at [795, 22] on button "Close" at bounding box center [788, 16] width 47 height 17
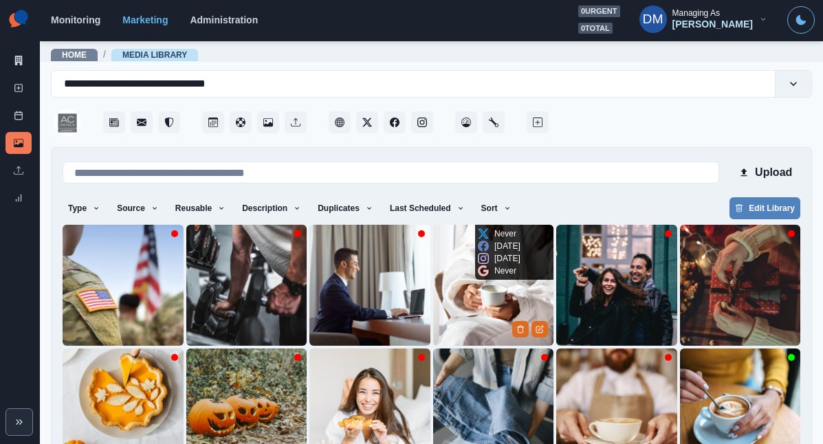
click at [433, 247] on img at bounding box center [493, 285] width 121 height 121
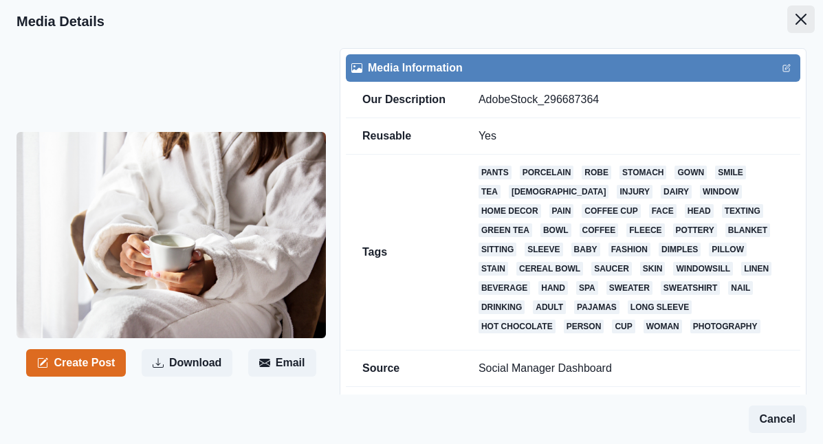
click at [803, 18] on icon "Close" at bounding box center [800, 19] width 11 height 11
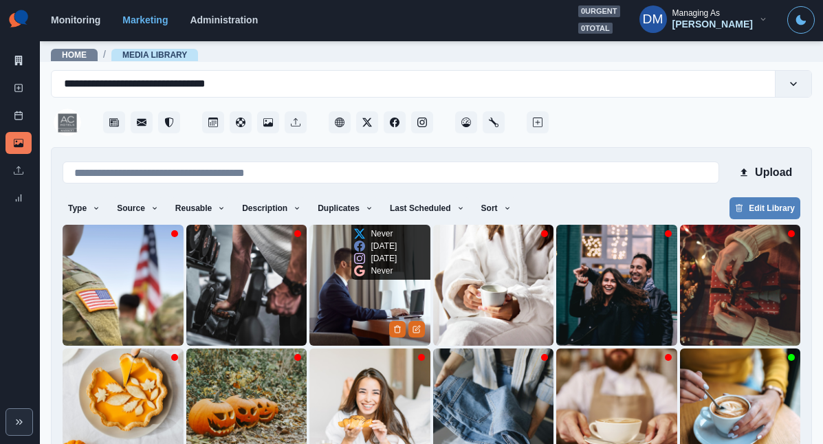
click at [309, 245] on img at bounding box center [369, 285] width 121 height 121
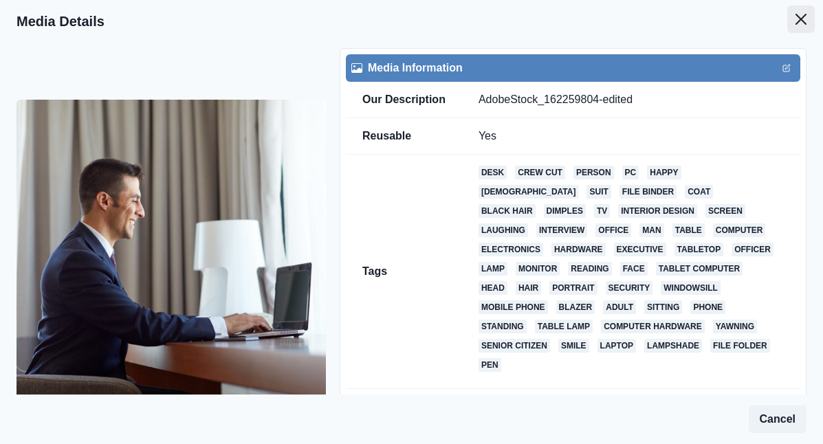
click at [800, 15] on button "Close" at bounding box center [801, 20] width 28 height 28
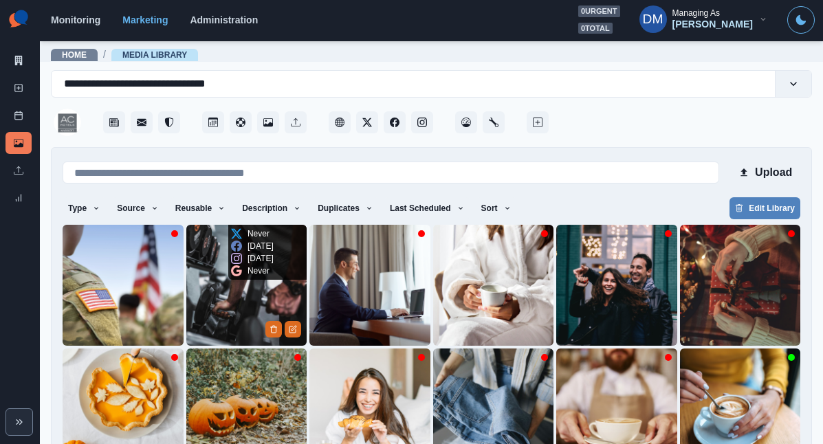
click at [208, 252] on img at bounding box center [246, 285] width 121 height 121
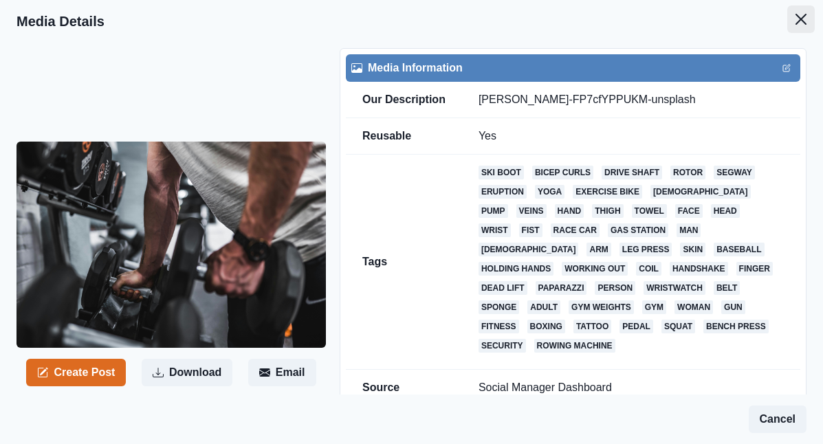
click at [806, 14] on icon "Close" at bounding box center [800, 19] width 11 height 11
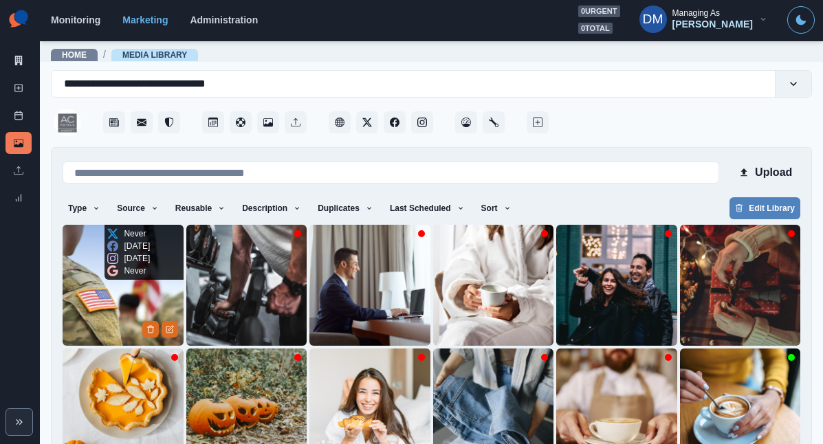
click at [99, 263] on img at bounding box center [123, 285] width 121 height 121
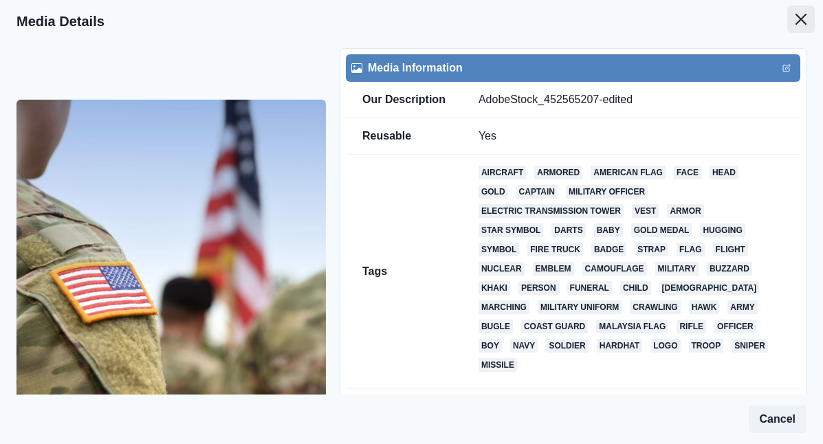
click at [802, 15] on icon "Close" at bounding box center [800, 19] width 11 height 11
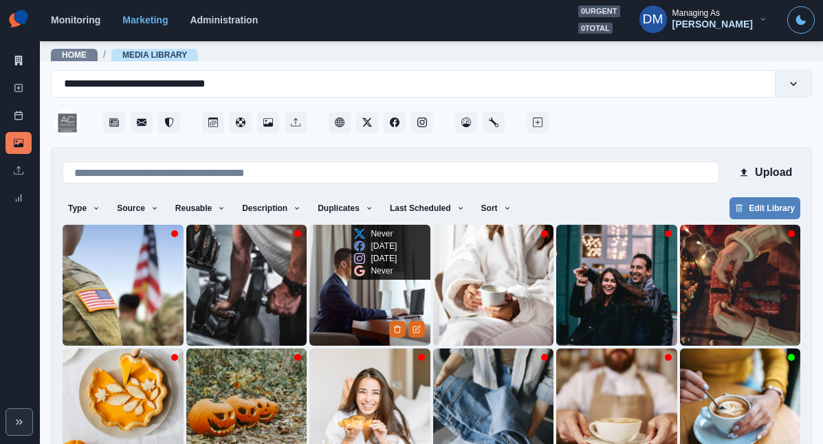
scroll to position [105, 0]
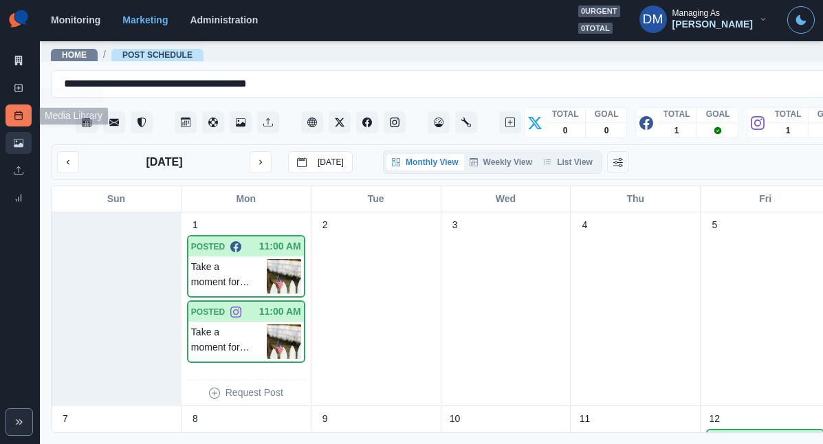
drag, startPoint x: 21, startPoint y: 113, endPoint x: 30, endPoint y: 112, distance: 8.4
click at [21, 132] on link "Media Library" at bounding box center [19, 143] width 26 height 22
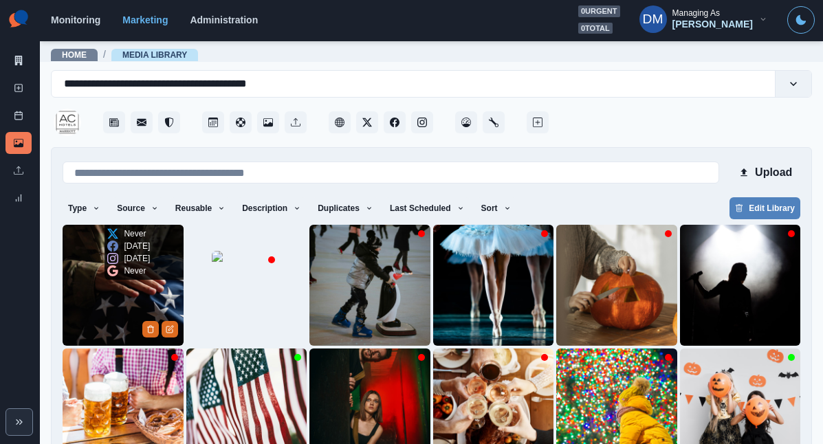
click at [87, 247] on img at bounding box center [123, 285] width 121 height 121
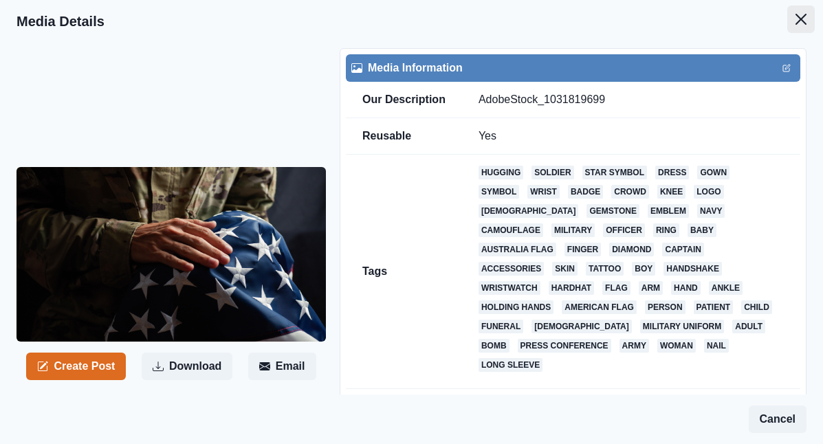
click at [804, 17] on icon "Close" at bounding box center [800, 19] width 11 height 11
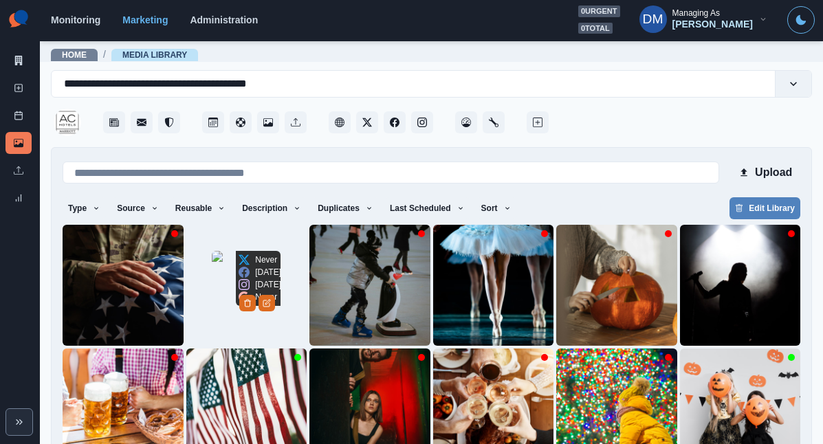
click at [212, 270] on img at bounding box center [246, 285] width 69 height 69
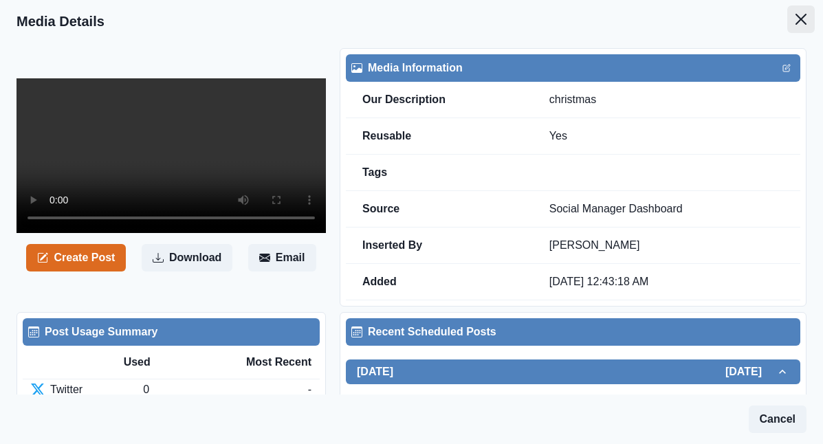
click at [803, 14] on icon "Close" at bounding box center [800, 19] width 11 height 11
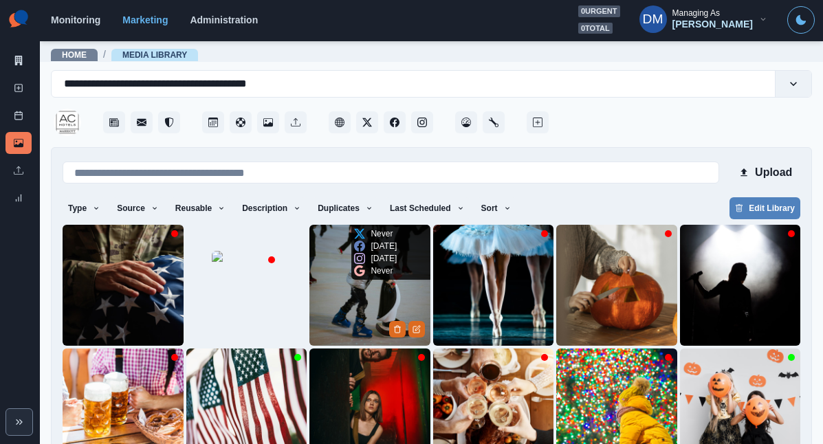
click at [309, 250] on img at bounding box center [369, 285] width 121 height 121
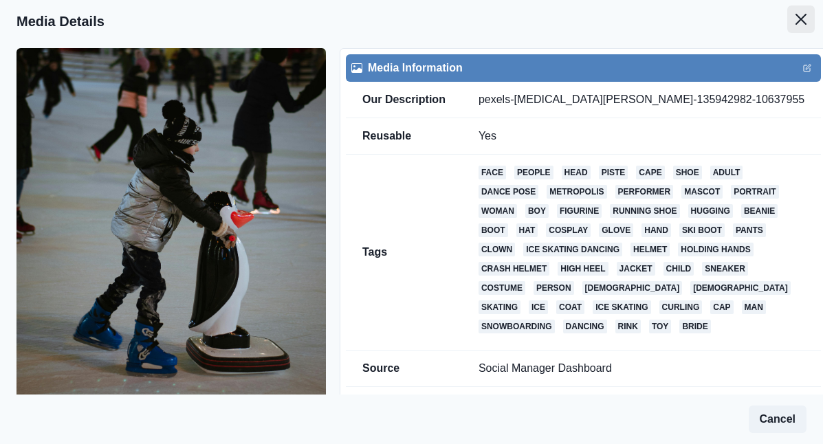
click at [804, 9] on button "Close" at bounding box center [801, 20] width 28 height 28
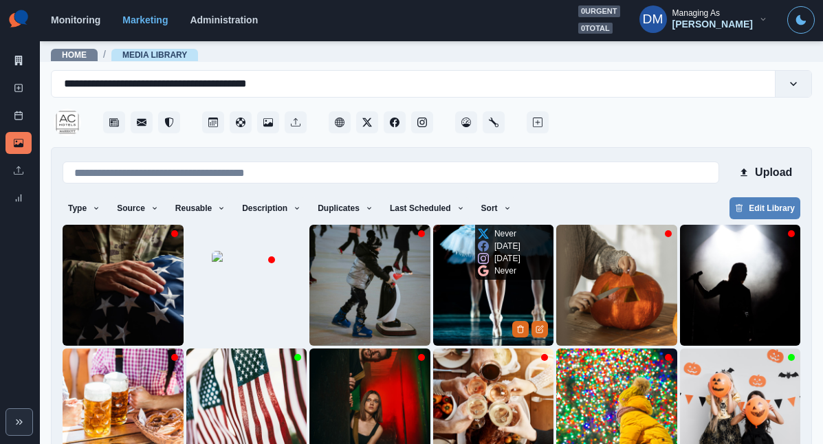
click at [433, 250] on img at bounding box center [493, 285] width 121 height 121
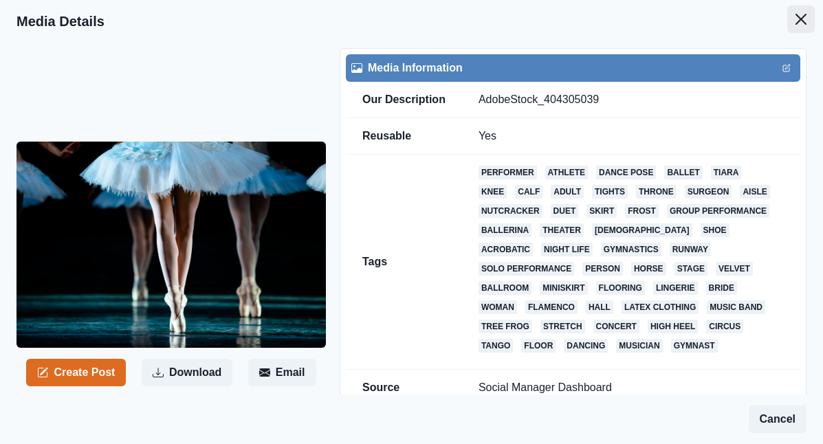
click at [802, 8] on button "Close" at bounding box center [801, 20] width 28 height 28
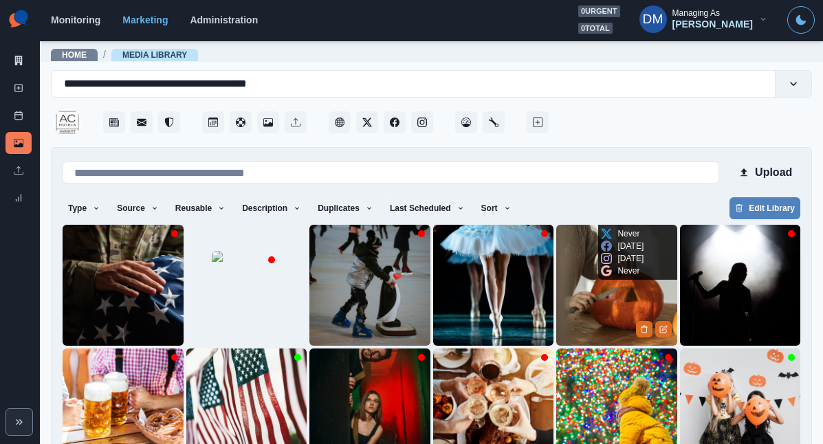
click at [556, 259] on img at bounding box center [616, 285] width 121 height 121
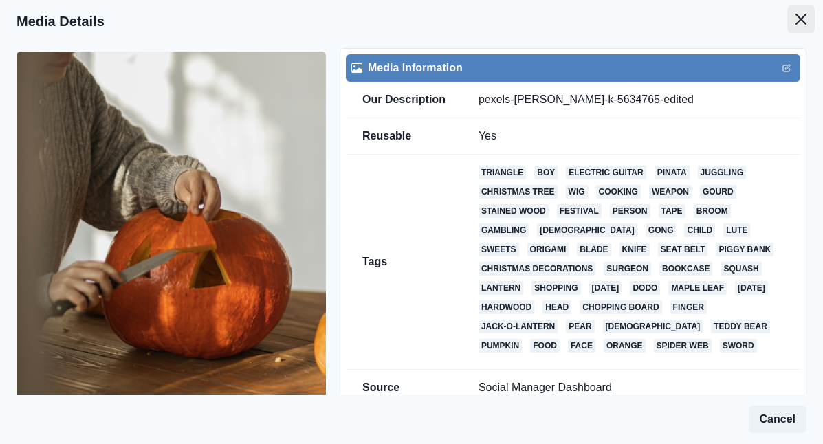
click at [805, 14] on icon "Close" at bounding box center [800, 19] width 11 height 11
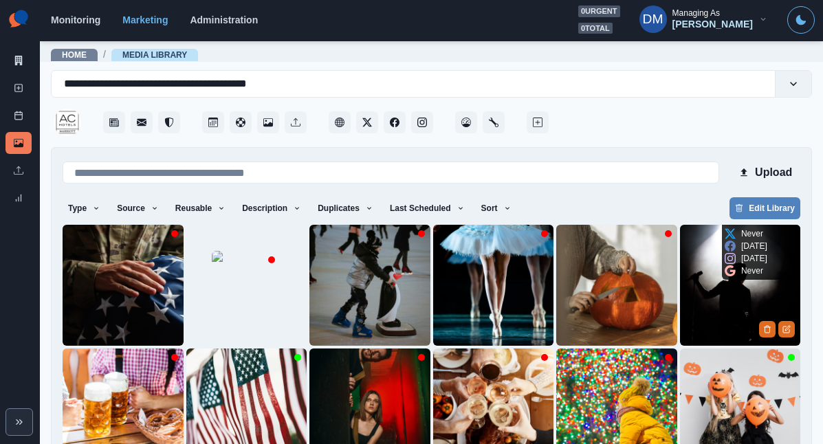
click at [680, 260] on img at bounding box center [740, 285] width 121 height 121
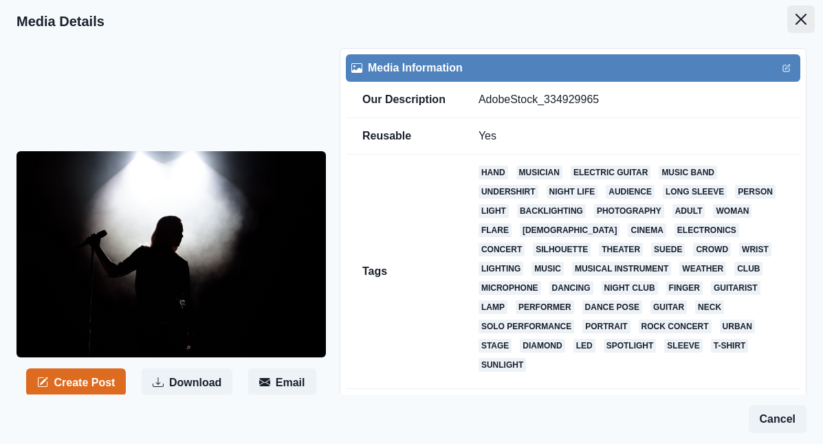
click at [806, 14] on icon "Close" at bounding box center [800, 19] width 11 height 11
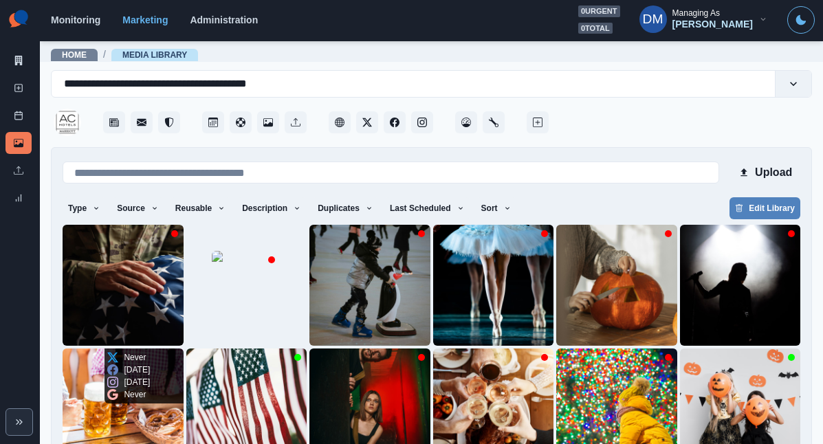
click at [184, 349] on img at bounding box center [123, 409] width 121 height 121
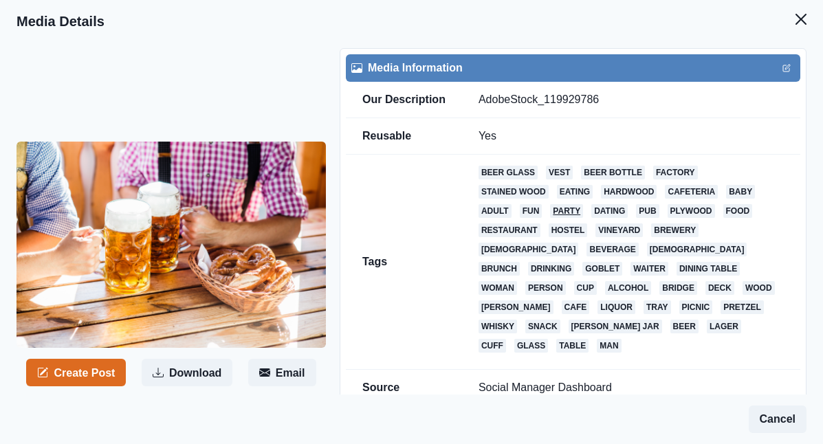
click at [802, 14] on icon "Close" at bounding box center [800, 19] width 11 height 11
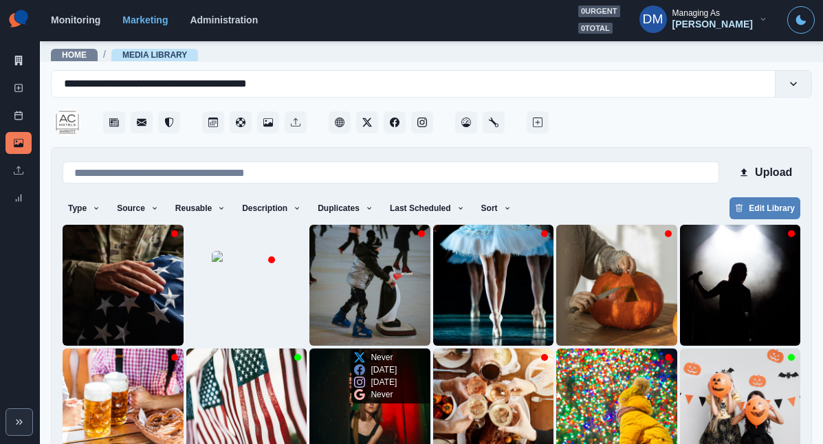
click at [309, 360] on img at bounding box center [369, 409] width 121 height 121
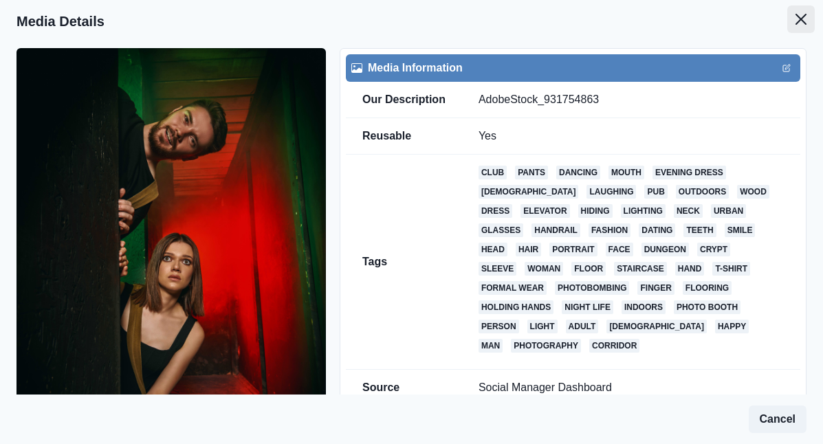
click at [804, 14] on icon "Close" at bounding box center [800, 19] width 11 height 11
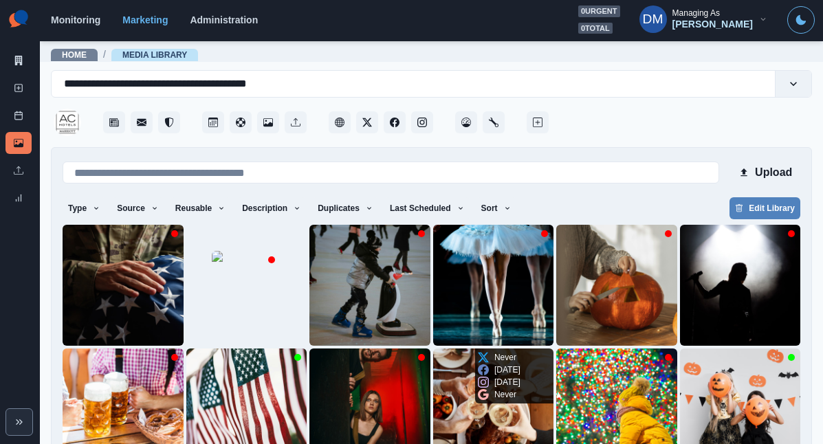
click at [433, 355] on img at bounding box center [493, 409] width 121 height 121
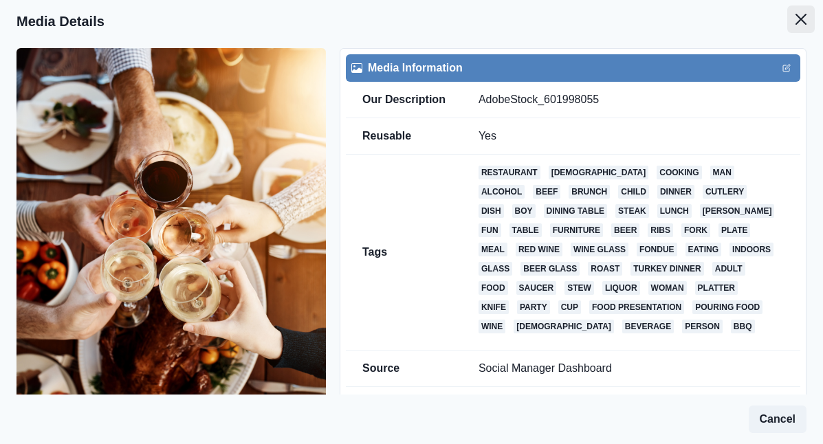
click at [804, 14] on icon "Close" at bounding box center [800, 19] width 11 height 11
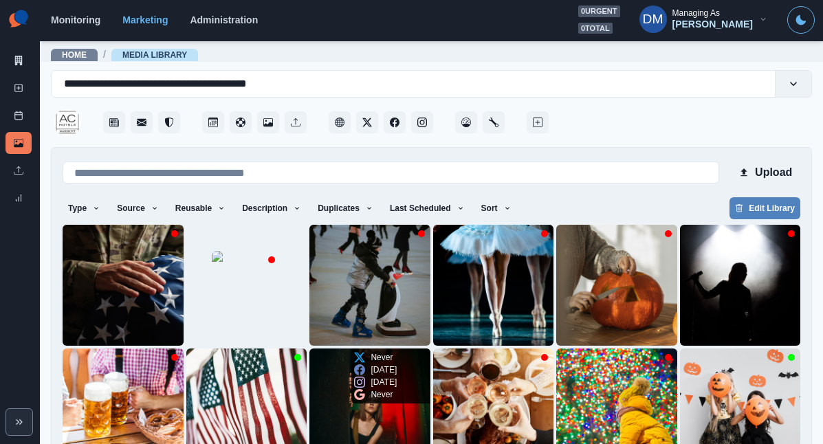
click at [309, 349] on img at bounding box center [369, 409] width 121 height 121
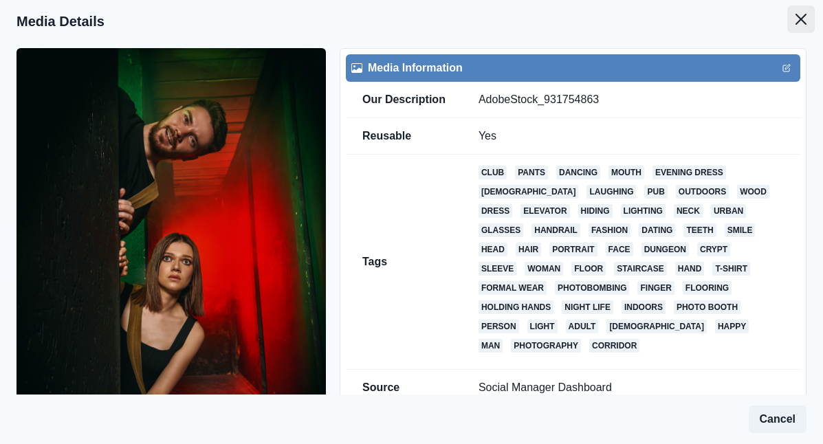
click at [805, 15] on icon "Close" at bounding box center [800, 19] width 11 height 11
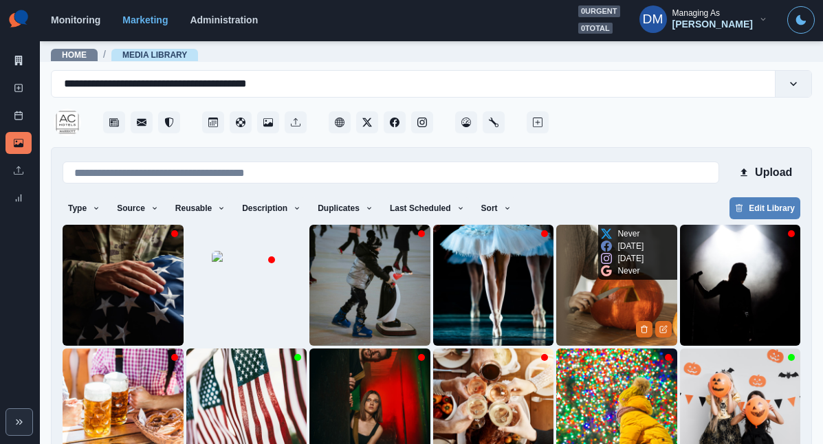
scroll to position [43, 0]
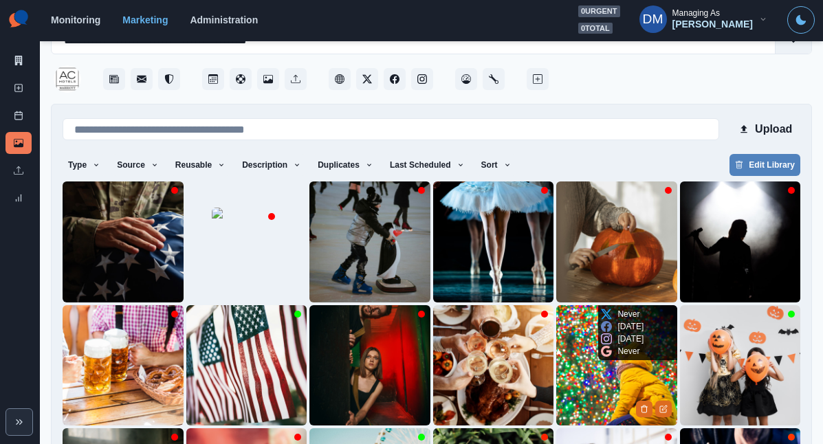
click at [556, 317] on img at bounding box center [616, 365] width 121 height 121
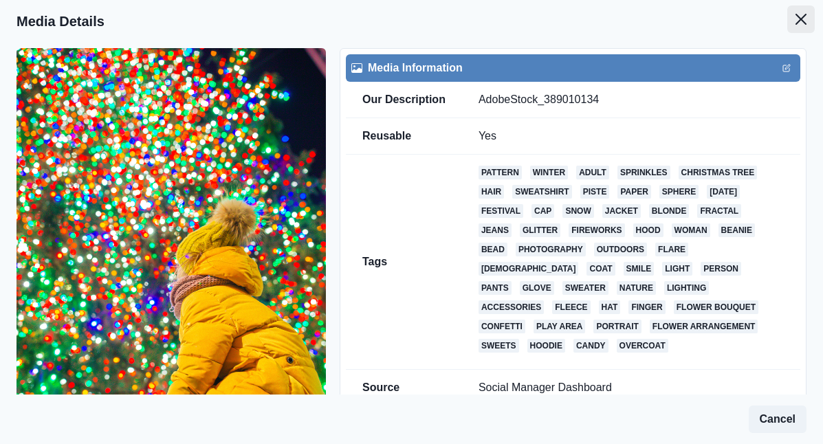
click at [806, 14] on icon "Close" at bounding box center [800, 19] width 11 height 11
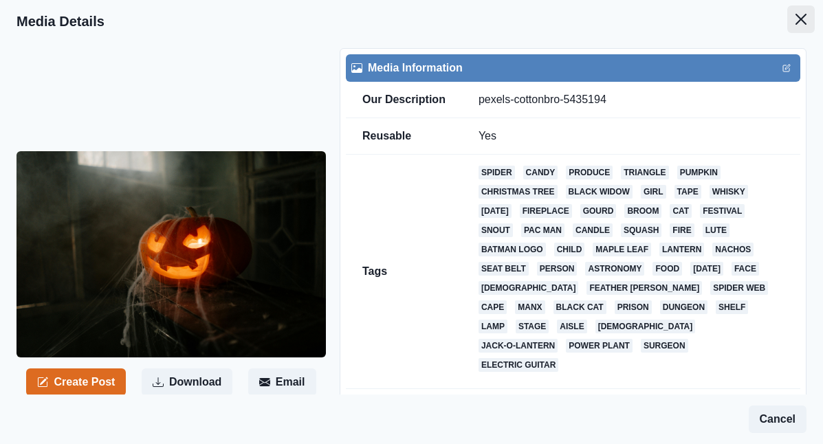
click at [806, 14] on icon "Close" at bounding box center [800, 19] width 11 height 11
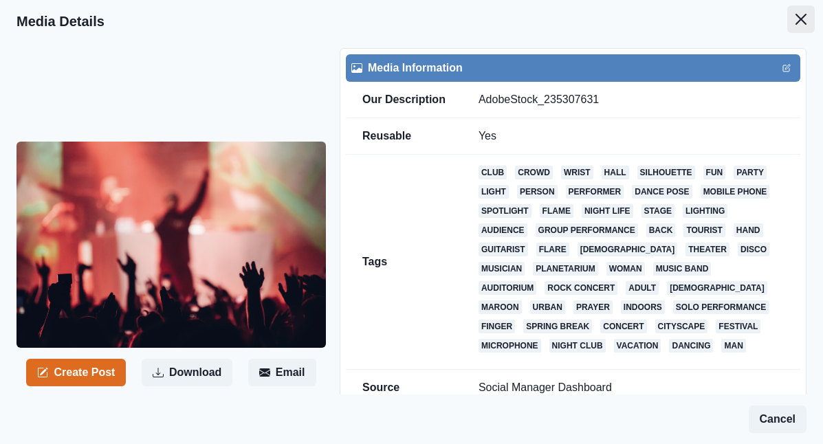
click at [806, 14] on icon "Close" at bounding box center [800, 19] width 11 height 11
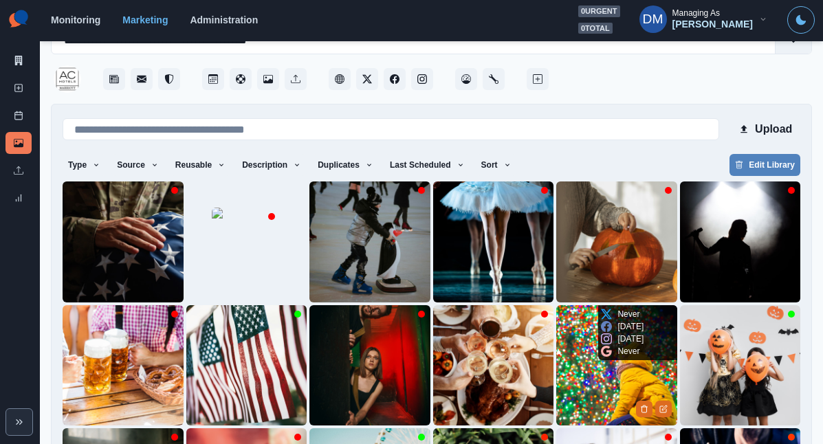
scroll to position [105, 0]
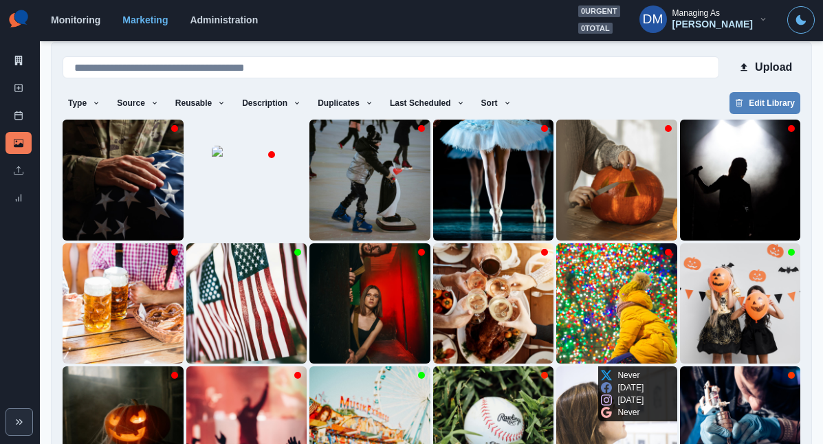
click at [556, 366] on img at bounding box center [616, 426] width 121 height 121
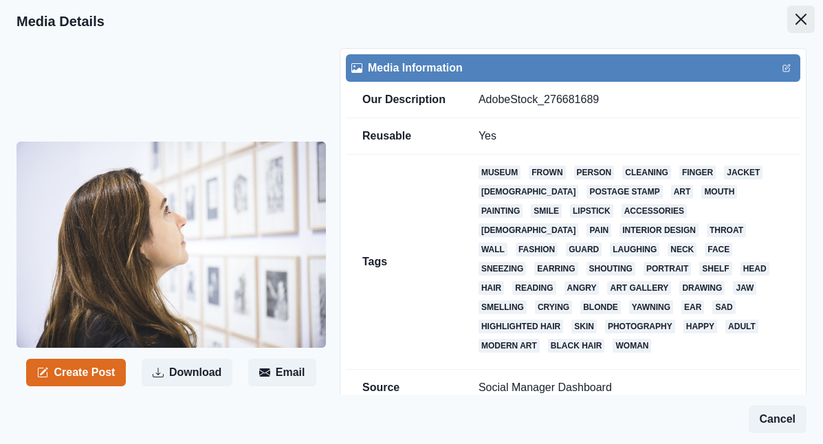
click at [805, 17] on icon "Close" at bounding box center [800, 19] width 11 height 11
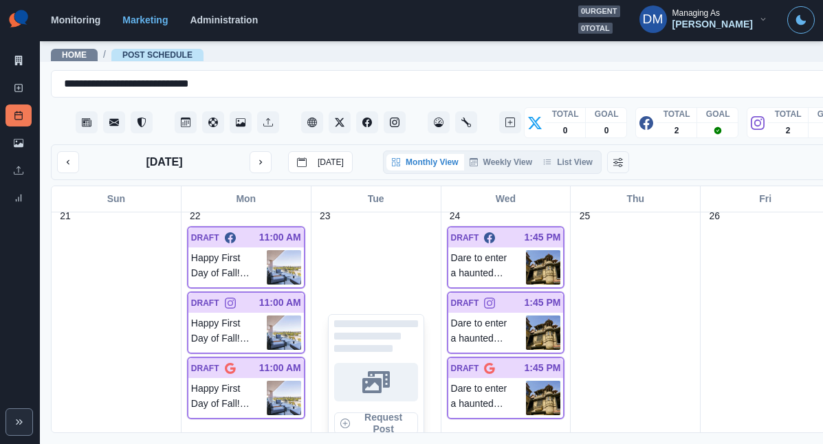
scroll to position [977, 0]
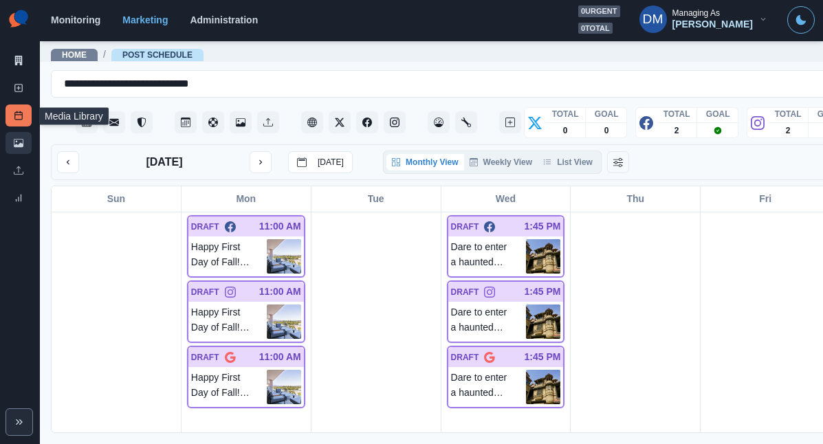
click at [25, 132] on link "Media Library" at bounding box center [19, 143] width 26 height 22
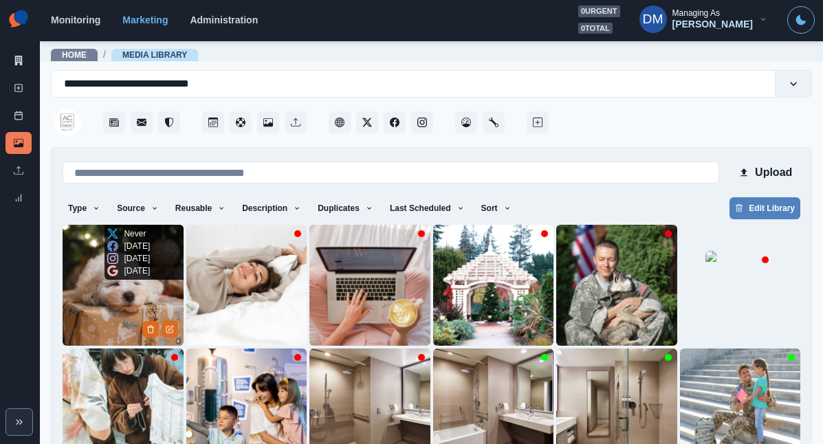
click at [98, 250] on img at bounding box center [123, 285] width 121 height 121
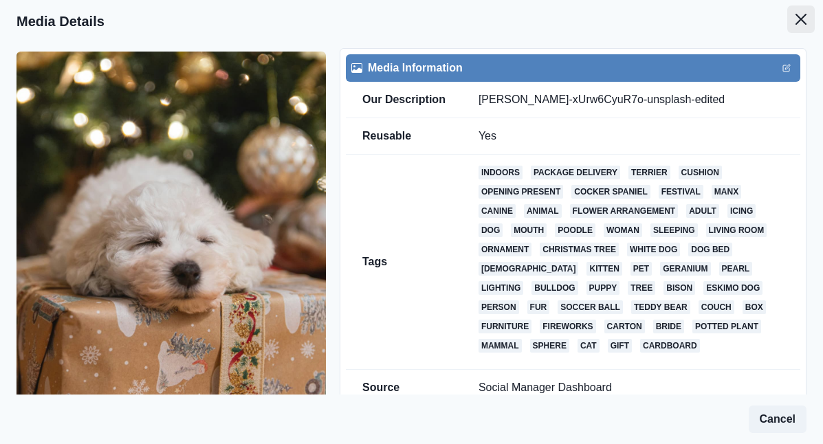
click at [804, 15] on icon "Close" at bounding box center [800, 19] width 11 height 11
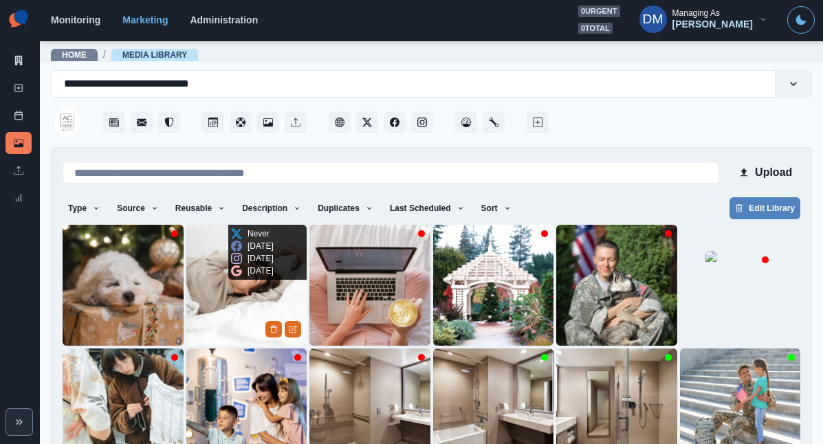
click at [210, 255] on img at bounding box center [246, 285] width 121 height 121
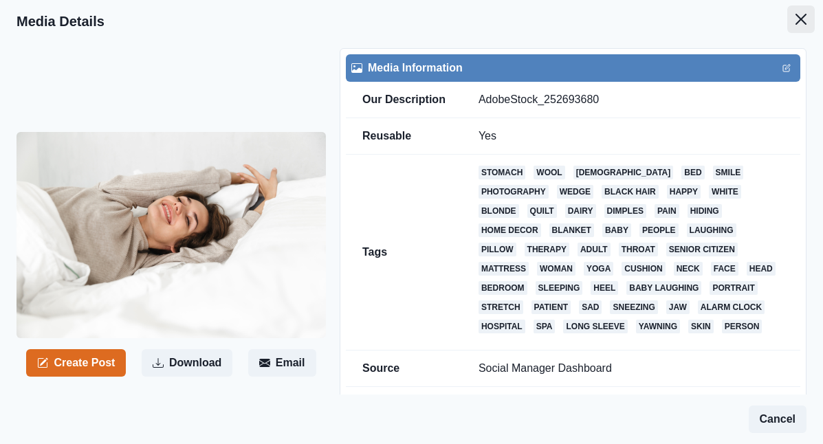
click at [806, 16] on icon "Close" at bounding box center [800, 19] width 11 height 11
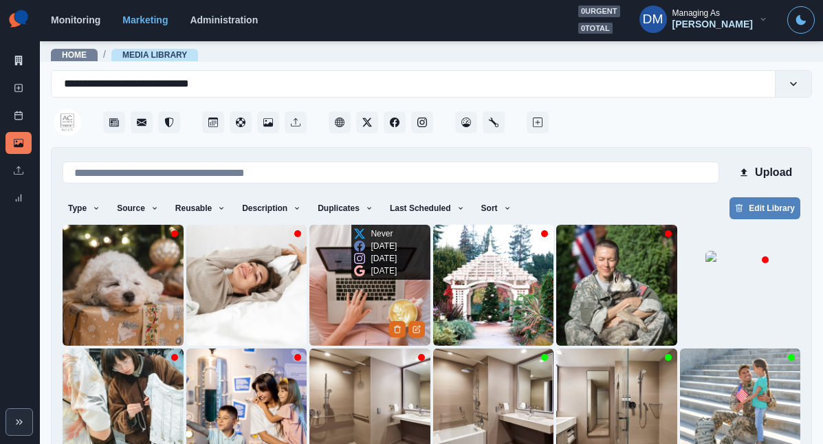
click at [309, 253] on img at bounding box center [369, 285] width 121 height 121
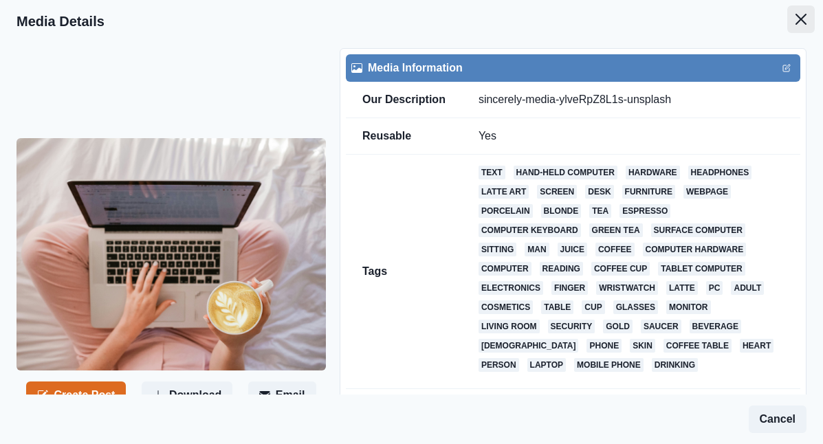
click at [805, 14] on icon "Close" at bounding box center [800, 19] width 11 height 11
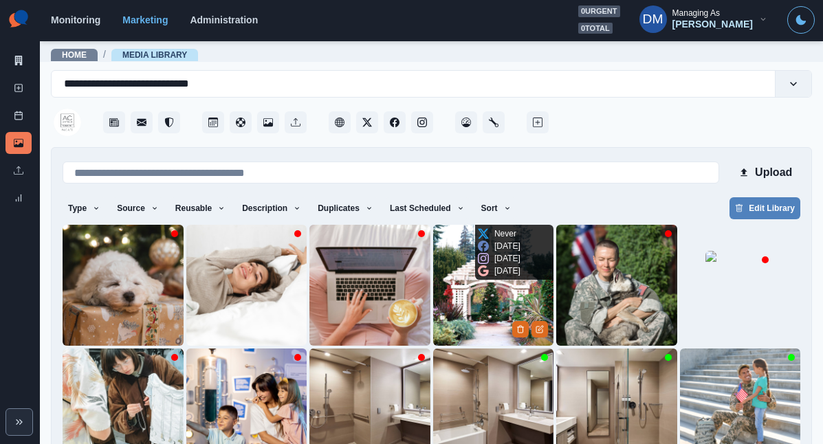
click at [433, 251] on img at bounding box center [493, 285] width 121 height 121
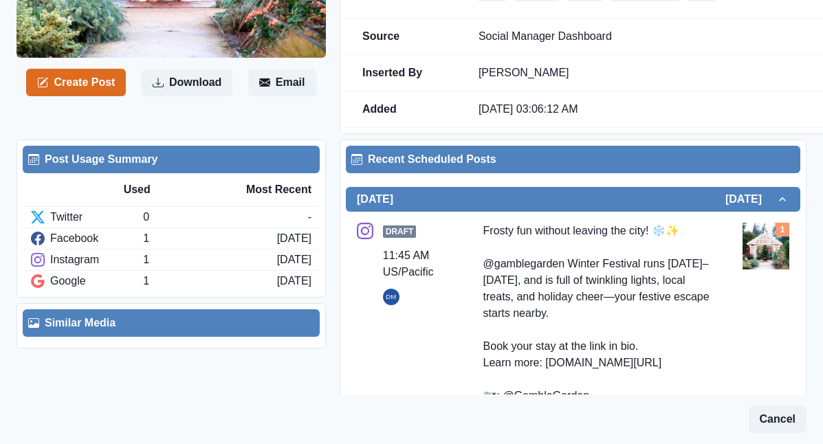
scroll to position [328, 0]
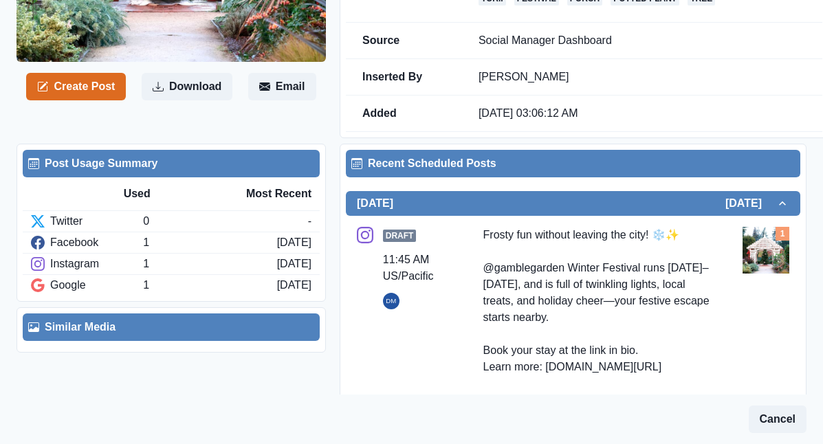
click at [637, 419] on link "Edit" at bounding box center [646, 427] width 19 height 17
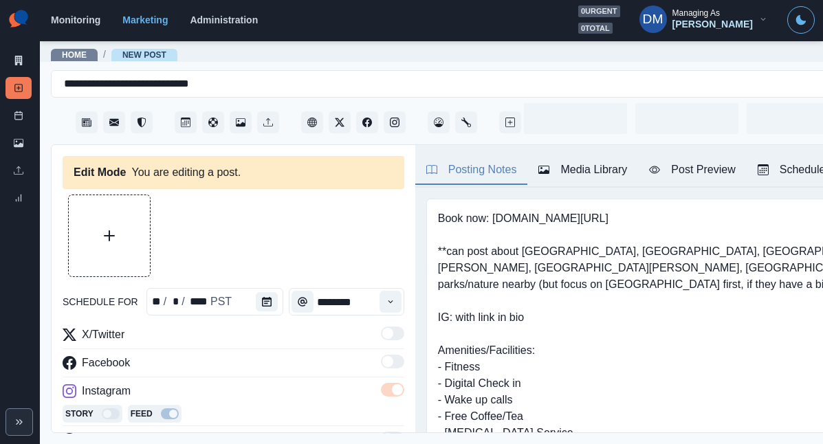
type input "********"
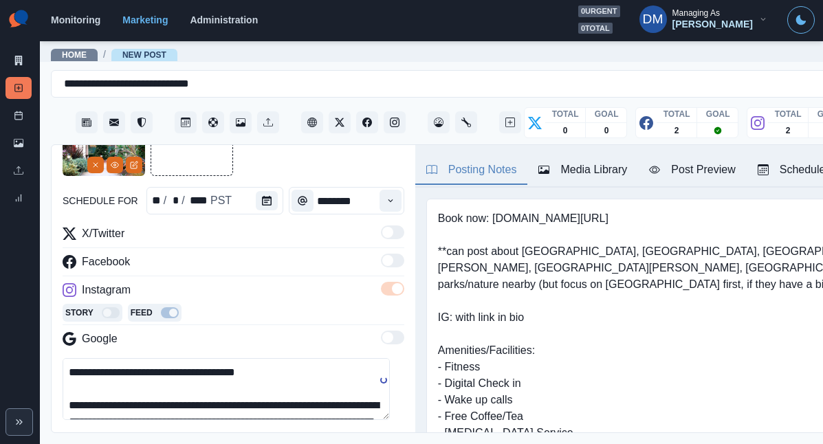
scroll to position [115, 0]
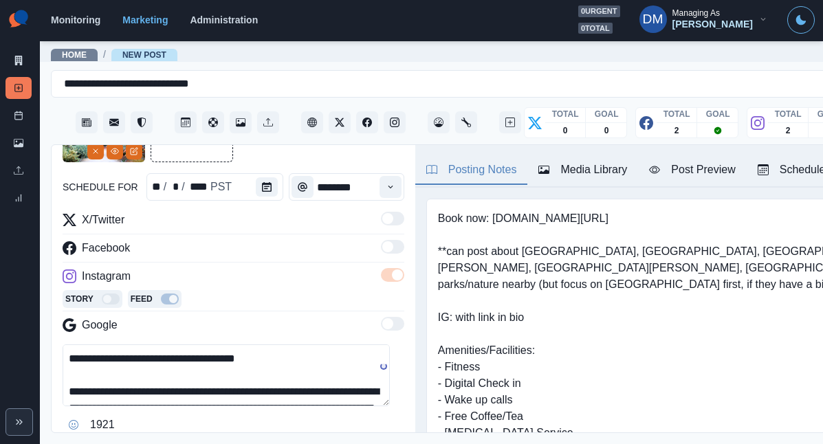
click at [102, 344] on textarea "**********" at bounding box center [226, 375] width 327 height 62
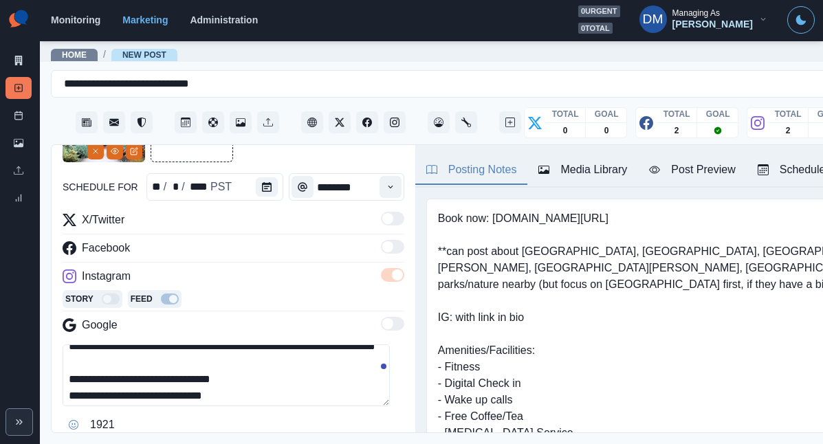
click at [109, 344] on textarea "**********" at bounding box center [226, 375] width 327 height 62
paste textarea
type textarea "**********"
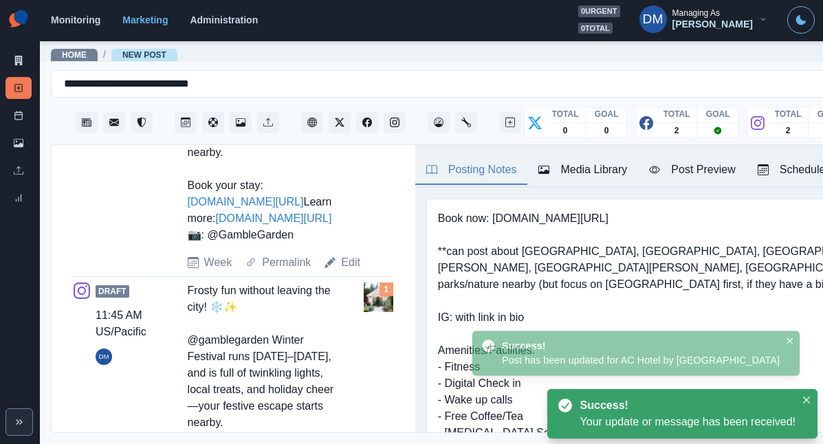
scroll to position [663, 0]
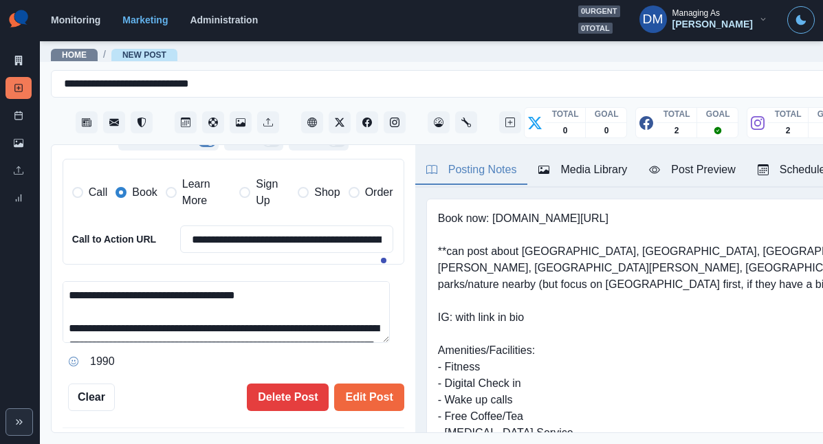
scroll to position [24, 0]
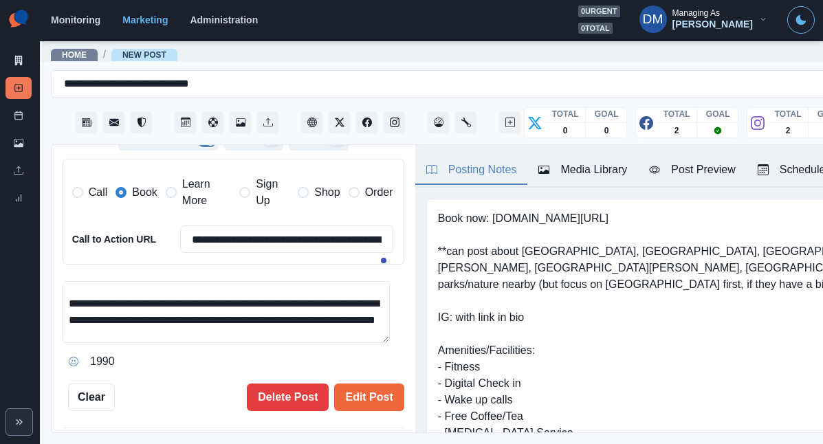
click at [106, 281] on textarea "**********" at bounding box center [226, 312] width 327 height 62
paste textarea
type textarea "**********"
click at [350, 384] on button "Edit Post" at bounding box center [368, 398] width 69 height 28
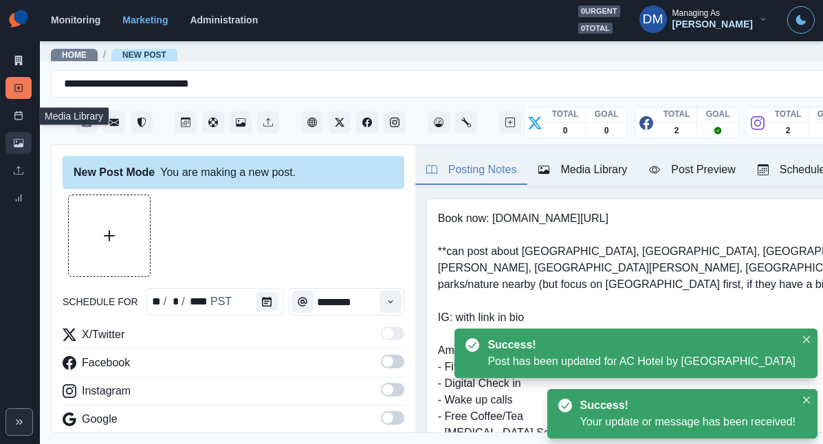
click at [22, 132] on link "Media Library" at bounding box center [19, 143] width 26 height 22
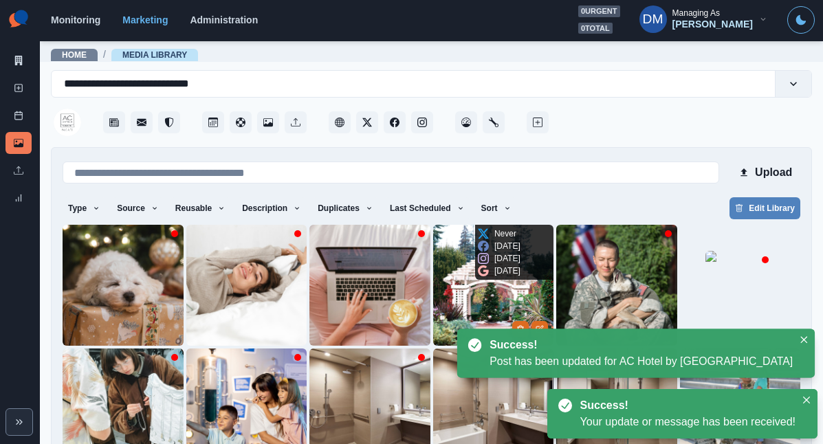
click at [433, 242] on img at bounding box center [493, 285] width 121 height 121
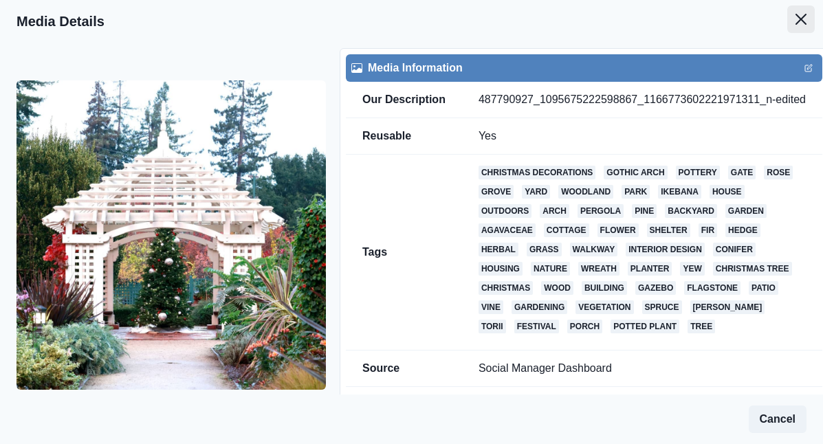
click at [805, 14] on icon "Close" at bounding box center [800, 19] width 11 height 11
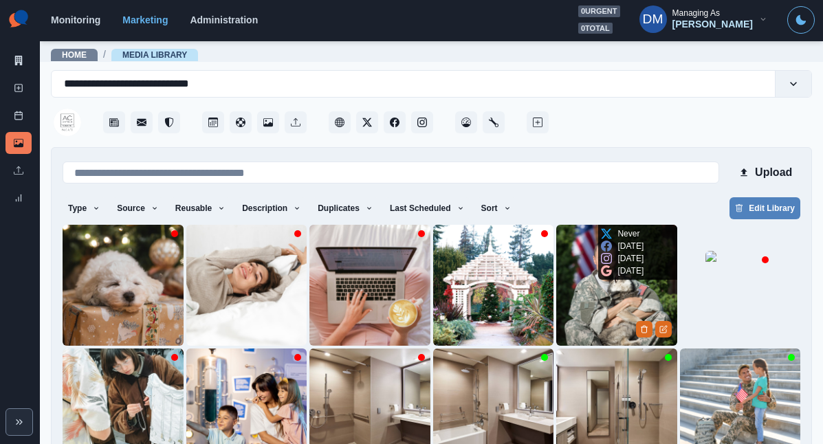
click at [556, 250] on img at bounding box center [616, 285] width 121 height 121
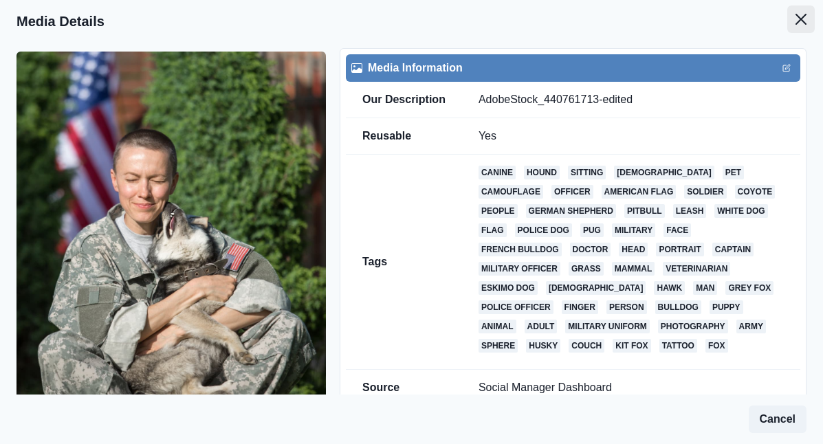
click at [802, 16] on button "Close" at bounding box center [801, 20] width 28 height 28
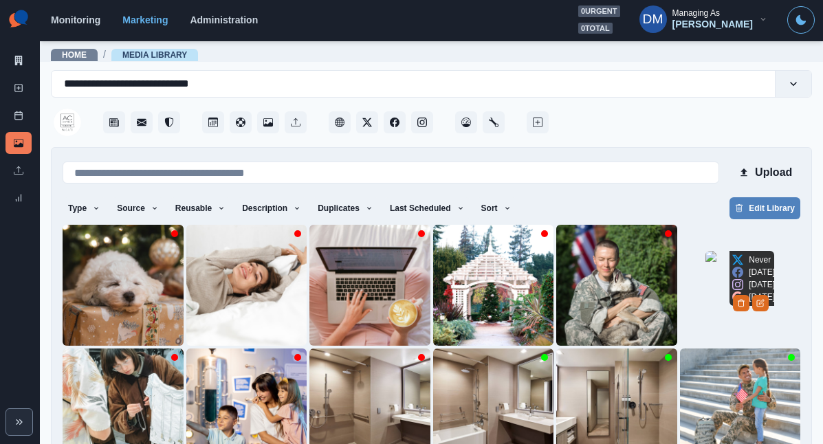
click at [705, 274] on img at bounding box center [739, 285] width 69 height 69
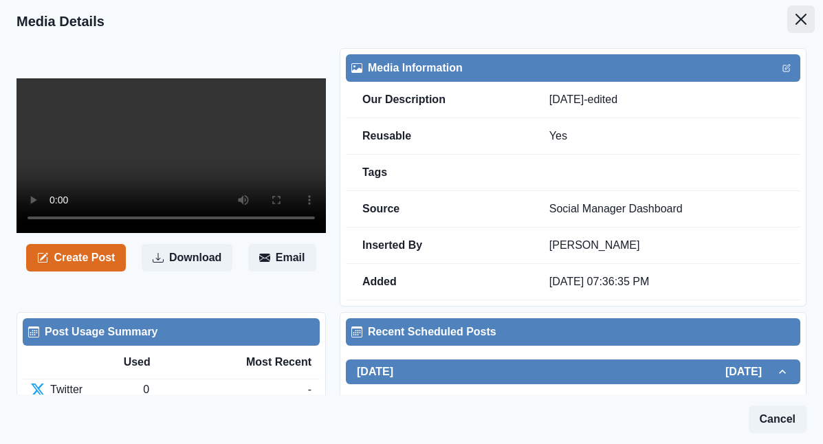
click at [802, 14] on icon "Close" at bounding box center [800, 19] width 11 height 11
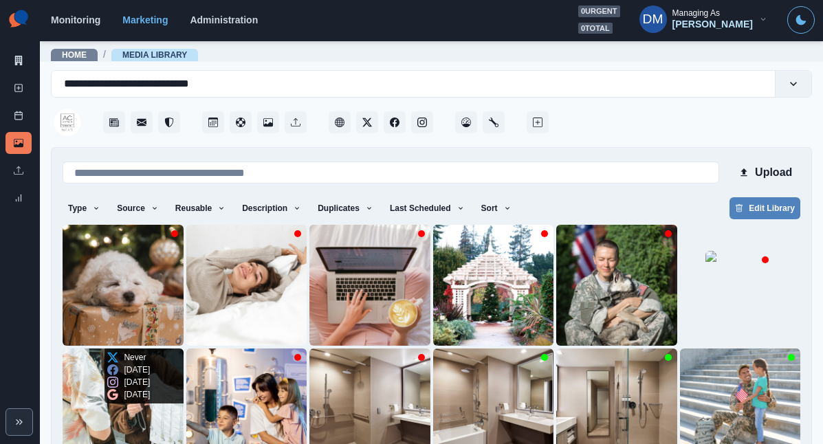
click at [184, 349] on img at bounding box center [123, 409] width 121 height 121
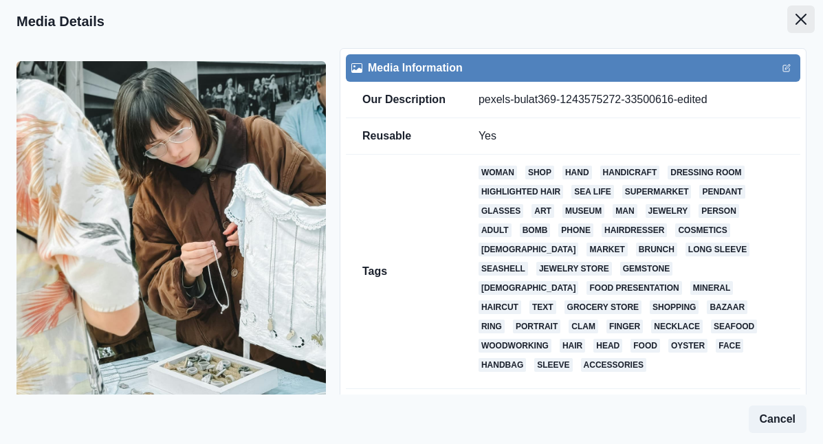
click at [803, 14] on icon "Close" at bounding box center [800, 19] width 11 height 11
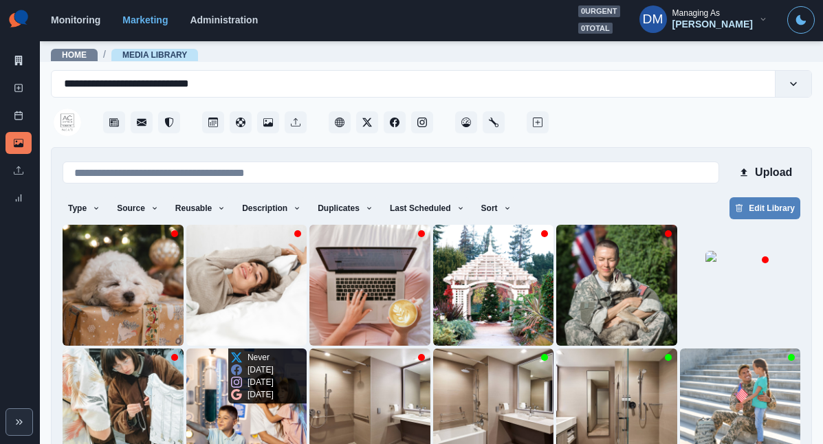
click at [186, 354] on img at bounding box center [246, 409] width 121 height 121
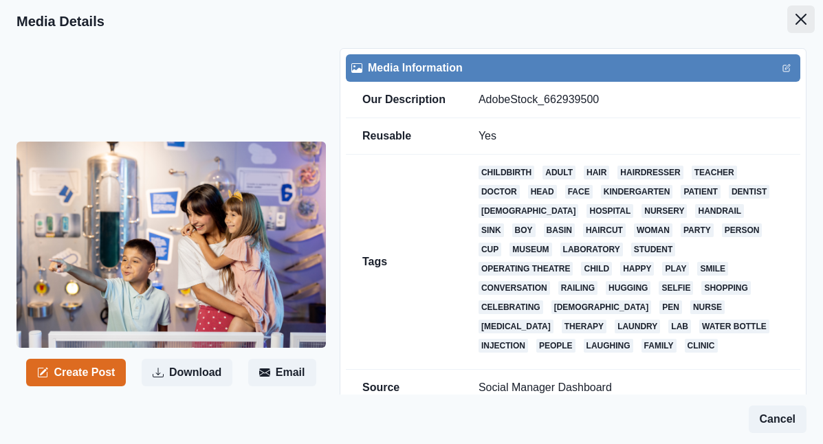
click at [804, 18] on icon "Close" at bounding box center [800, 19] width 11 height 11
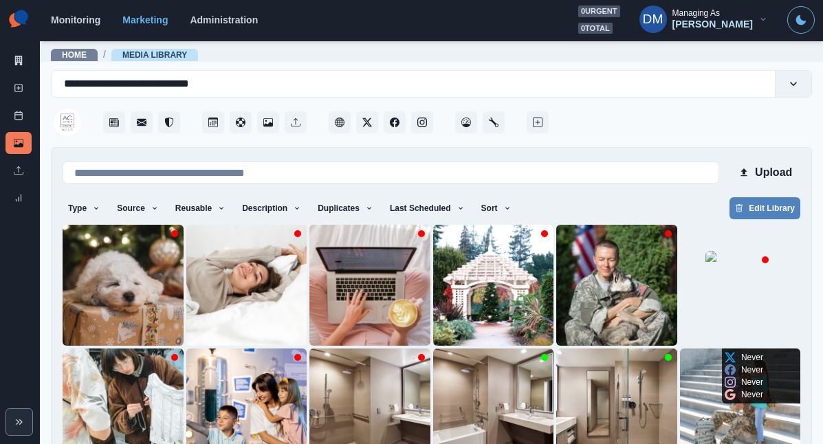
scroll to position [39, 0]
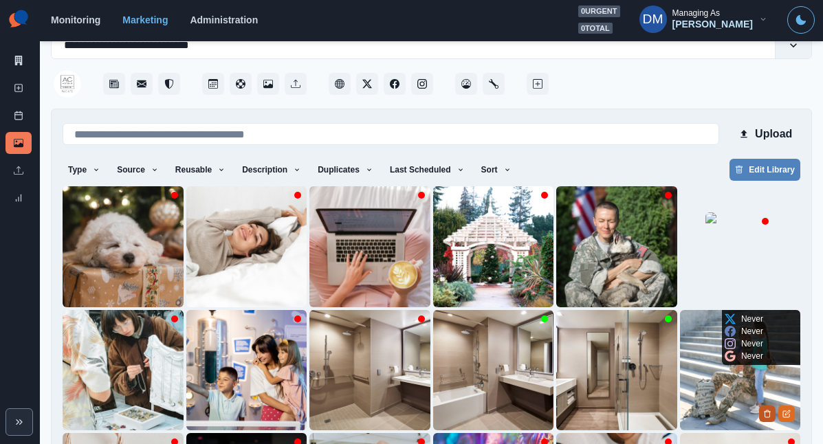
click at [763, 410] on icon "Delete Media" at bounding box center [767, 414] width 8 height 8
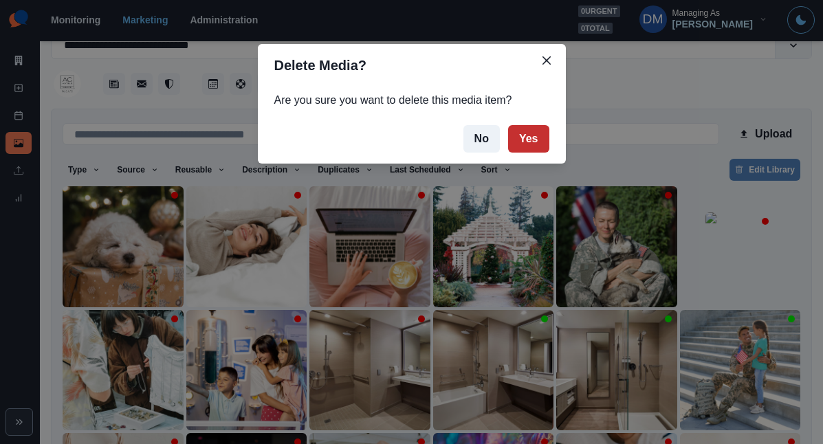
click at [508, 125] on button "Yes" at bounding box center [528, 139] width 41 height 28
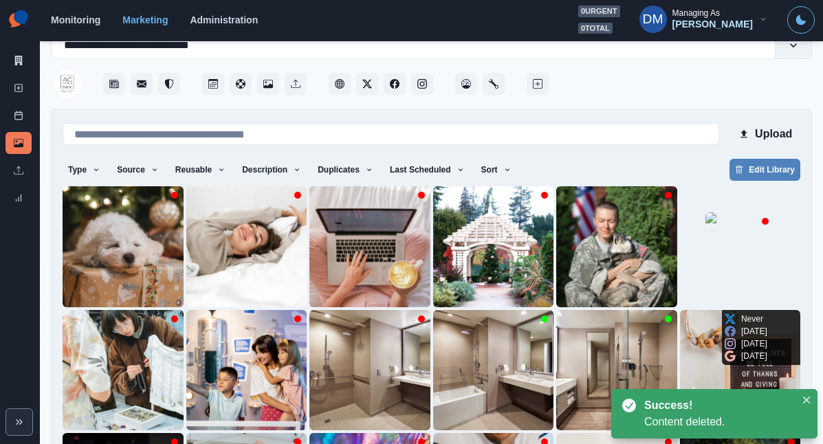
click at [680, 314] on img at bounding box center [740, 370] width 121 height 121
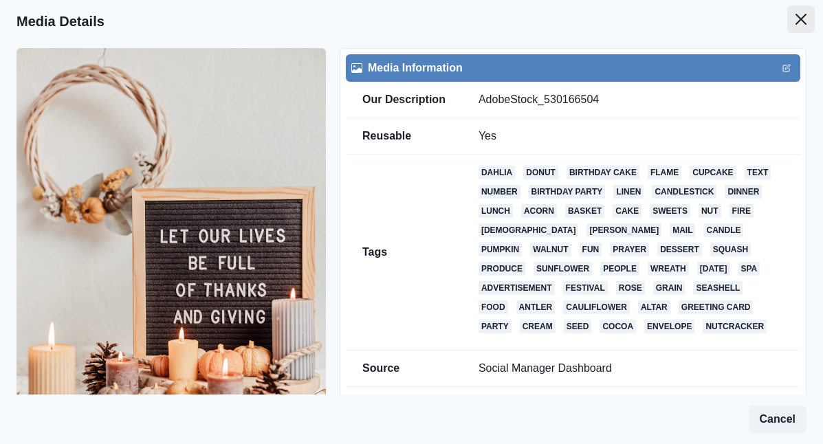
click at [806, 14] on icon "Close" at bounding box center [800, 19] width 11 height 11
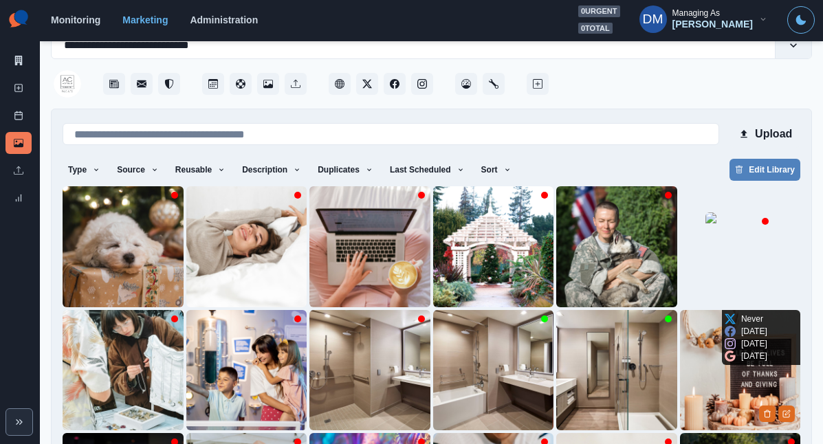
click at [680, 323] on img at bounding box center [740, 370] width 121 height 121
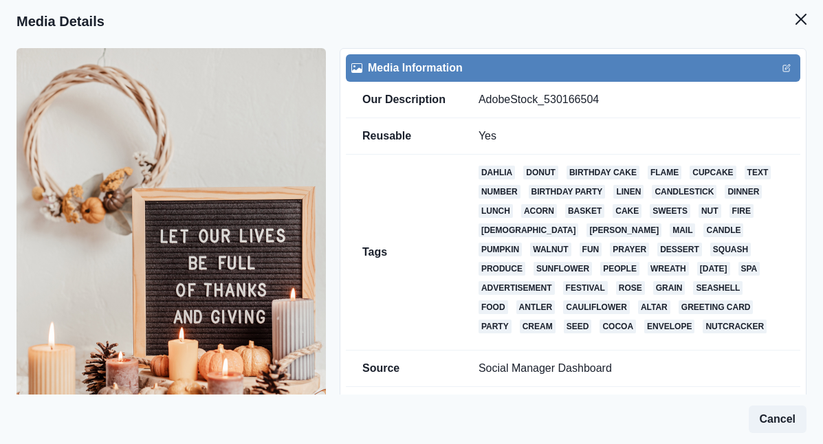
click at [804, 10] on button "Close" at bounding box center [801, 20] width 28 height 28
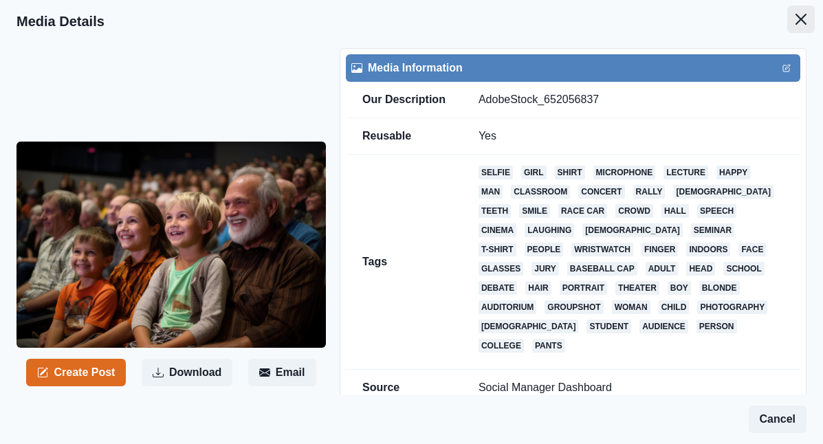
click at [804, 16] on icon "Close" at bounding box center [800, 19] width 11 height 11
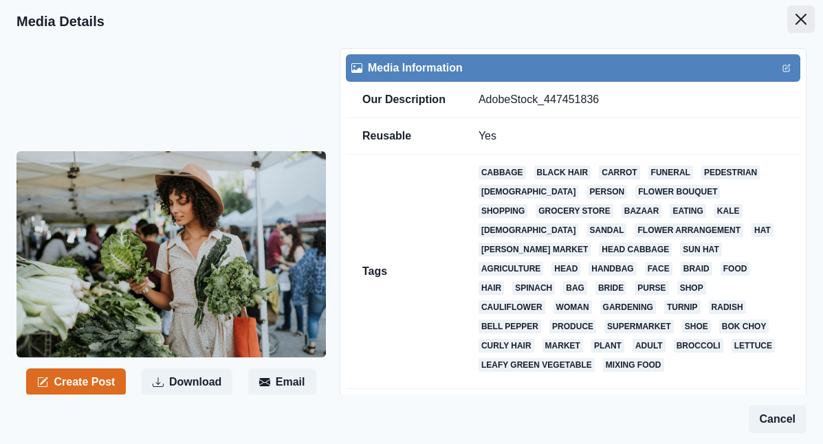
click at [806, 14] on icon "Close" at bounding box center [800, 19] width 11 height 11
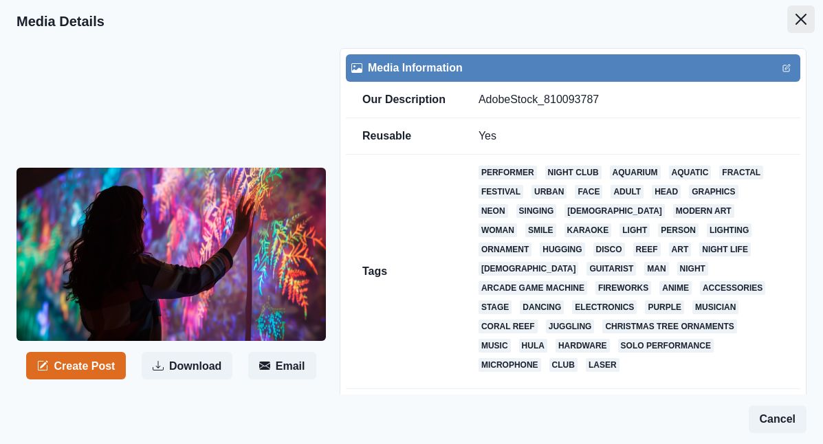
click at [804, 16] on icon "Close" at bounding box center [800, 19] width 11 height 11
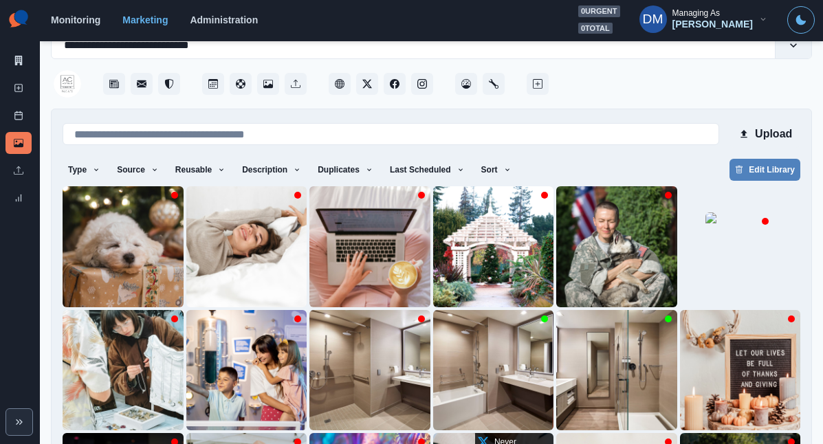
scroll to position [105, 0]
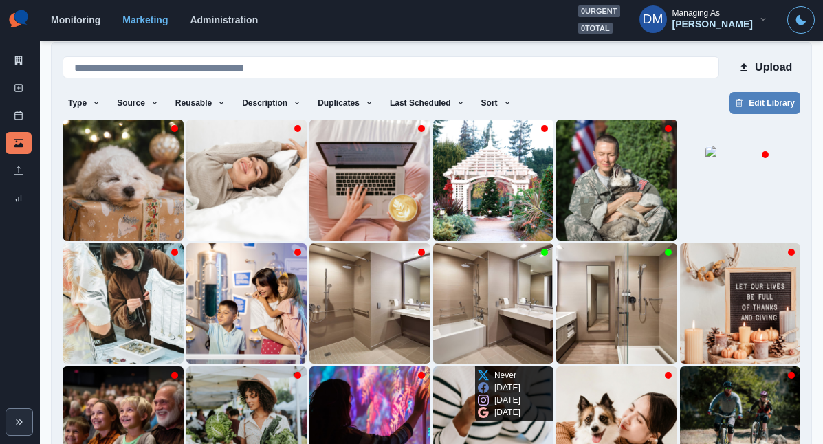
click at [433, 366] on img at bounding box center [493, 426] width 121 height 121
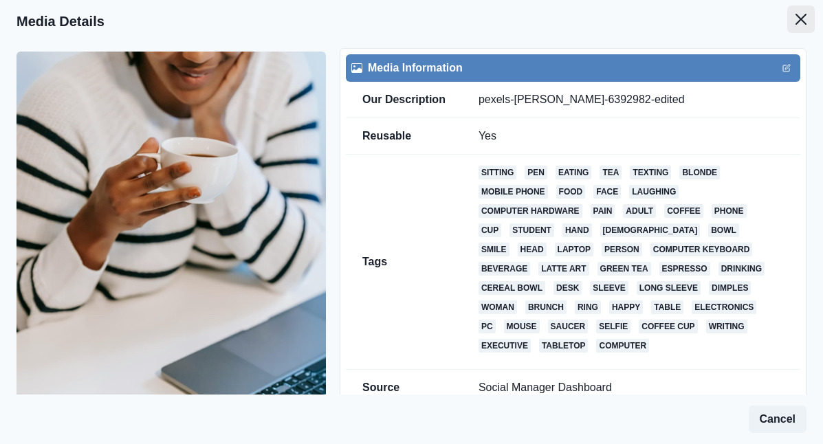
click at [806, 14] on icon "Close" at bounding box center [800, 19] width 11 height 11
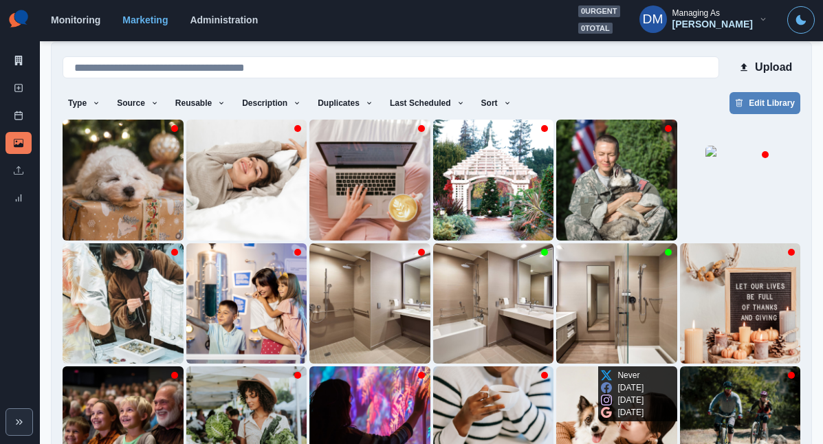
click at [556, 366] on img at bounding box center [616, 426] width 121 height 121
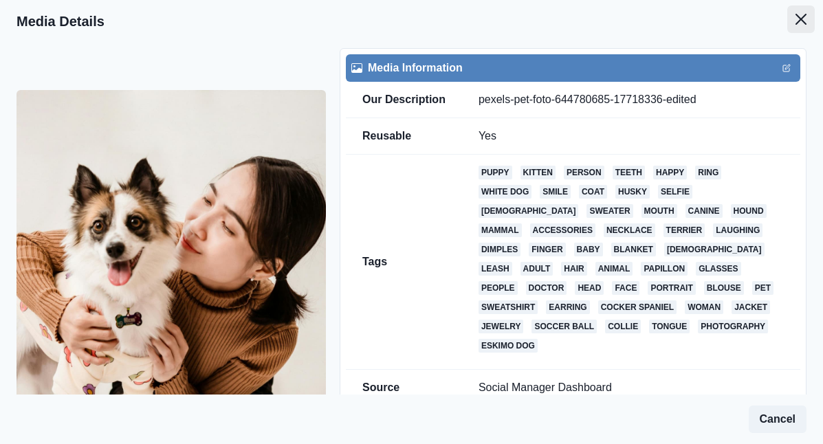
click at [806, 14] on icon "Close" at bounding box center [800, 19] width 11 height 11
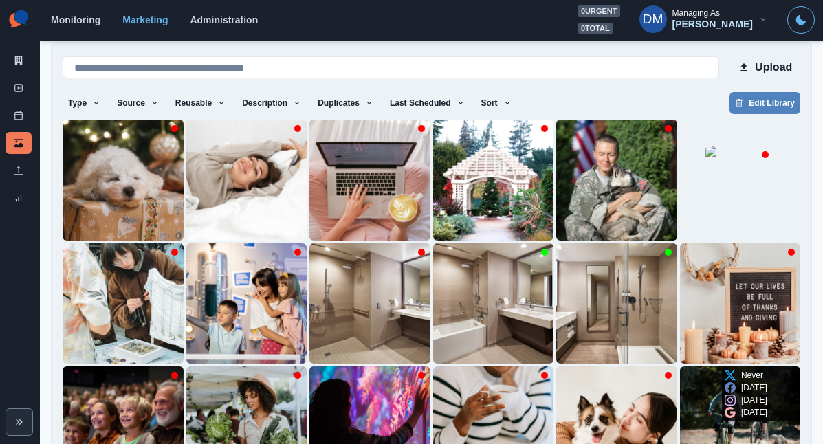
click at [680, 366] on img at bounding box center [740, 426] width 121 height 121
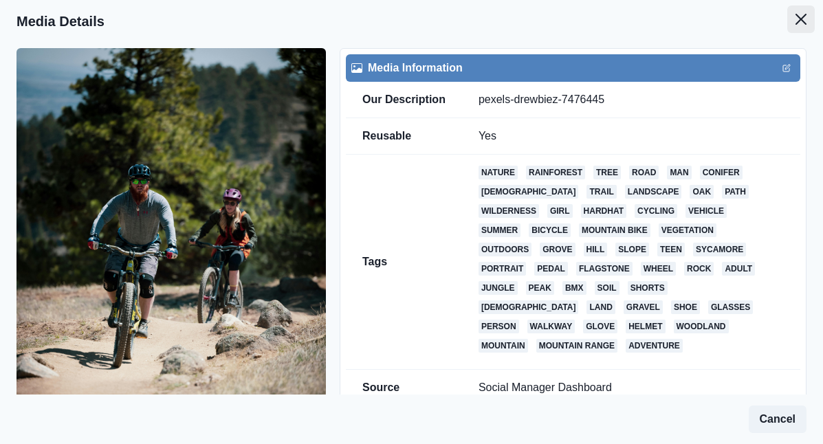
click at [806, 14] on icon "Close" at bounding box center [800, 19] width 11 height 11
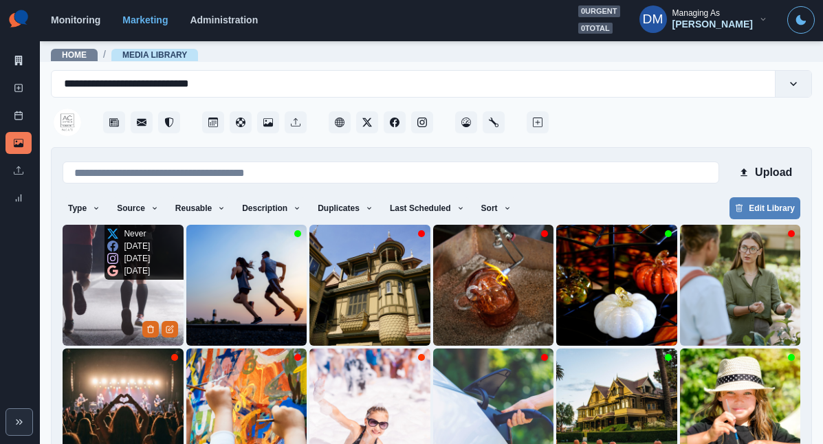
click at [114, 245] on img at bounding box center [123, 285] width 121 height 121
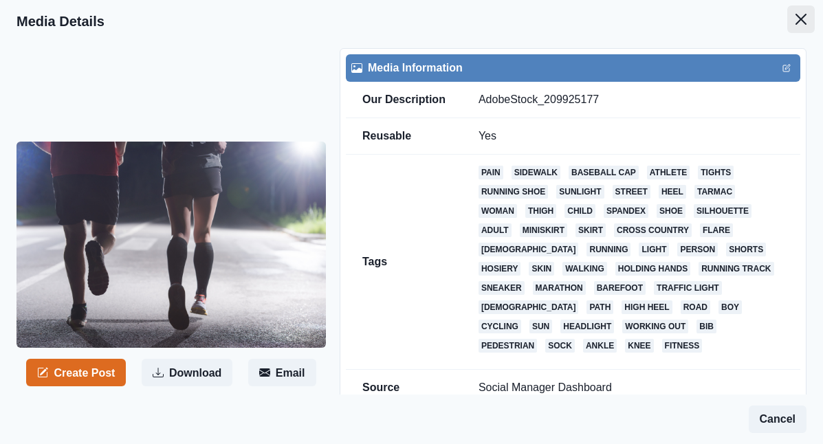
click at [804, 18] on icon "Close" at bounding box center [800, 19] width 11 height 11
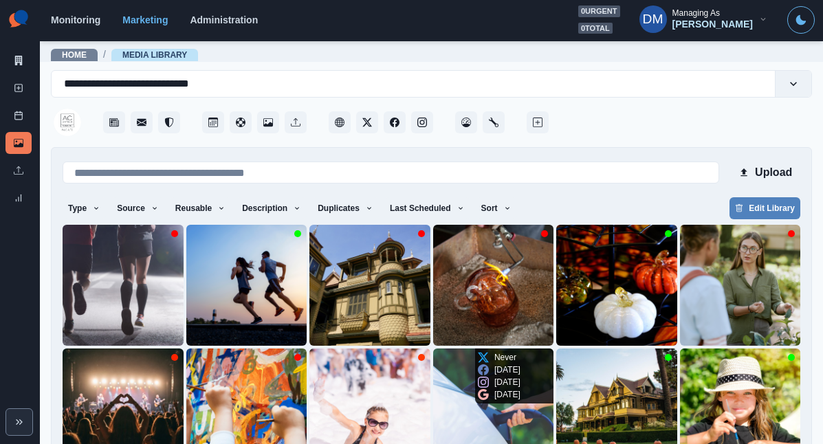
scroll to position [105, 0]
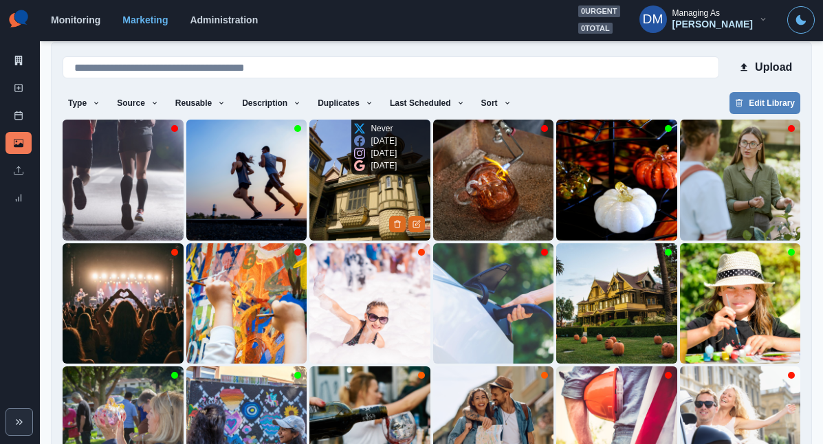
click at [311, 136] on img at bounding box center [369, 180] width 121 height 121
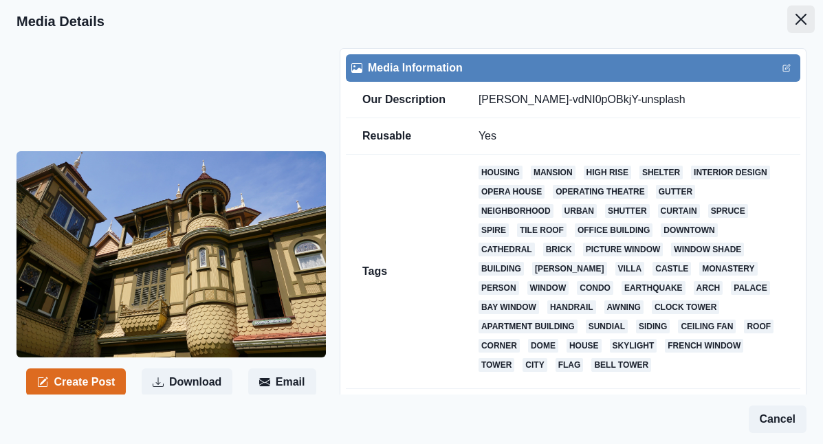
click at [800, 14] on button "Close" at bounding box center [801, 20] width 28 height 28
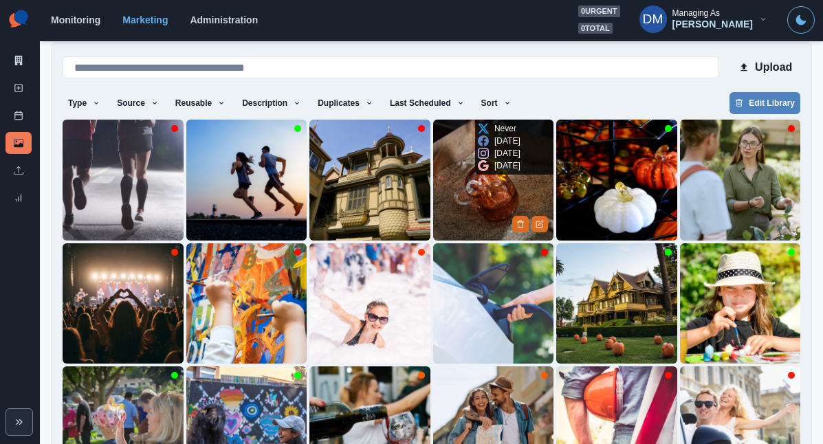
click at [433, 140] on img at bounding box center [493, 180] width 121 height 121
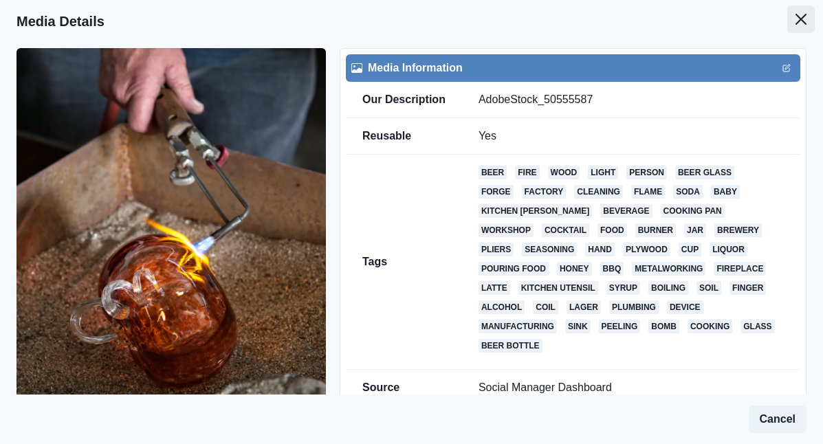
click at [806, 14] on icon "Close" at bounding box center [800, 19] width 11 height 11
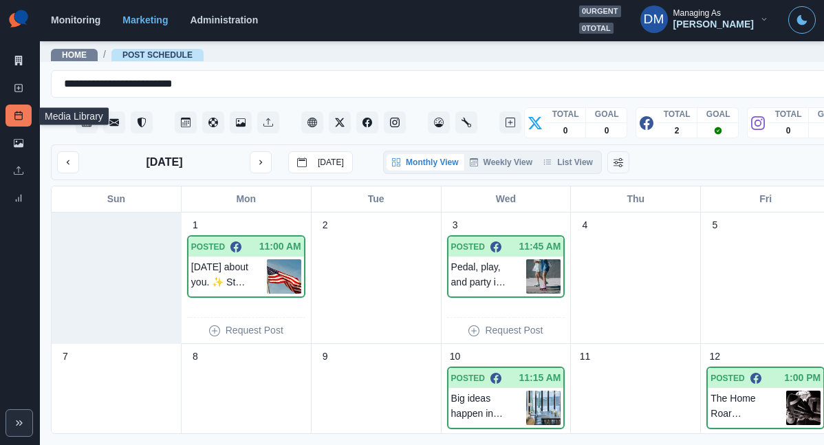
click at [30, 132] on link "Media Library" at bounding box center [19, 143] width 26 height 22
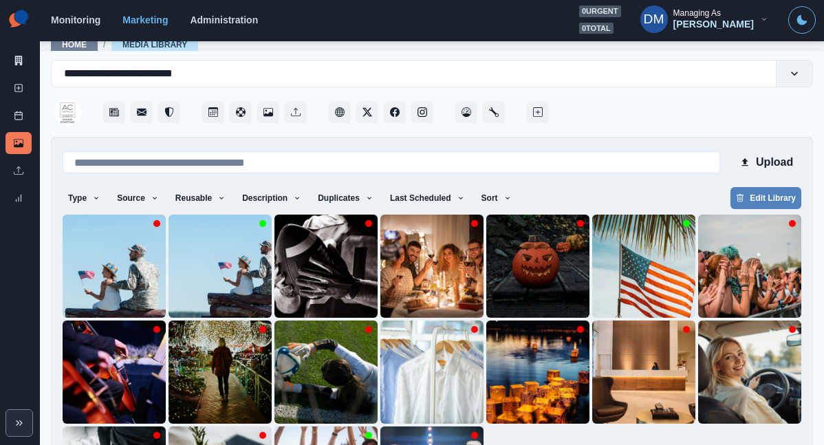
scroll to position [31, 0]
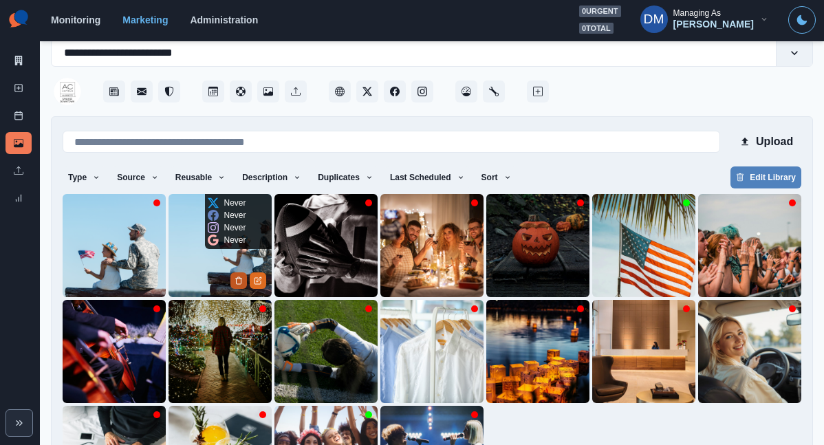
click at [242, 278] on polyline "Delete Media" at bounding box center [239, 278] width 6 height 0
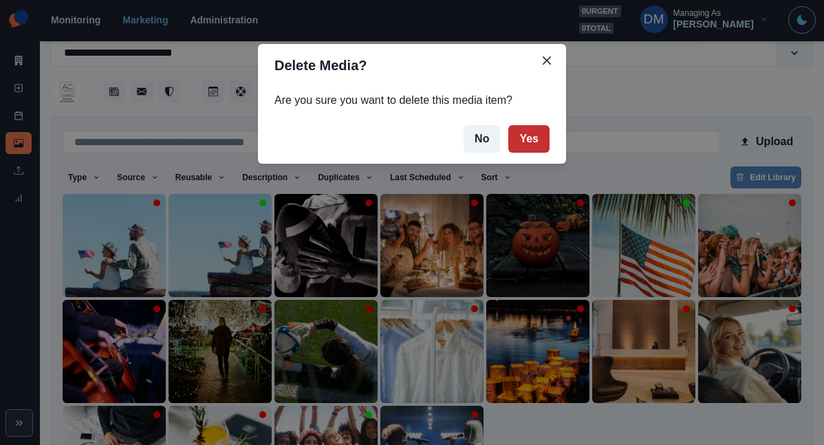
click at [508, 125] on button "Yes" at bounding box center [528, 139] width 41 height 28
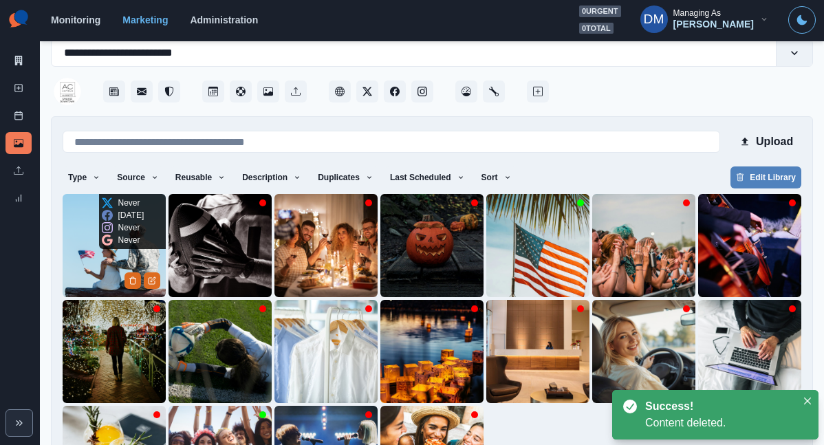
click at [88, 218] on img at bounding box center [114, 245] width 103 height 103
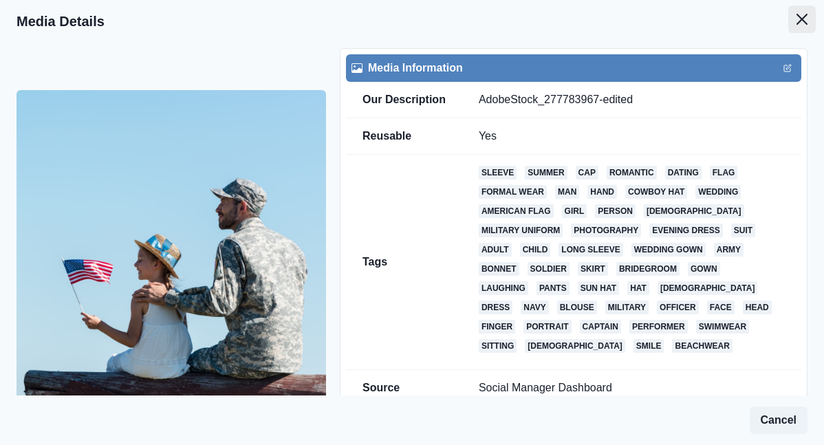
click at [802, 13] on button "Close" at bounding box center [802, 20] width 28 height 28
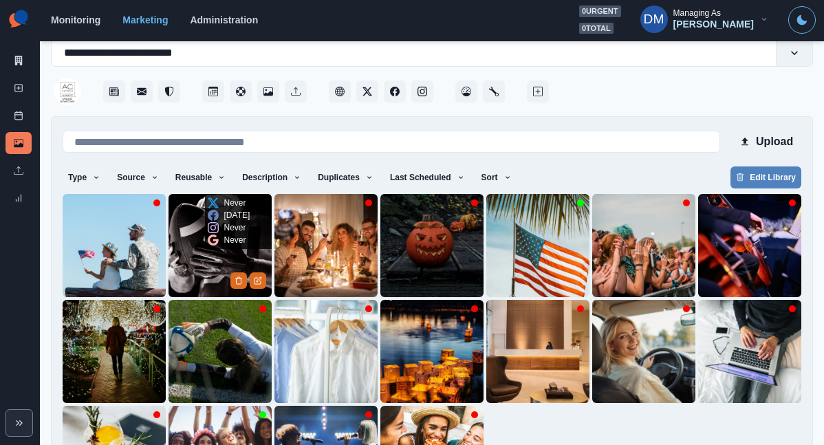
click at [216, 217] on img at bounding box center [219, 245] width 103 height 103
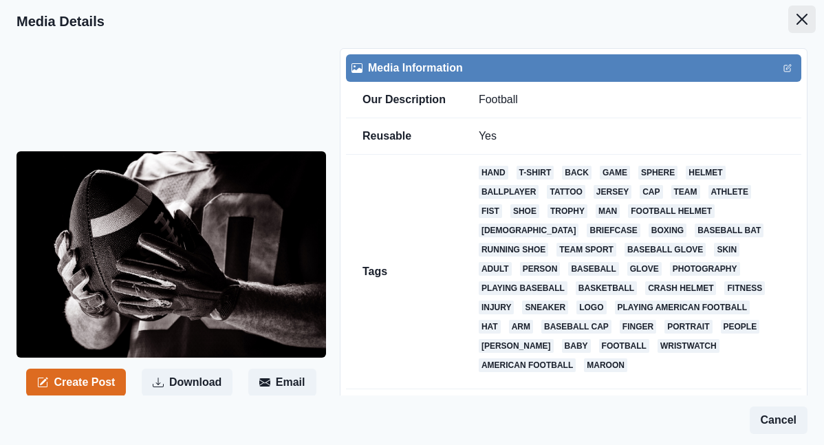
click at [802, 16] on icon "Close" at bounding box center [801, 19] width 11 height 11
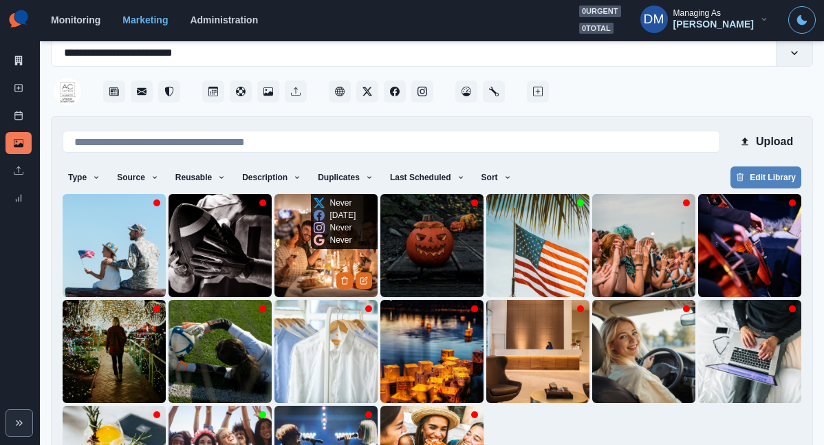
click at [315, 226] on img at bounding box center [325, 245] width 103 height 103
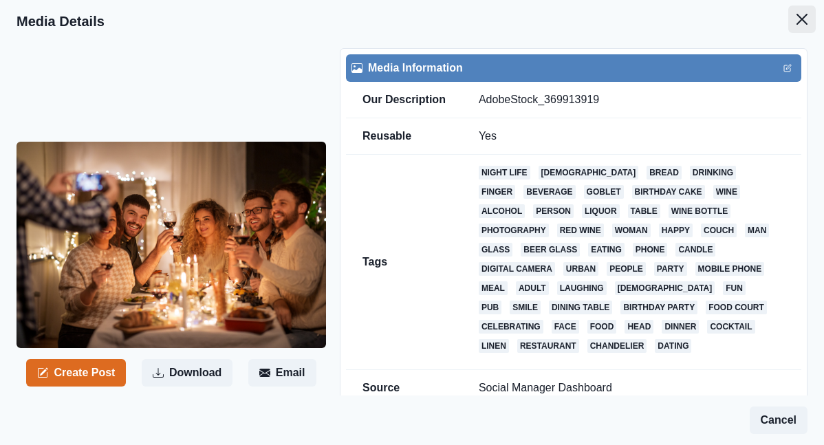
click at [802, 14] on icon "Close" at bounding box center [801, 19] width 11 height 11
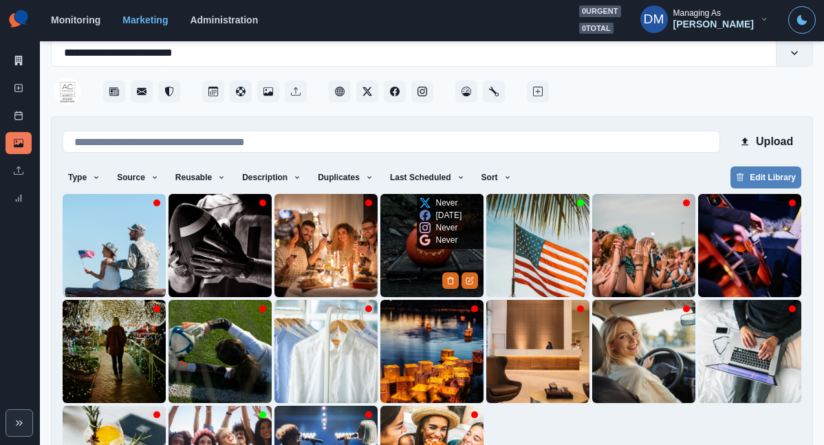
click at [423, 228] on img at bounding box center [431, 245] width 103 height 103
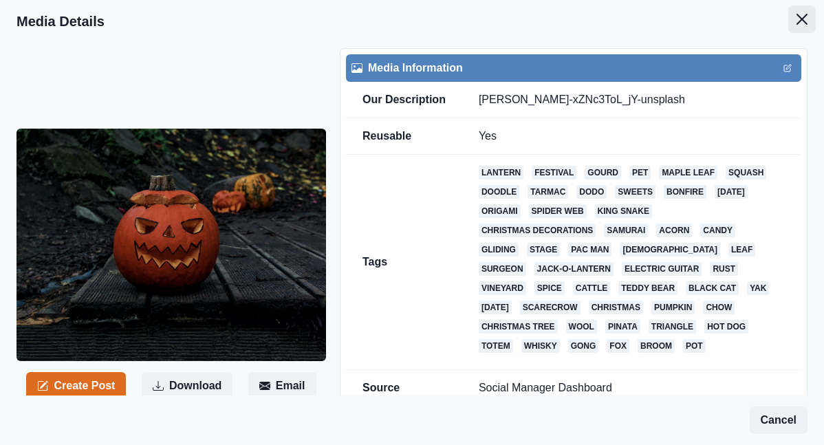
click at [807, 14] on icon "Close" at bounding box center [801, 19] width 11 height 11
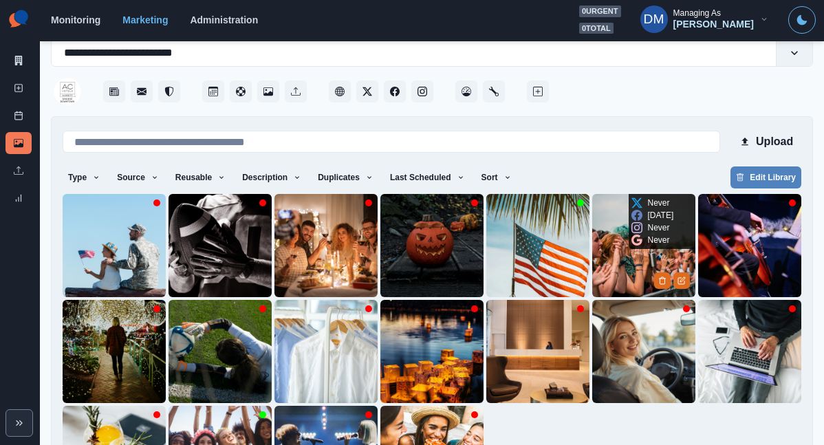
click at [625, 226] on img at bounding box center [643, 245] width 103 height 103
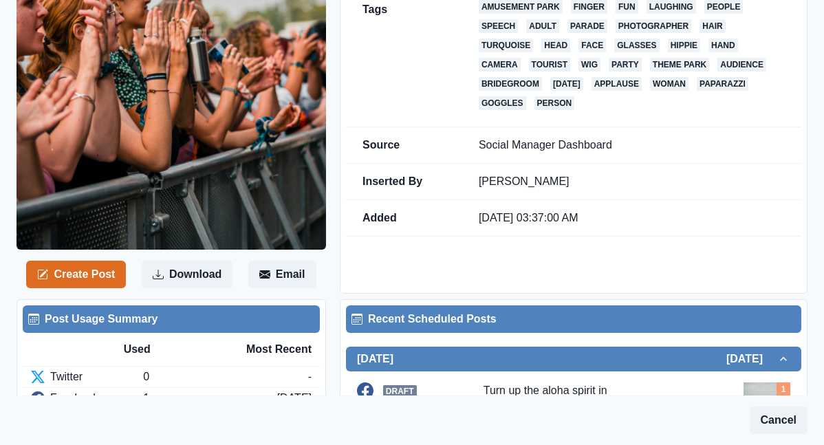
scroll to position [371, 0]
